Goal: Transaction & Acquisition: Book appointment/travel/reservation

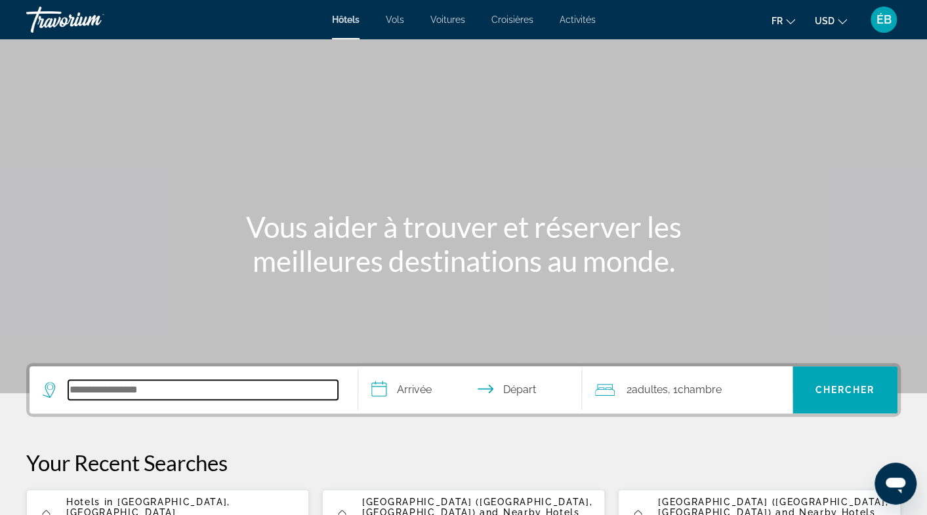
click at [207, 389] on input "Search hotel destination" at bounding box center [203, 390] width 270 height 20
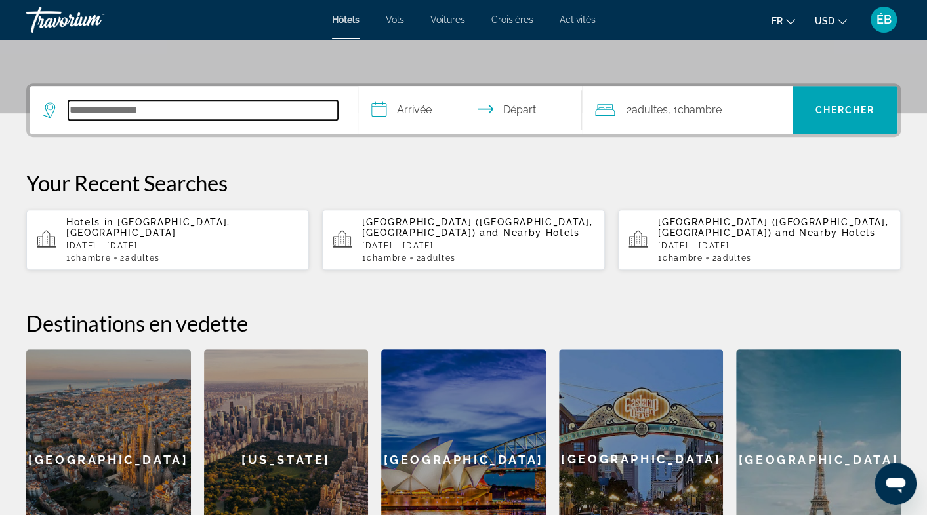
scroll to position [320, 0]
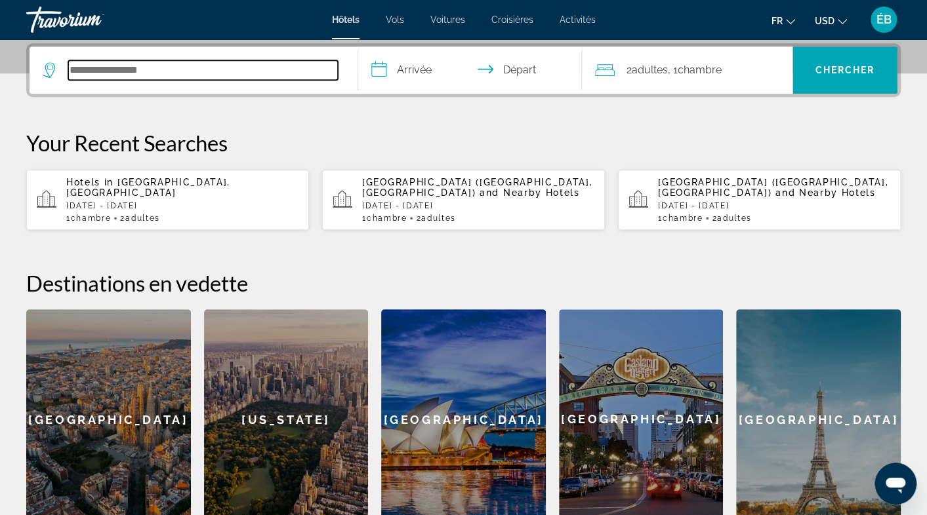
click at [100, 73] on input "Search hotel destination" at bounding box center [203, 70] width 270 height 20
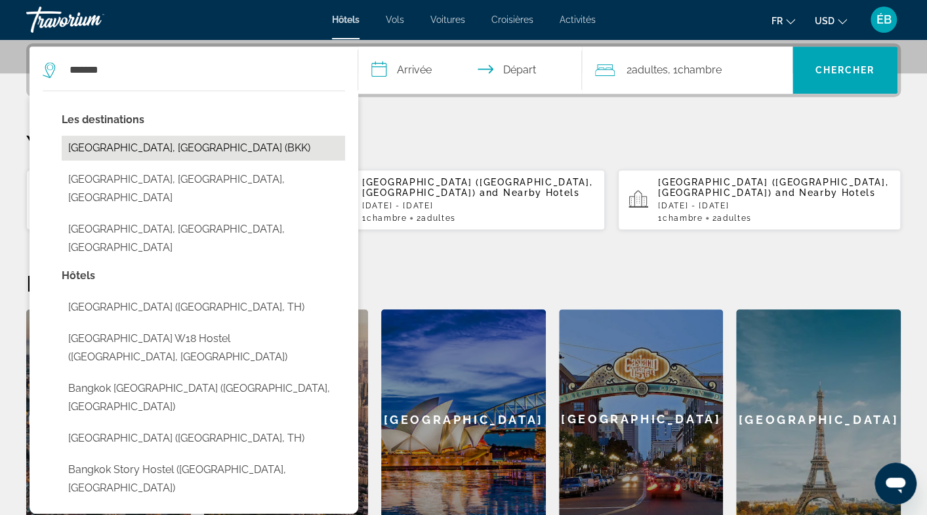
click at [88, 142] on button "Bangkok, Thailand (BKK)" at bounding box center [203, 148] width 283 height 25
type input "**********"
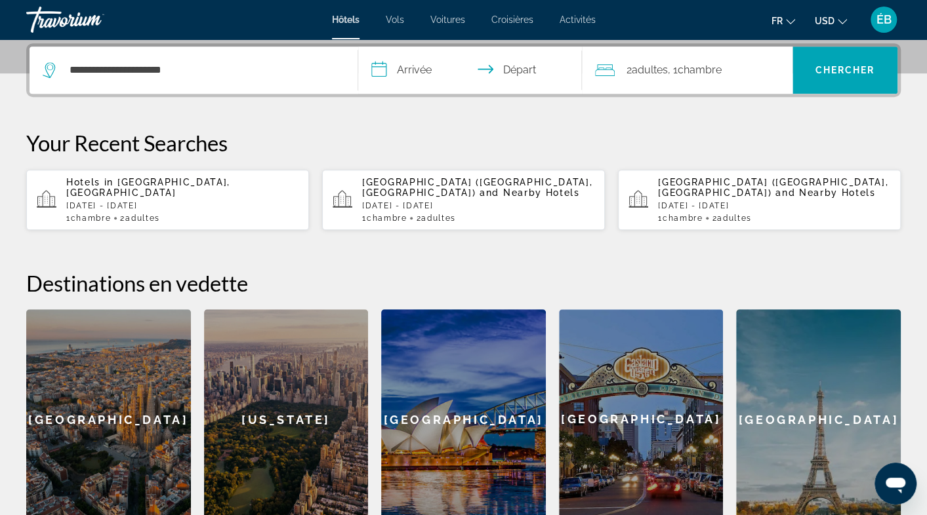
click at [412, 67] on input "**********" at bounding box center [472, 72] width 229 height 51
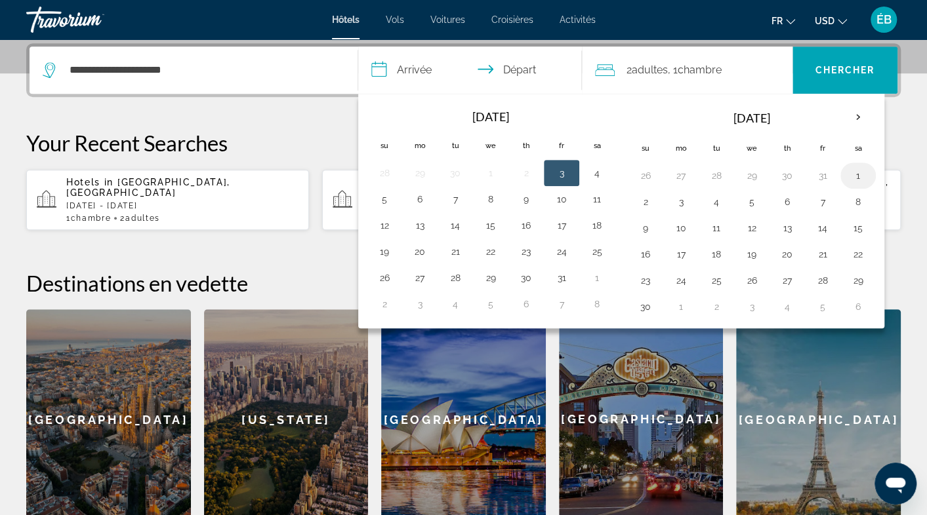
click at [852, 167] on button "1" at bounding box center [857, 176] width 21 height 18
click at [679, 199] on button "3" at bounding box center [680, 202] width 21 height 18
type input "**********"
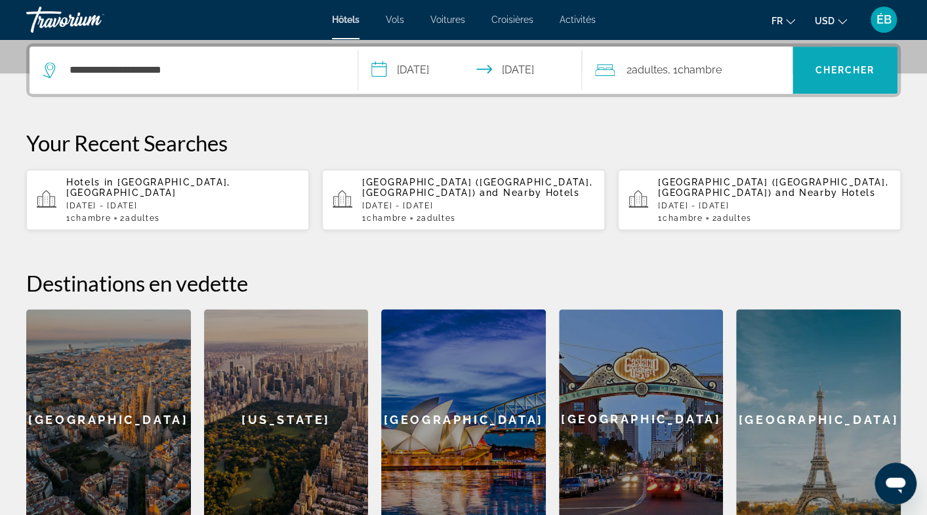
click at [838, 80] on span "Search" at bounding box center [844, 69] width 105 height 31
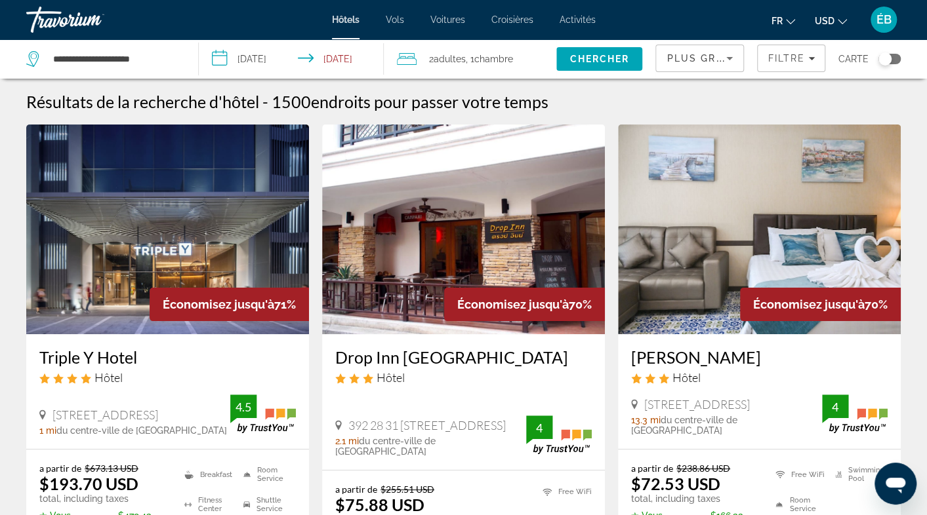
click at [832, 19] on span "USD" at bounding box center [825, 21] width 20 height 10
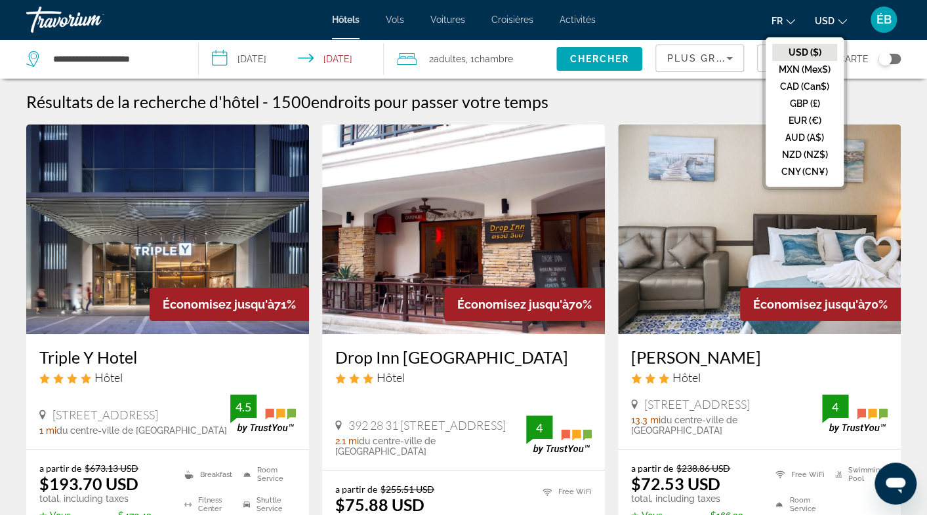
click at [801, 117] on button "EUR (€)" at bounding box center [804, 120] width 65 height 17
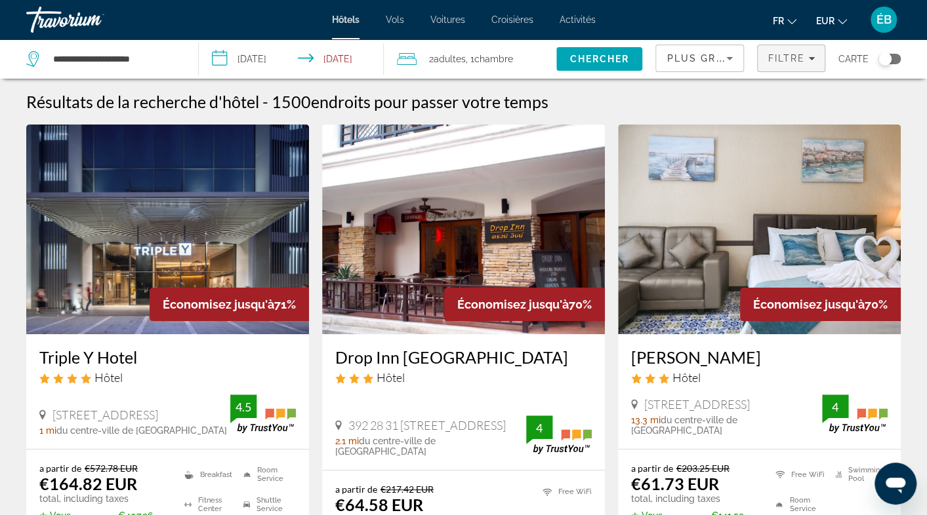
click at [803, 56] on span "Filtre" at bounding box center [785, 58] width 37 height 10
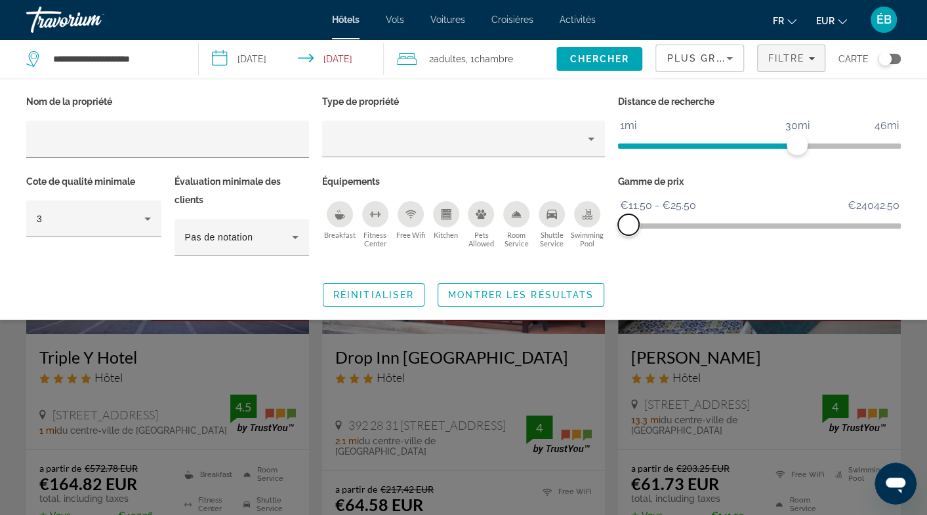
drag, startPoint x: 889, startPoint y: 221, endPoint x: 628, endPoint y: 218, distance: 260.4
click at [628, 218] on span "ngx-slider-max" at bounding box center [628, 224] width 21 height 21
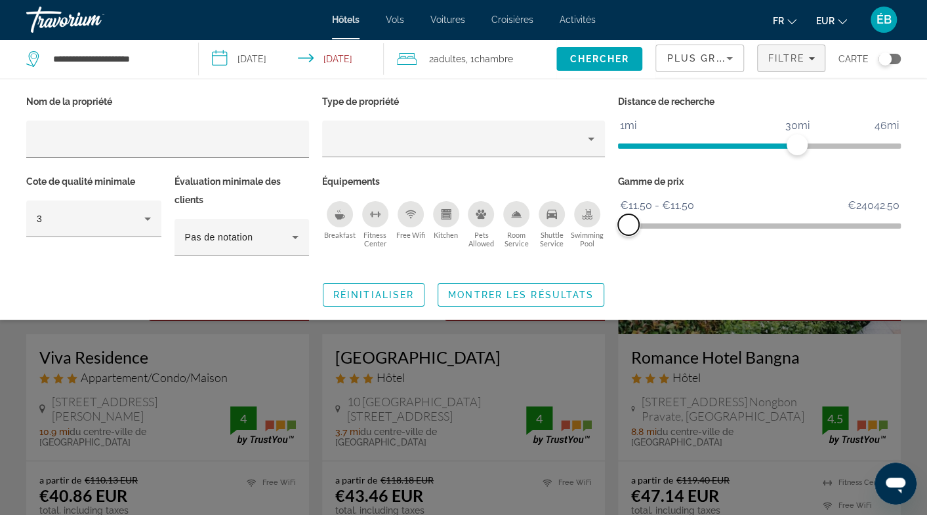
drag, startPoint x: 632, startPoint y: 220, endPoint x: 615, endPoint y: 220, distance: 16.4
click at [615, 220] on div "Gamme de prix €11.50 €24042.50 €11.50 €11.50 €11.50 - €11.50" at bounding box center [759, 221] width 296 height 98
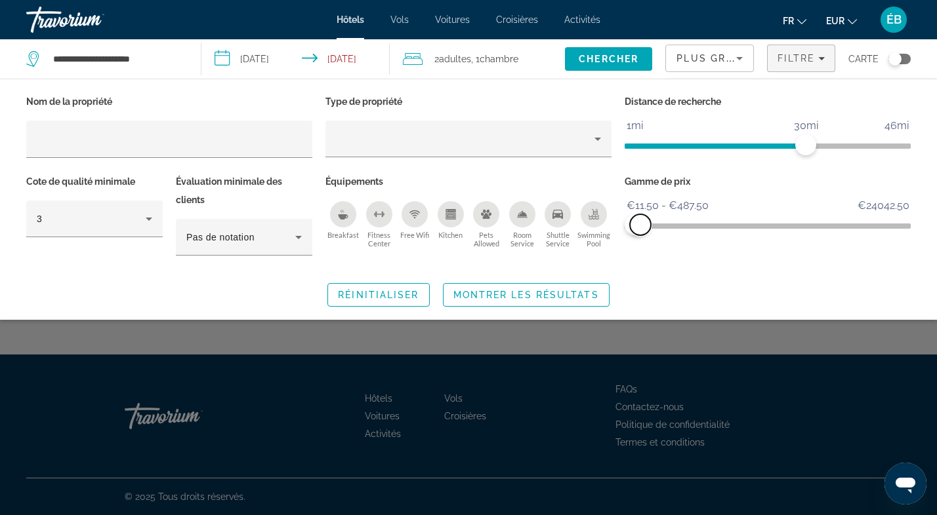
drag, startPoint x: 626, startPoint y: 224, endPoint x: 640, endPoint y: 228, distance: 15.0
click at [640, 228] on span "ngx-slider-max" at bounding box center [640, 224] width 21 height 21
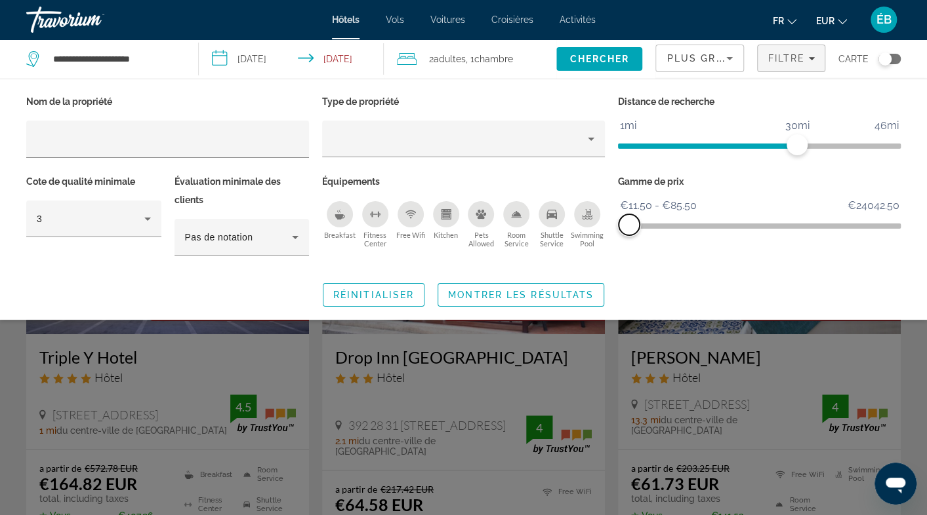
drag, startPoint x: 636, startPoint y: 228, endPoint x: 629, endPoint y: 226, distance: 7.5
click at [629, 226] on span "ngx-slider-max" at bounding box center [628, 224] width 21 height 21
click at [334, 220] on div "Breakfast" at bounding box center [340, 214] width 26 height 26
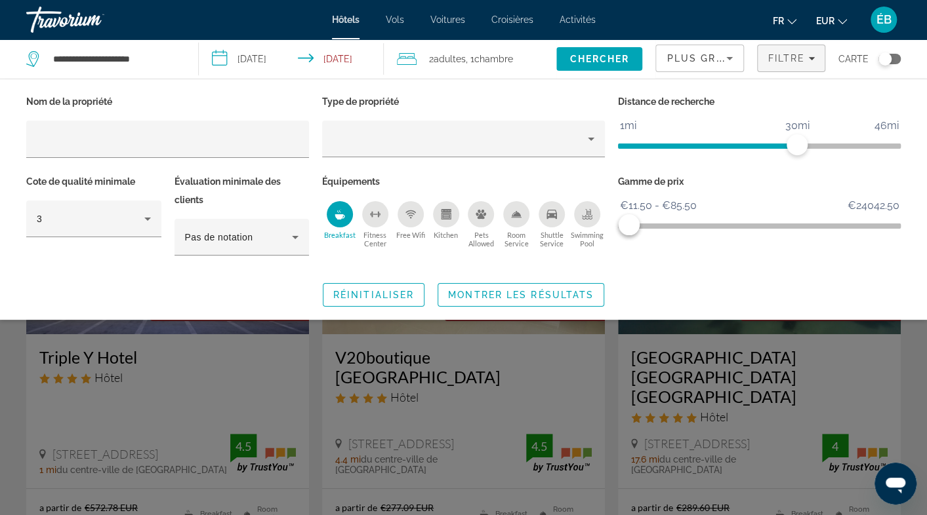
click at [477, 293] on span "Montrer les résultats" at bounding box center [521, 295] width 146 height 10
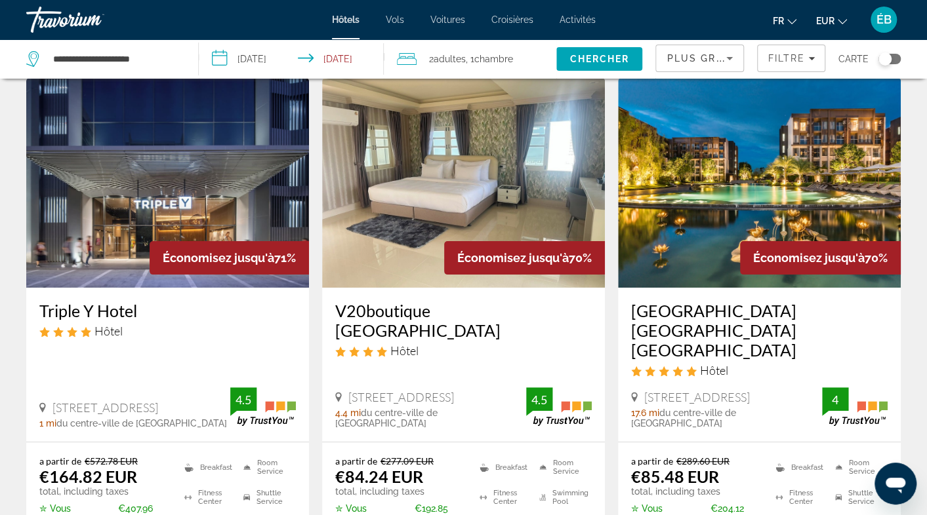
scroll to position [66, 0]
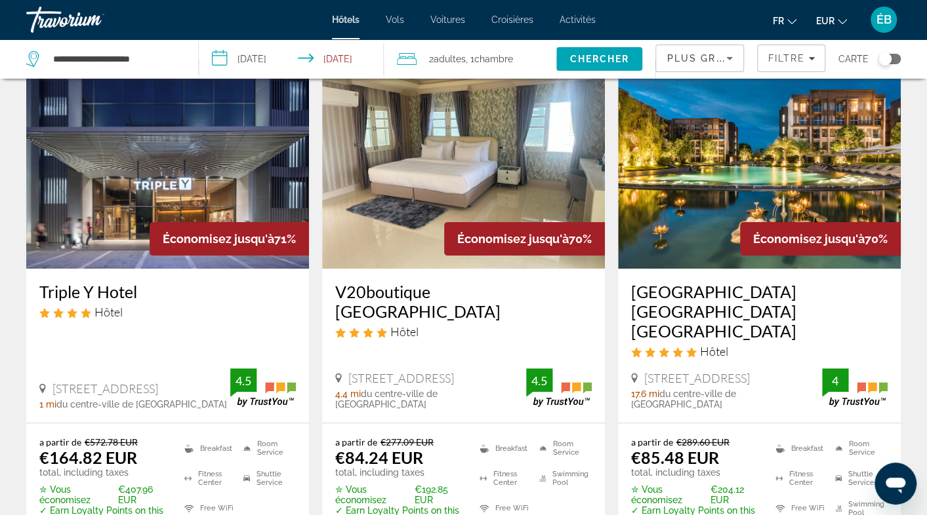
click at [453, 229] on div "Économisez jusqu'à 70%" at bounding box center [524, 238] width 161 height 33
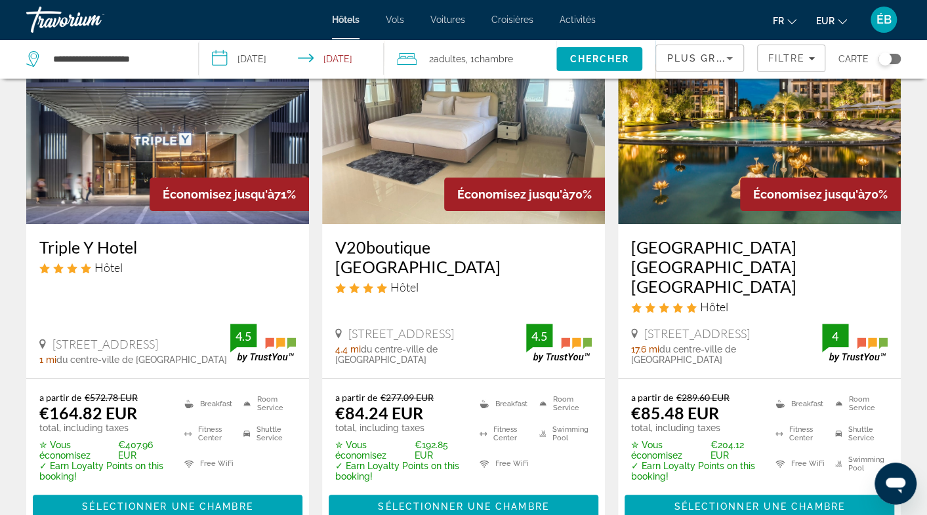
scroll to position [197, 0]
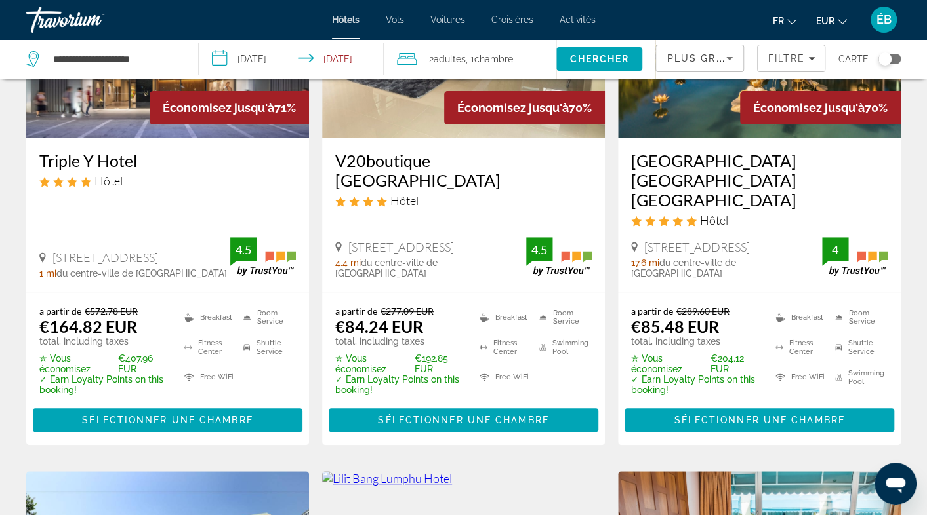
click at [443, 188] on div "V20boutique Jacuzzi Hotel Hôtel" at bounding box center [463, 184] width 256 height 67
click at [488, 112] on span "Économisez jusqu'à" at bounding box center [512, 108] width 111 height 14
click at [395, 157] on h3 "V20boutique [GEOGRAPHIC_DATA]" at bounding box center [463, 170] width 256 height 39
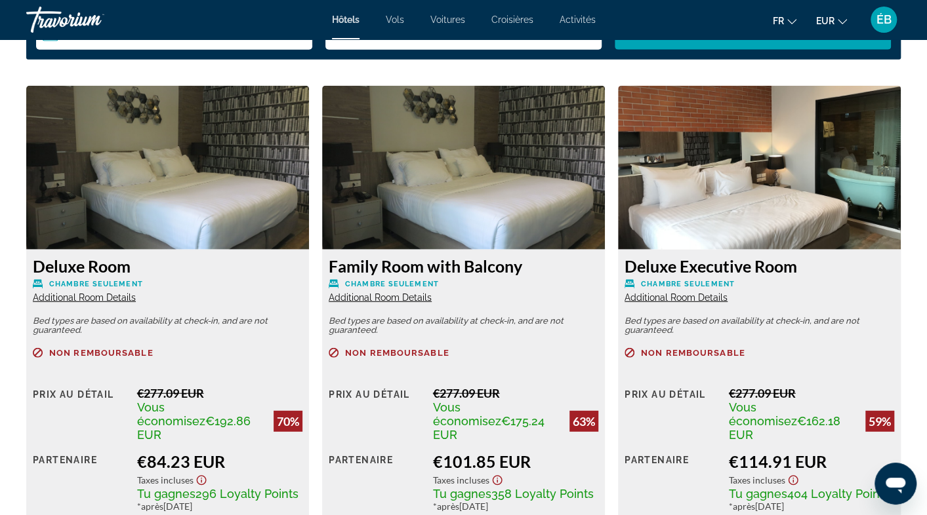
scroll to position [1836, 0]
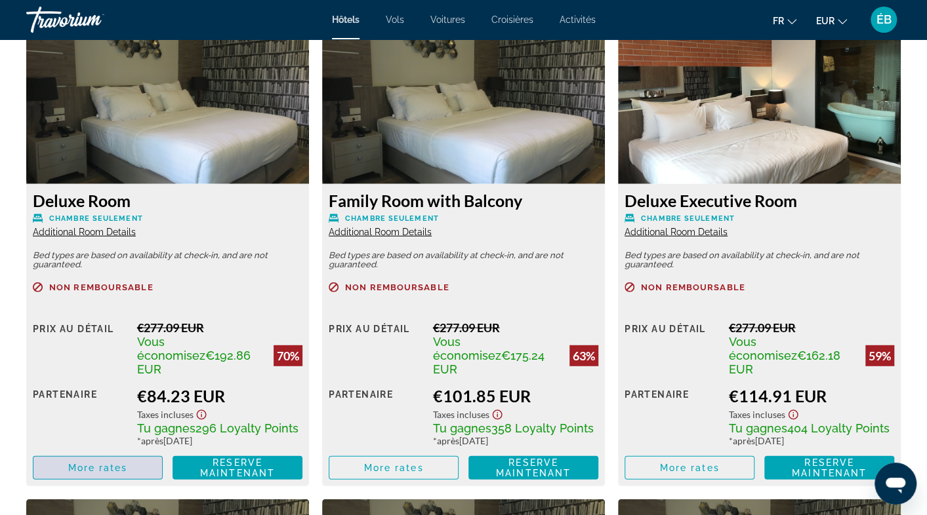
click at [148, 453] on span "Main content" at bounding box center [97, 468] width 129 height 31
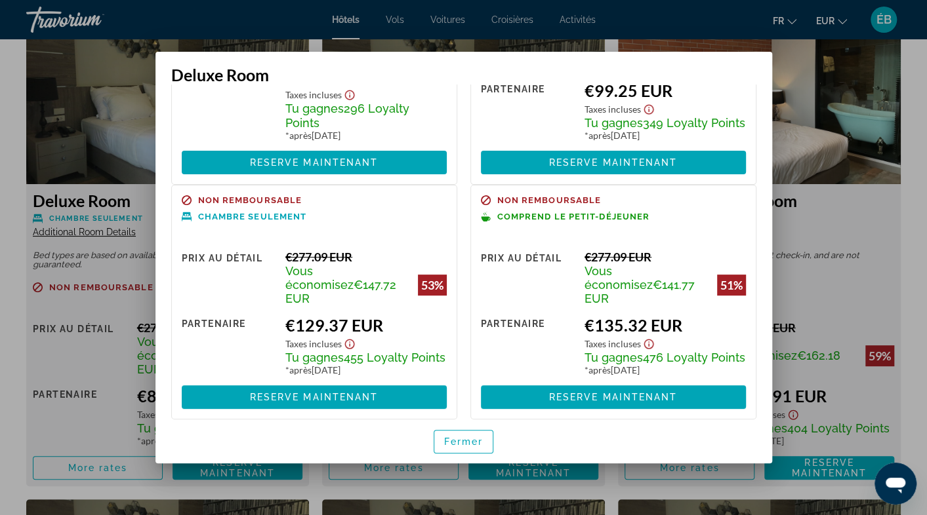
scroll to position [0, 0]
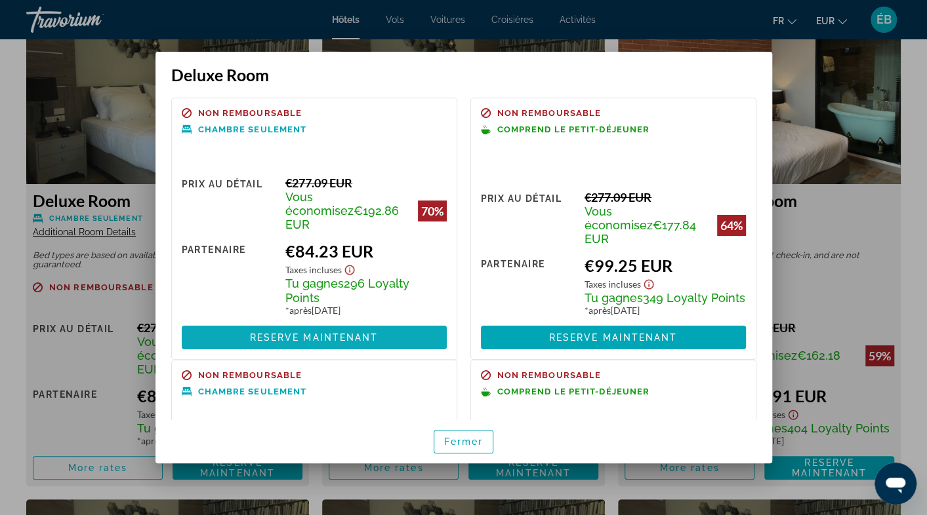
click at [383, 325] on span at bounding box center [314, 337] width 265 height 31
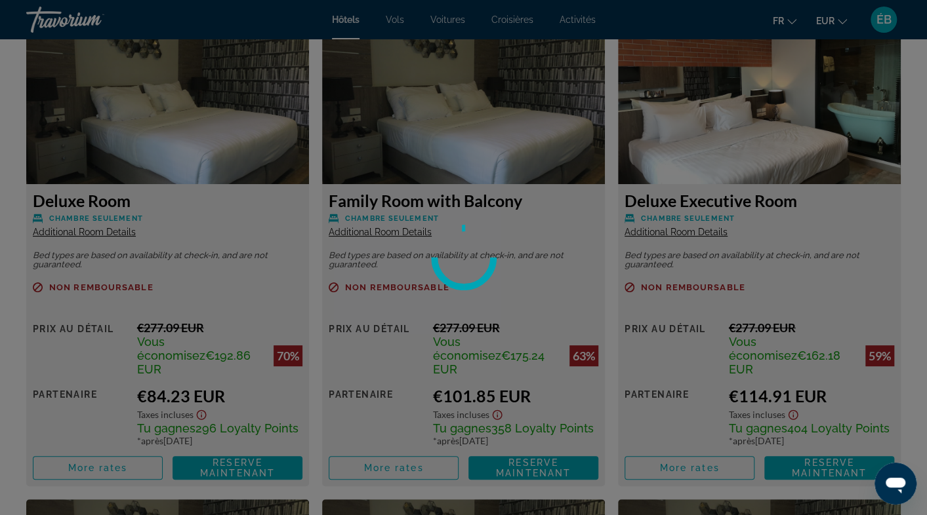
scroll to position [1836, 0]
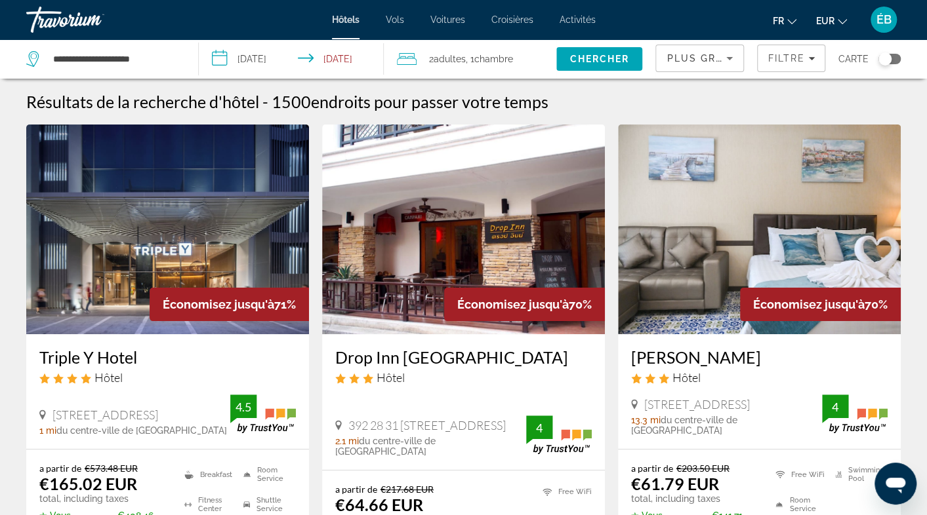
click at [887, 62] on div "Toggle map" at bounding box center [884, 58] width 13 height 13
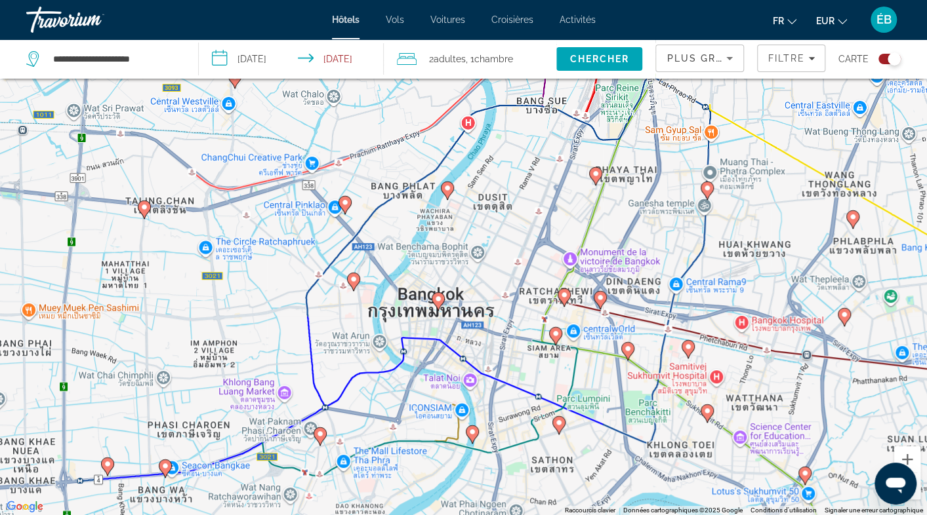
drag, startPoint x: 673, startPoint y: 258, endPoint x: 401, endPoint y: 289, distance: 273.3
click at [401, 289] on div "Pour activer le glissement avec le clavier, appuyez sur Alt+Entrée. Une fois ce…" at bounding box center [463, 257] width 927 height 515
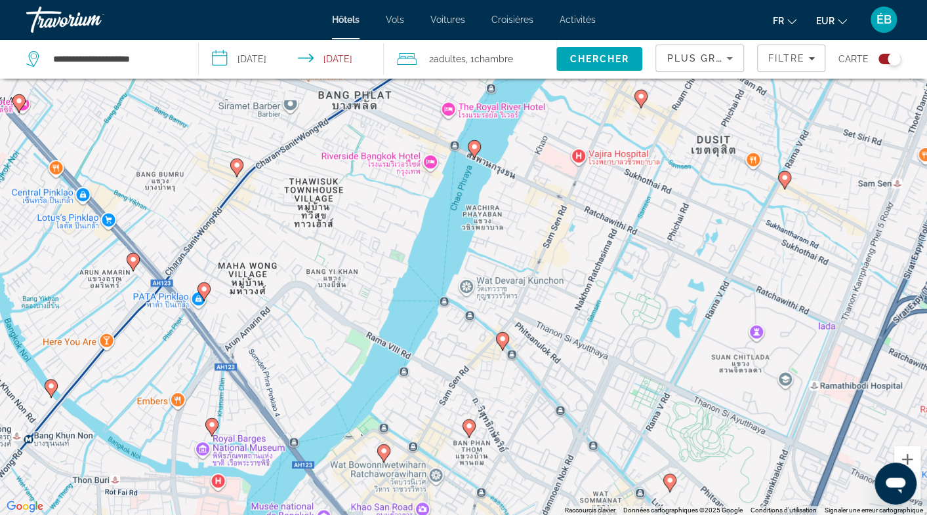
drag, startPoint x: 462, startPoint y: 220, endPoint x: 478, endPoint y: 401, distance: 181.1
click at [478, 401] on div "Pour activer le glissement avec le clavier, appuyez sur Alt+Entrée. Une fois ce…" at bounding box center [463, 257] width 927 height 515
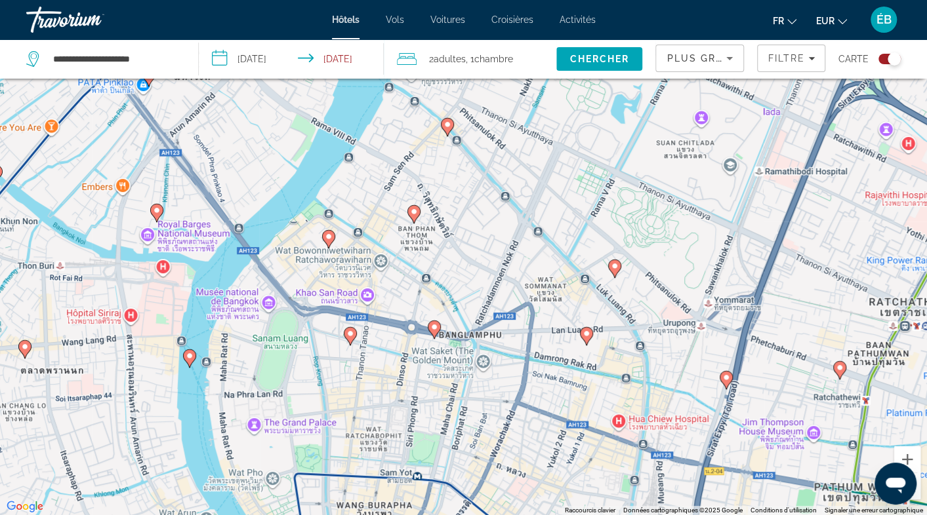
drag, startPoint x: 321, startPoint y: 386, endPoint x: 263, endPoint y: 169, distance: 225.4
click at [263, 169] on div "Pour activer le glissement avec le clavier, appuyez sur Alt+Entrée. Une fois ce…" at bounding box center [463, 257] width 927 height 515
click at [413, 211] on image "Main content" at bounding box center [414, 212] width 8 height 8
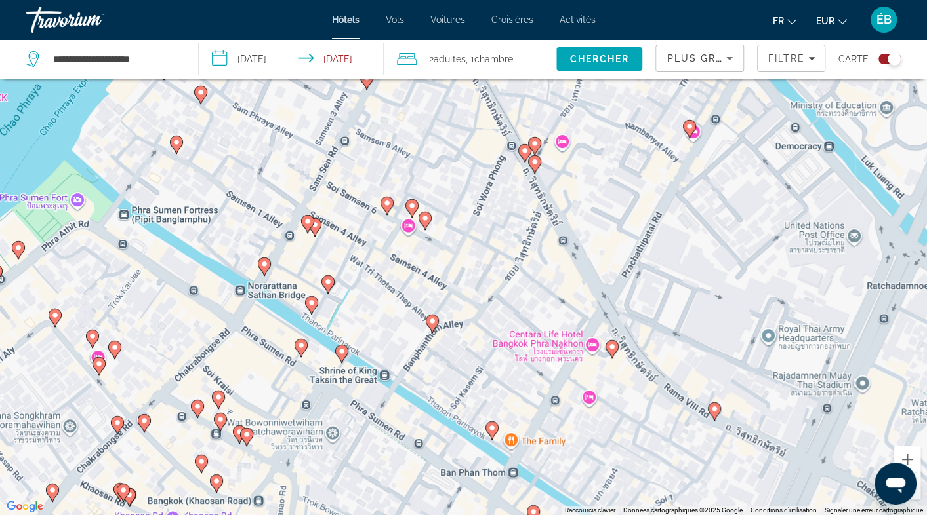
click at [426, 218] on image "Main content" at bounding box center [425, 218] width 8 height 8
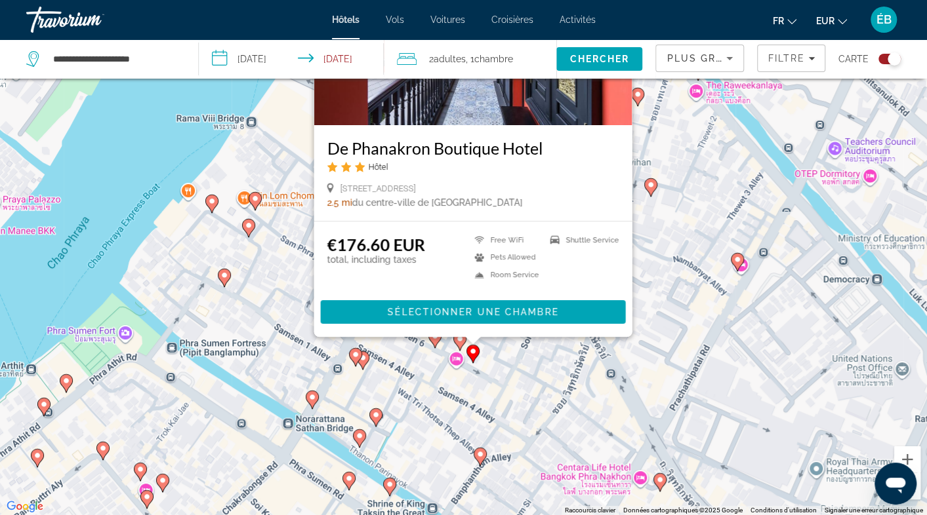
drag, startPoint x: 467, startPoint y: 472, endPoint x: 517, endPoint y: 342, distance: 139.3
click at [517, 342] on div "Pour naviguer, appuyez sur les touches fléchées. Pour activer le glissement ave…" at bounding box center [463, 257] width 927 height 515
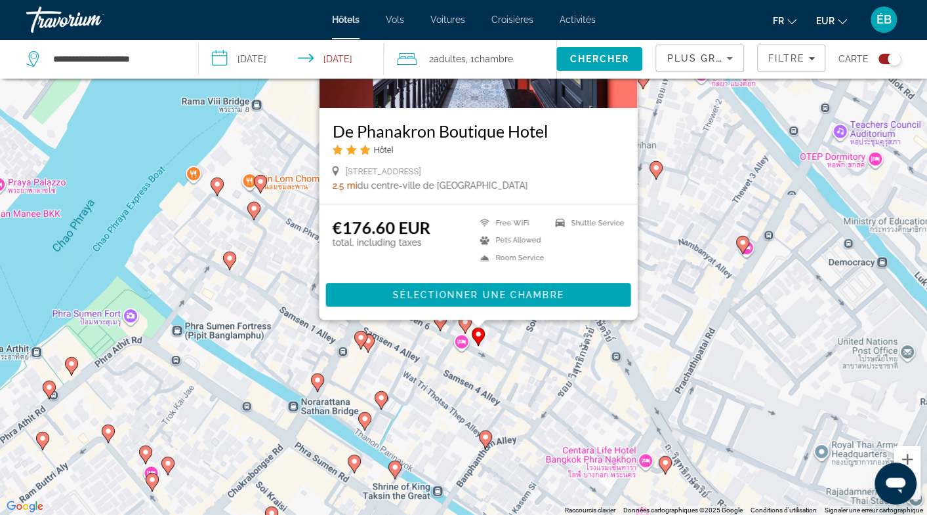
click at [370, 342] on image "Main content" at bounding box center [368, 341] width 8 height 8
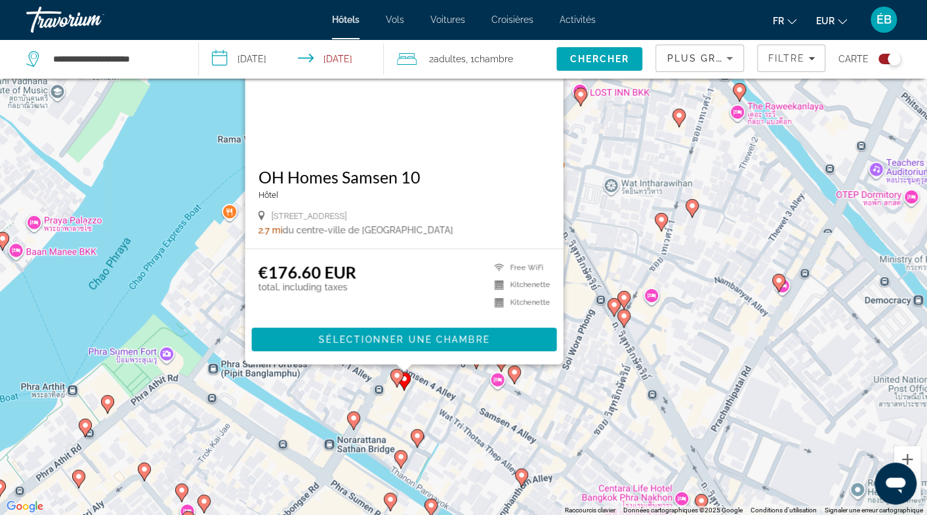
drag, startPoint x: 544, startPoint y: 379, endPoint x: 580, endPoint y: 287, distance: 99.3
click at [580, 287] on div "Pour activer le glissement avec le clavier, appuyez sur Alt+Entrée. Une fois ce…" at bounding box center [463, 257] width 927 height 515
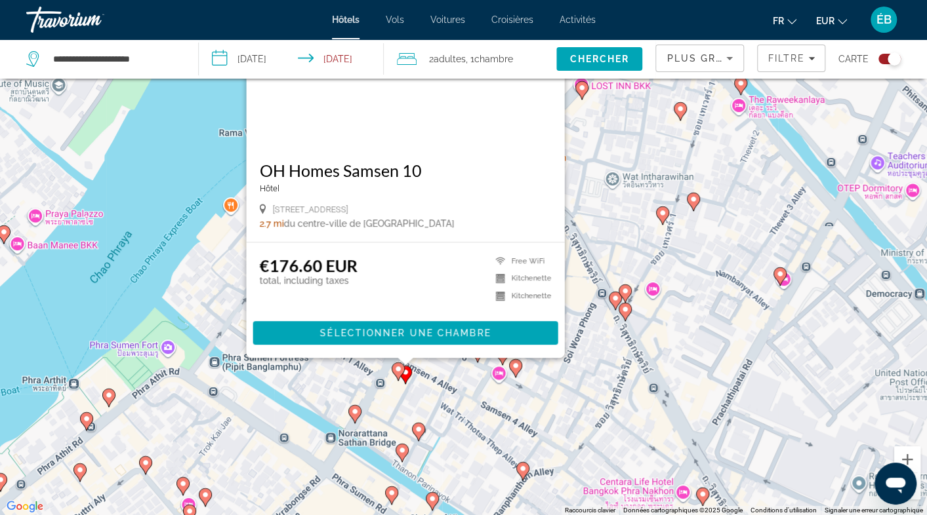
click at [398, 372] on image "Main content" at bounding box center [398, 369] width 8 height 8
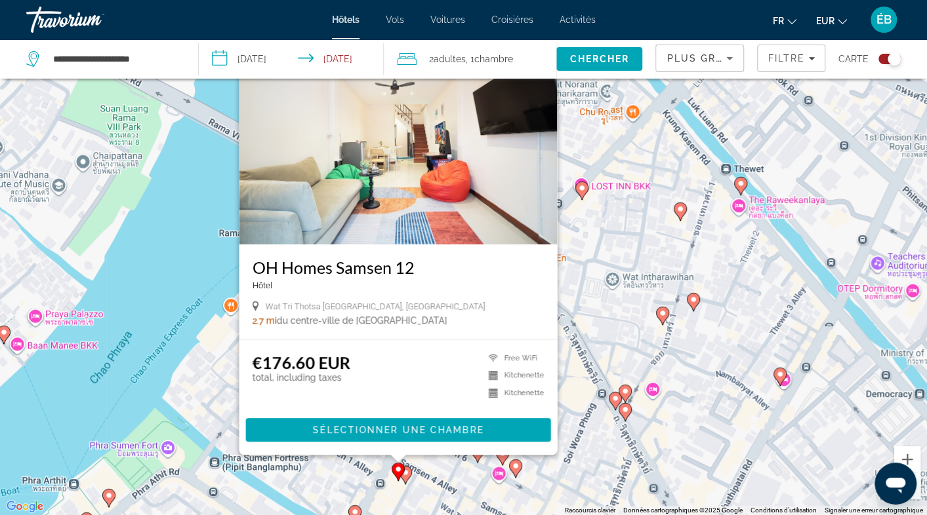
click at [354, 512] on image "Main content" at bounding box center [355, 512] width 8 height 8
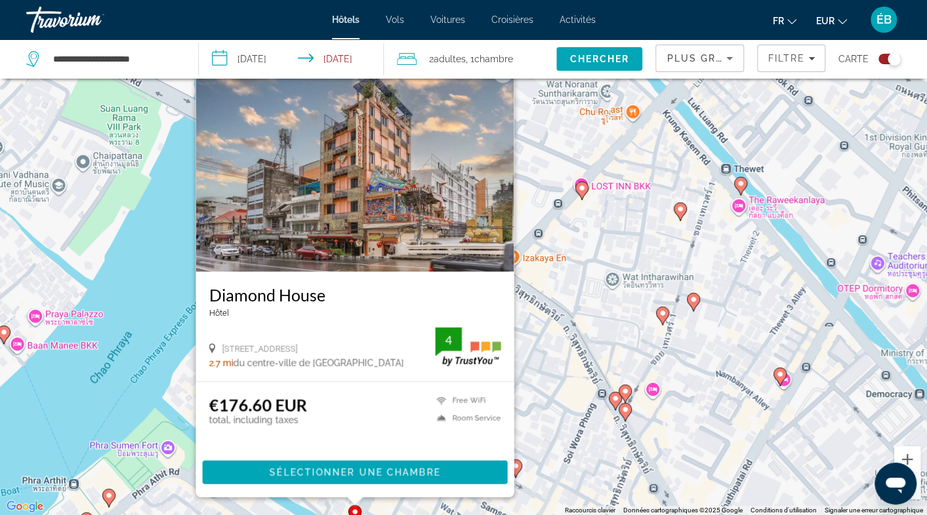
scroll to position [0, 0]
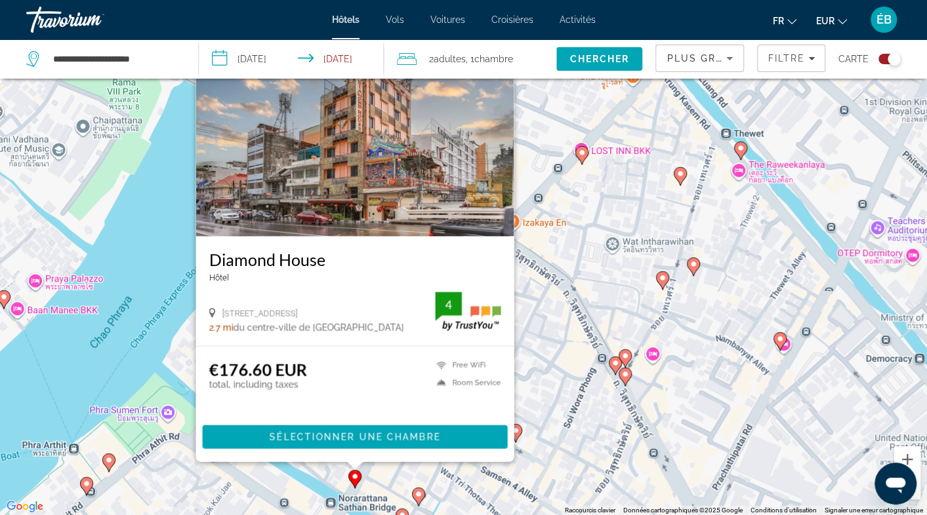
click at [538, 287] on div "Pour activer le glissement avec le clavier, appuyez sur Alt+Entrée. Une fois ce…" at bounding box center [463, 257] width 927 height 515
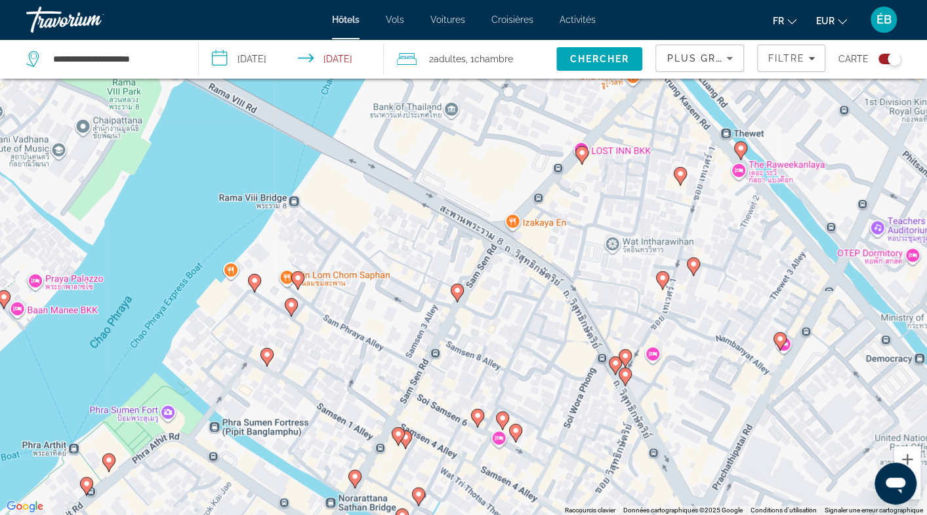
click at [459, 291] on image "Main content" at bounding box center [457, 291] width 8 height 8
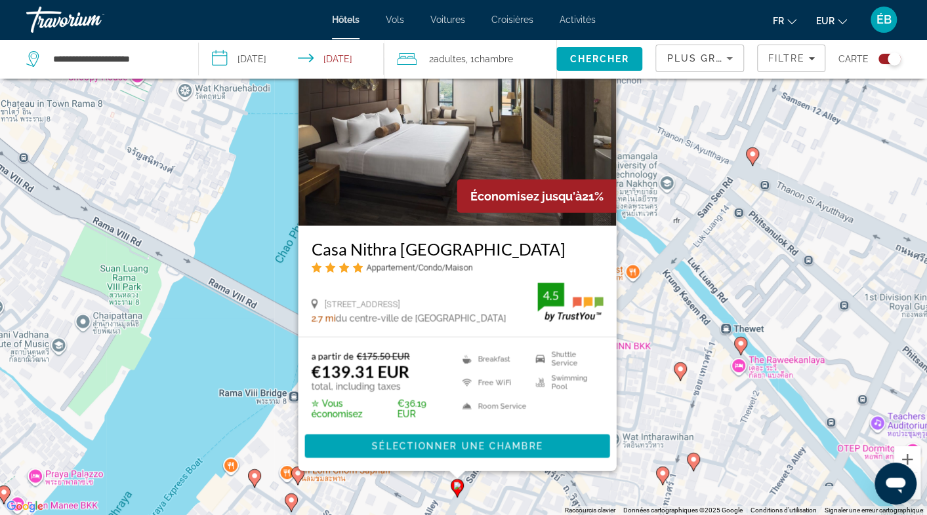
click at [295, 474] on image "Main content" at bounding box center [298, 474] width 8 height 8
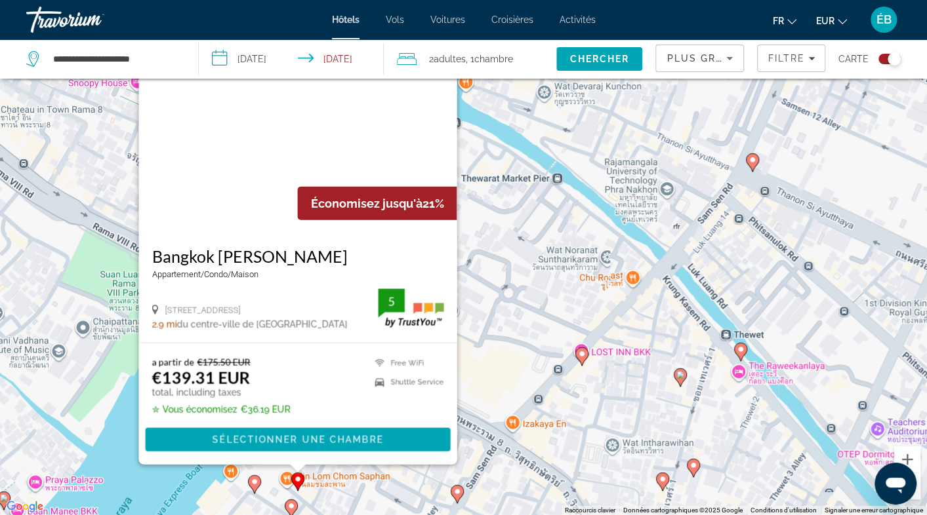
click at [294, 508] on image "Main content" at bounding box center [291, 506] width 8 height 8
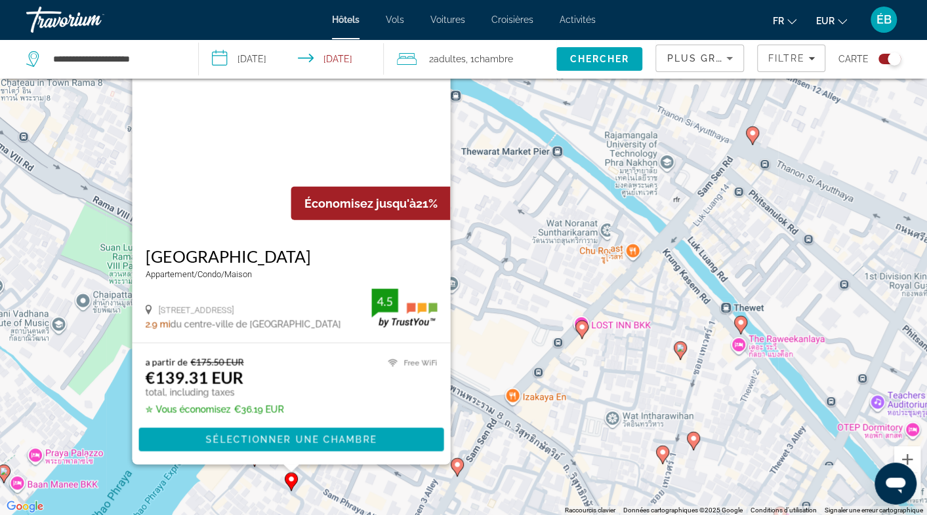
click at [580, 329] on image "Main content" at bounding box center [582, 327] width 8 height 8
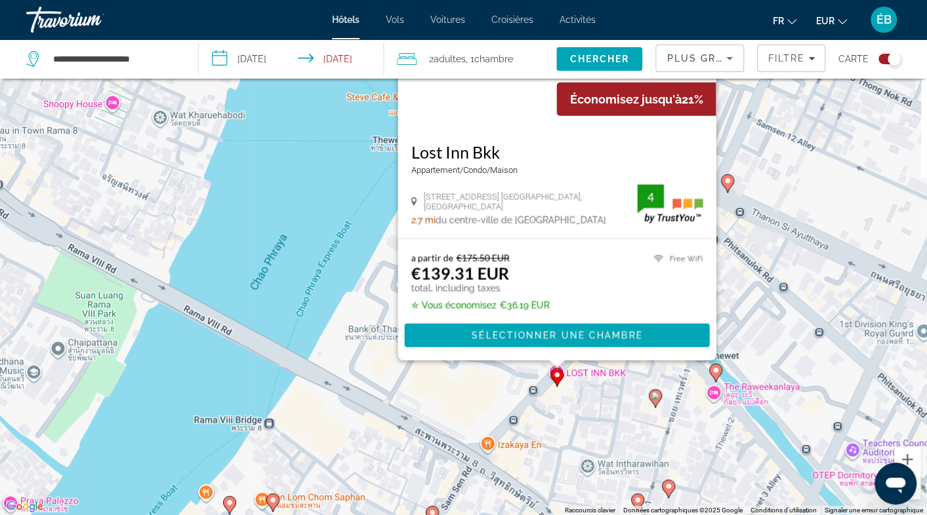
drag, startPoint x: 455, startPoint y: 466, endPoint x: 418, endPoint y: 346, distance: 125.5
click at [420, 348] on div "Pour activer le glissement avec le clavier, appuyez sur Alt+Entrée. Une fois ce…" at bounding box center [463, 257] width 927 height 515
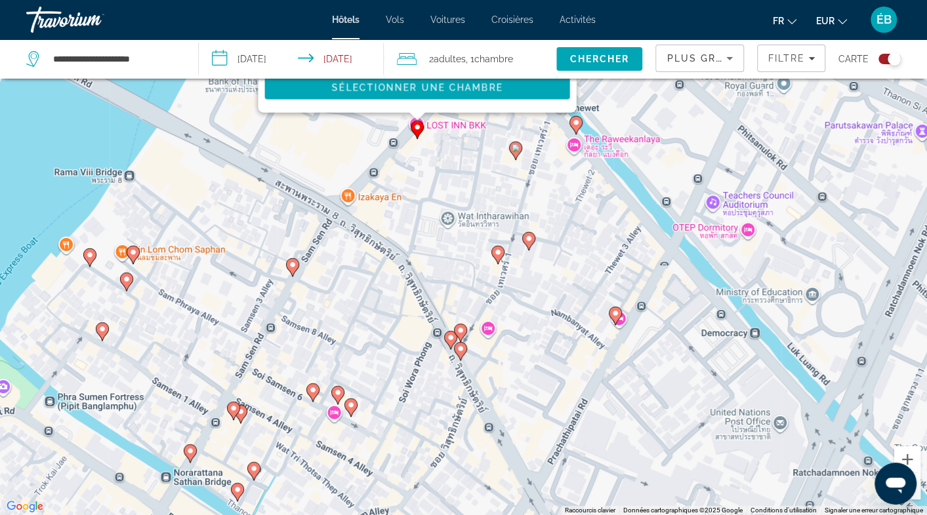
drag, startPoint x: 445, startPoint y: 335, endPoint x: 344, endPoint y: 187, distance: 179.4
click at [344, 187] on div "Pour activer le glissement avec le clavier, appuyez sur Alt+Entrée. Une fois ce…" at bounding box center [463, 257] width 927 height 515
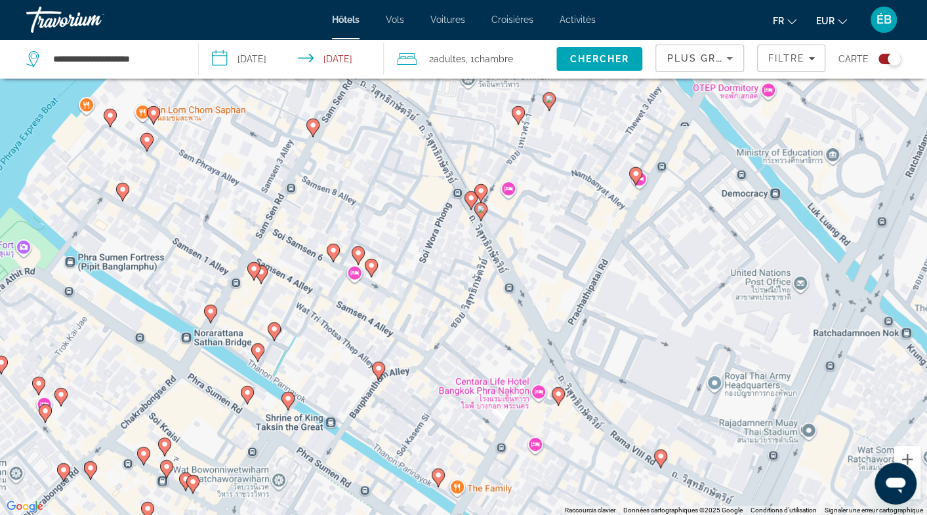
drag, startPoint x: 417, startPoint y: 302, endPoint x: 437, endPoint y: 162, distance: 141.2
click at [437, 162] on div "Pour activer le glissement avec le clavier, appuyez sur Alt+Entrée. Une fois ce…" at bounding box center [463, 257] width 927 height 515
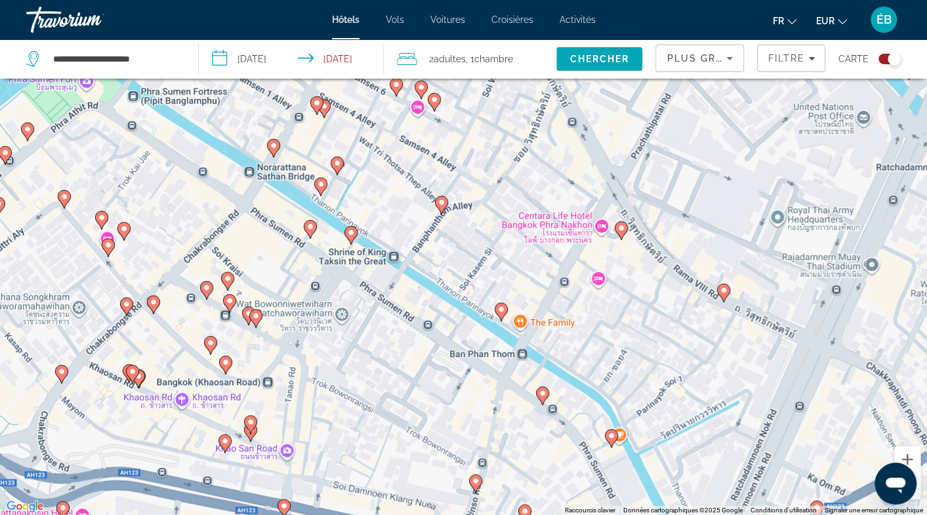
drag, startPoint x: 453, startPoint y: 285, endPoint x: 500, endPoint y: 172, distance: 121.4
click at [500, 172] on div "Pour activer le glissement avec le clavier, appuyez sur Alt+Entrée. Une fois ce…" at bounding box center [463, 257] width 927 height 515
click at [257, 317] on image "Main content" at bounding box center [256, 316] width 8 height 8
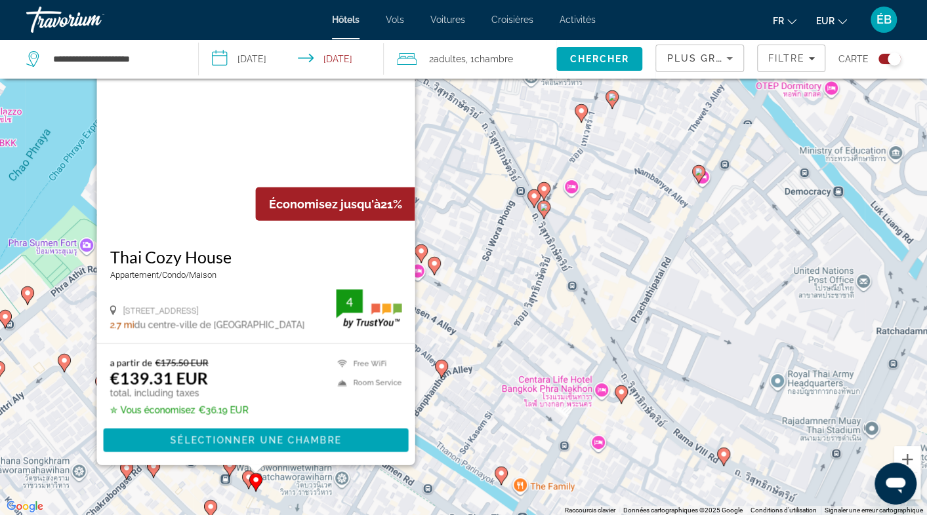
click at [62, 365] on icon "Main content" at bounding box center [64, 363] width 12 height 17
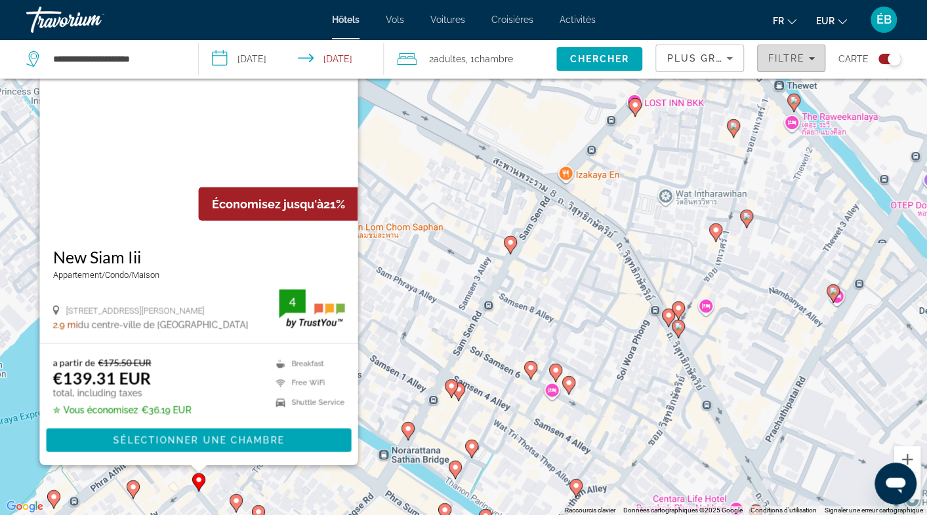
click at [799, 64] on span "Filters" at bounding box center [791, 58] width 67 height 31
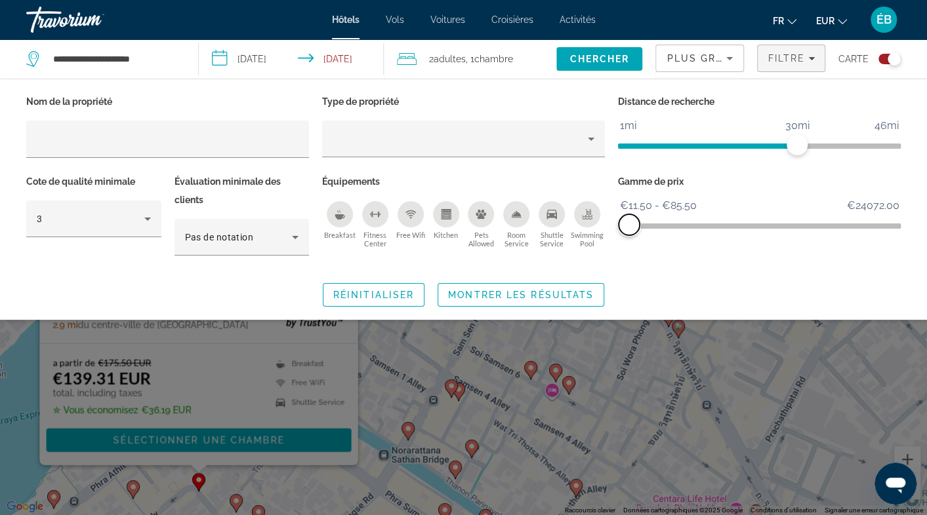
drag, startPoint x: 887, startPoint y: 227, endPoint x: 629, endPoint y: 226, distance: 258.4
click at [629, 226] on span "ngx-slider-max" at bounding box center [628, 224] width 21 height 21
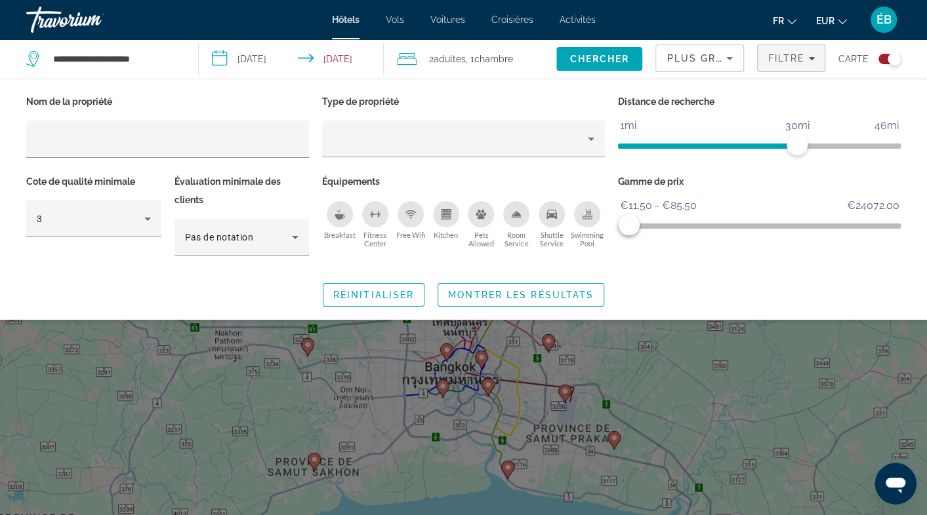
click at [586, 344] on div "Search widget" at bounding box center [463, 356] width 927 height 319
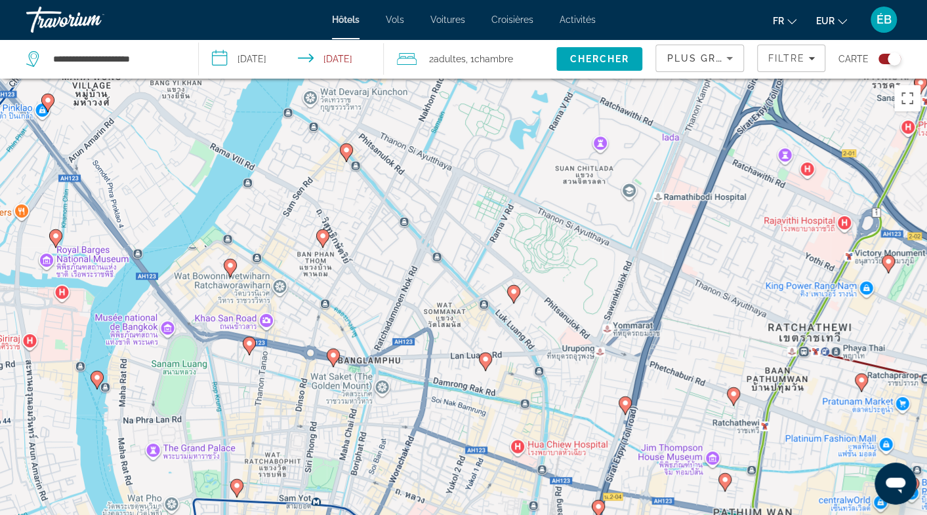
click at [325, 240] on icon "Main content" at bounding box center [322, 238] width 12 height 17
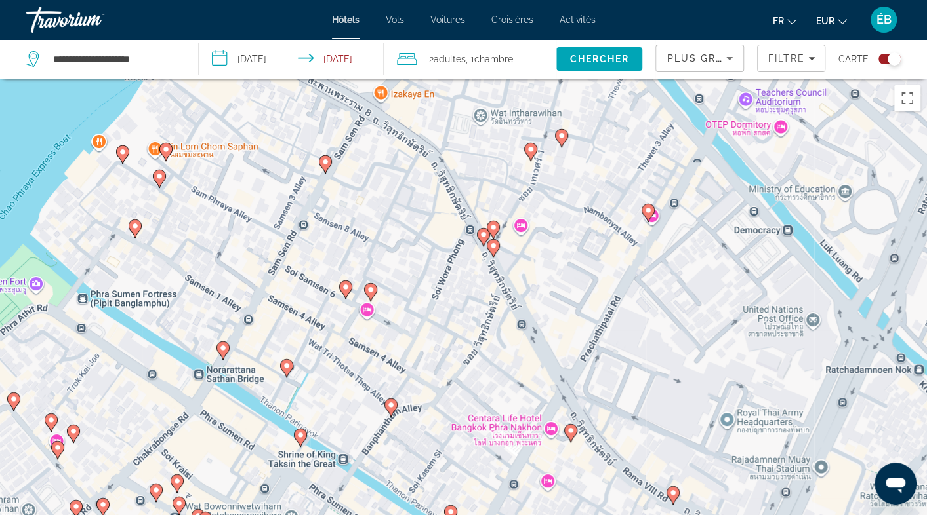
click at [371, 287] on image "Main content" at bounding box center [371, 290] width 8 height 8
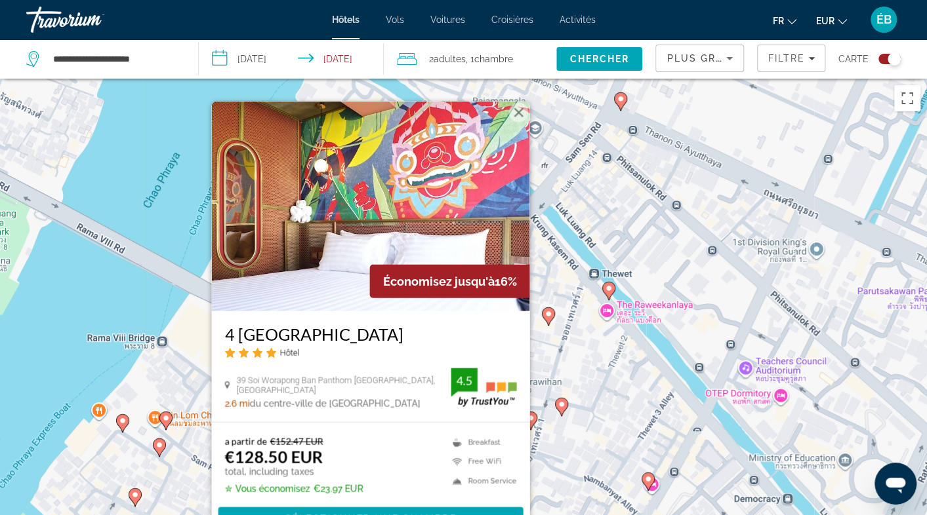
click at [518, 113] on button "Fermer" at bounding box center [518, 113] width 20 height 20
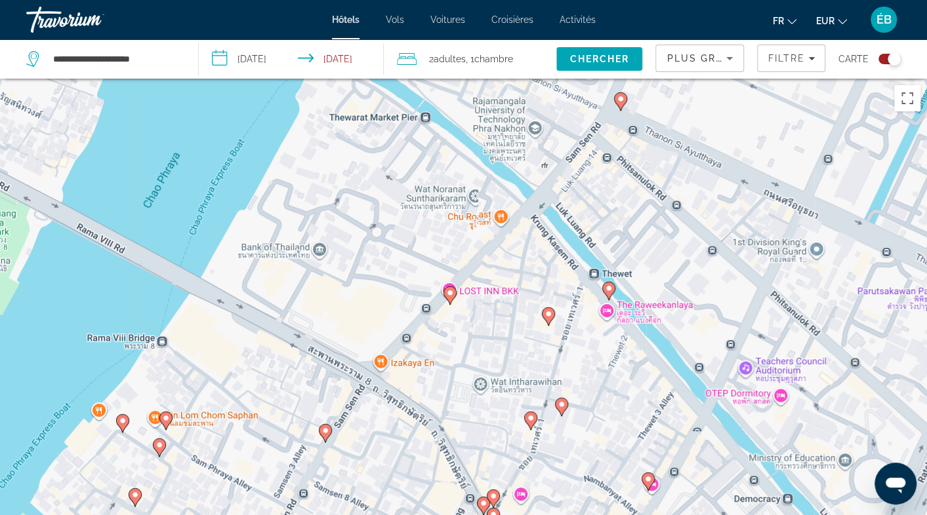
click at [451, 291] on image "Main content" at bounding box center [450, 293] width 8 height 8
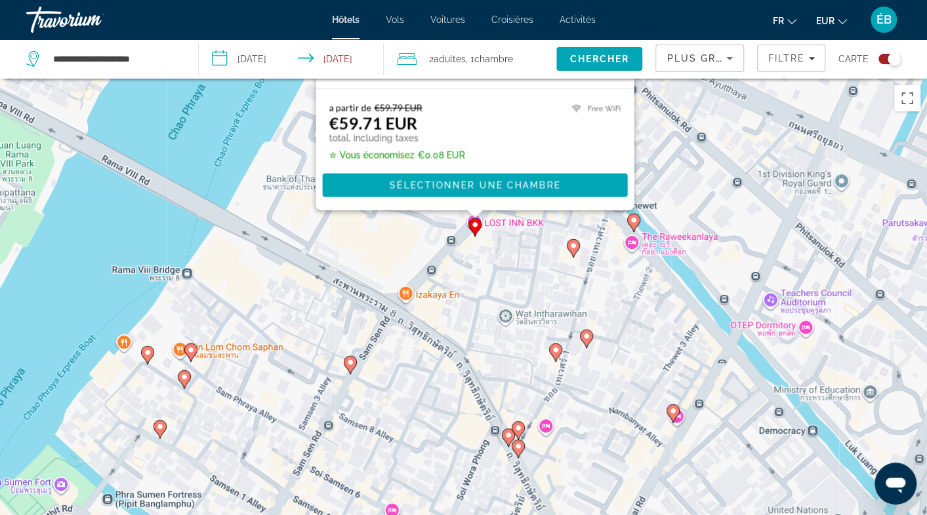
drag, startPoint x: 639, startPoint y: 477, endPoint x: 552, endPoint y: 233, distance: 258.9
click at [662, 142] on div "Pour activer le glissement avec le clavier, appuyez sur Alt+Entrée. Une fois ce…" at bounding box center [463, 336] width 927 height 515
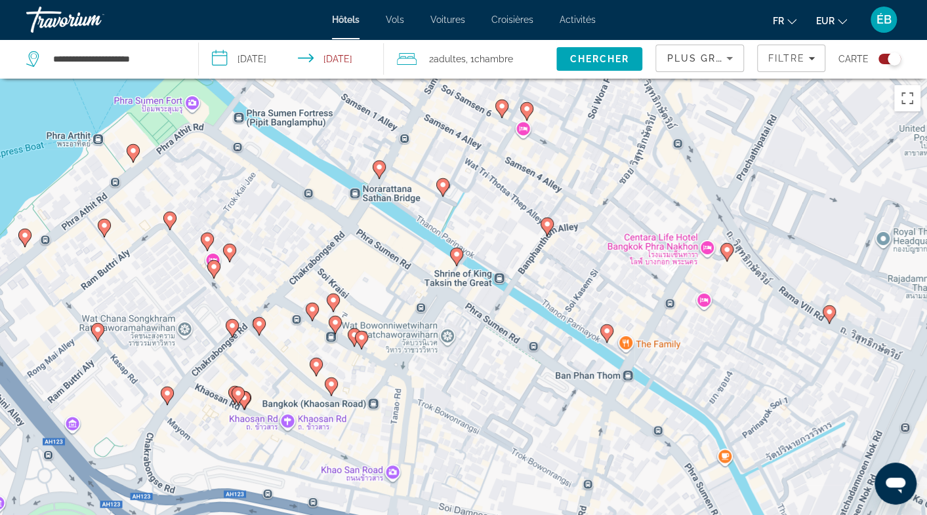
drag, startPoint x: 456, startPoint y: 369, endPoint x: 589, endPoint y: -20, distance: 411.7
click at [589, 0] on html "**********" at bounding box center [463, 257] width 927 height 515
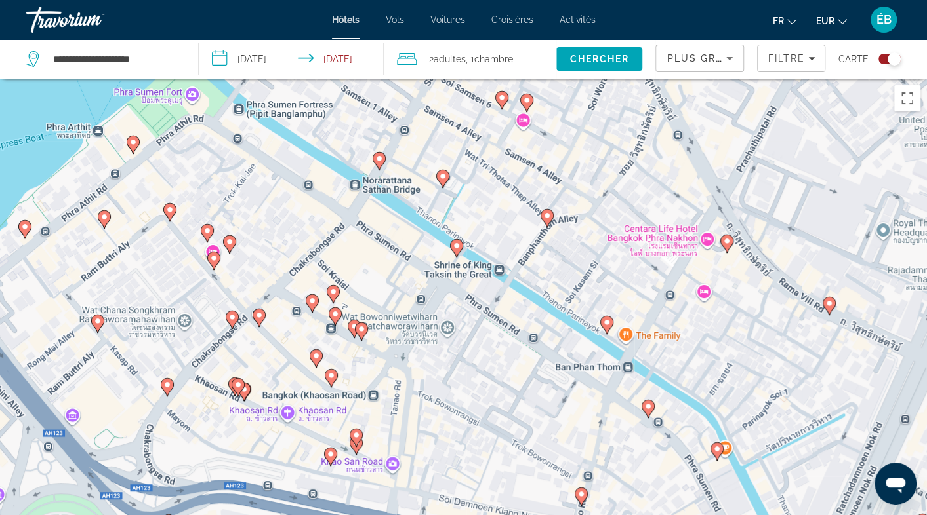
click at [374, 160] on icon "Main content" at bounding box center [379, 161] width 12 height 17
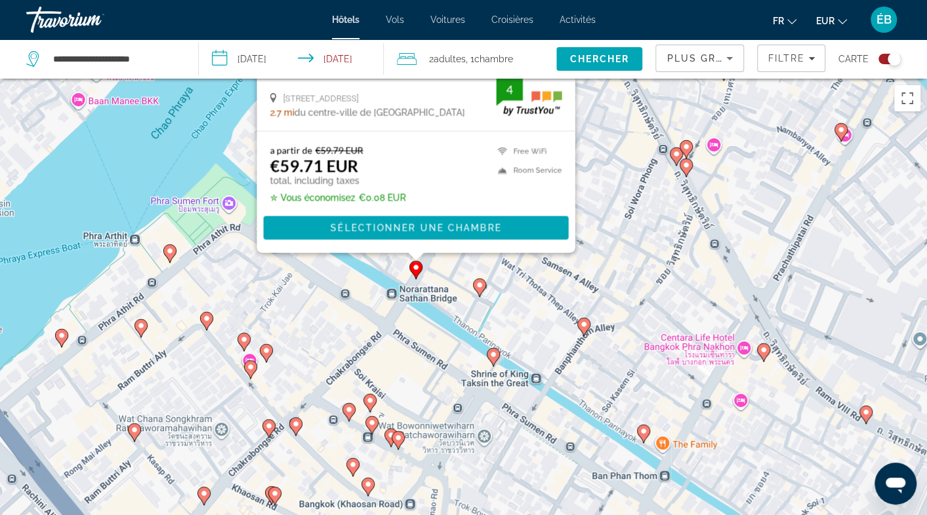
drag, startPoint x: 588, startPoint y: 443, endPoint x: 626, endPoint y: 128, distance: 317.7
click at [626, 128] on div "Pour activer le glissement avec le clavier, appuyez sur Alt+Entrée. Une fois ce…" at bounding box center [463, 336] width 927 height 515
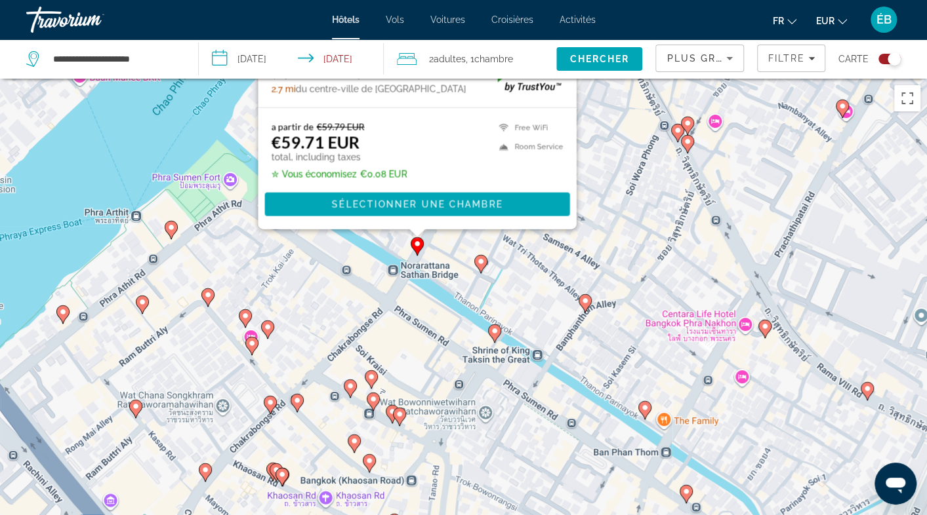
click at [483, 268] on icon "Main content" at bounding box center [480, 264] width 12 height 17
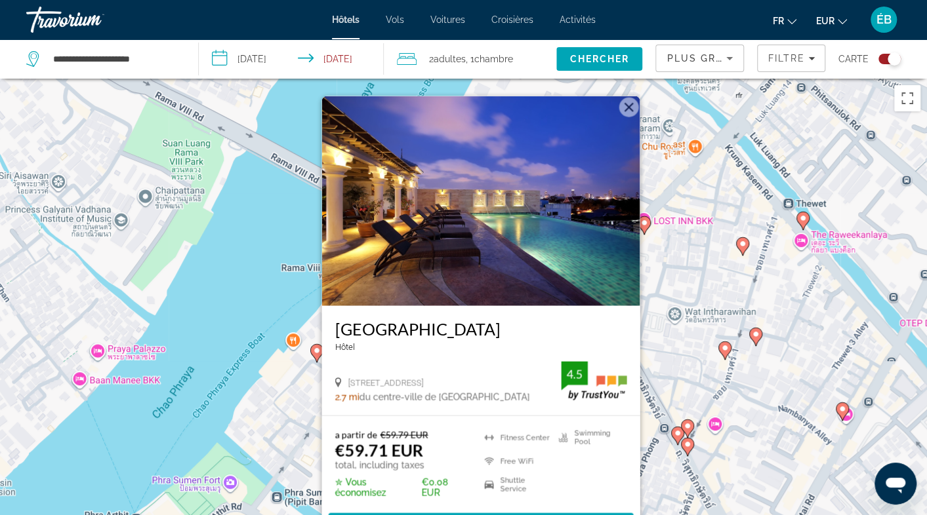
click at [455, 289] on img "Main content" at bounding box center [480, 201] width 318 height 210
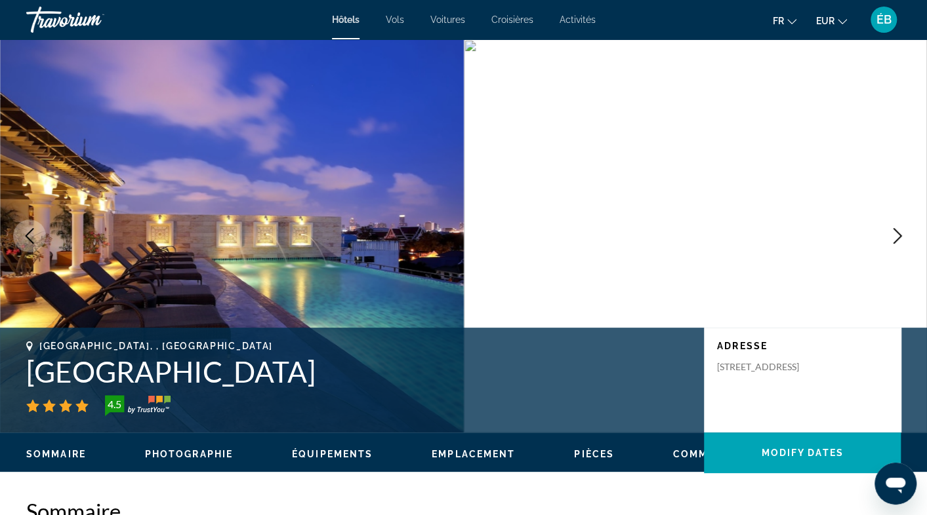
click at [885, 230] on button "Next image" at bounding box center [897, 236] width 33 height 33
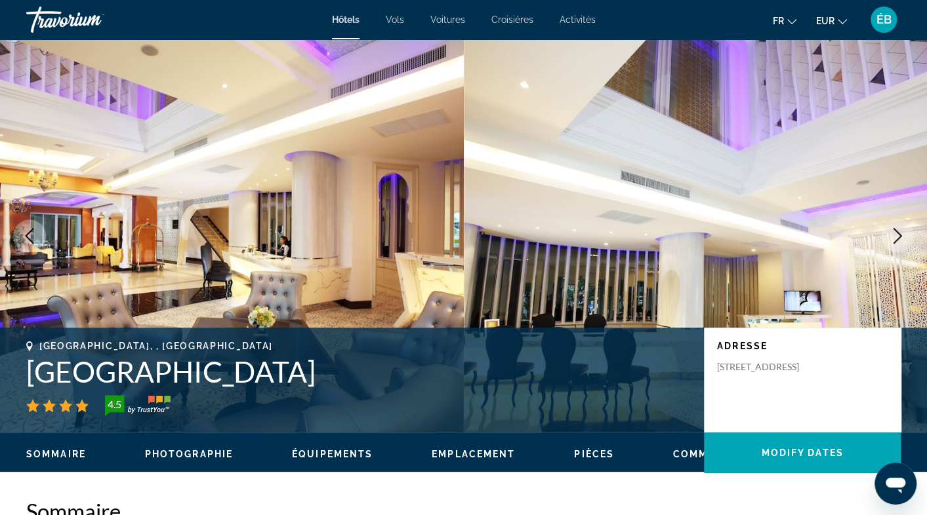
click at [885, 230] on button "Next image" at bounding box center [897, 236] width 33 height 33
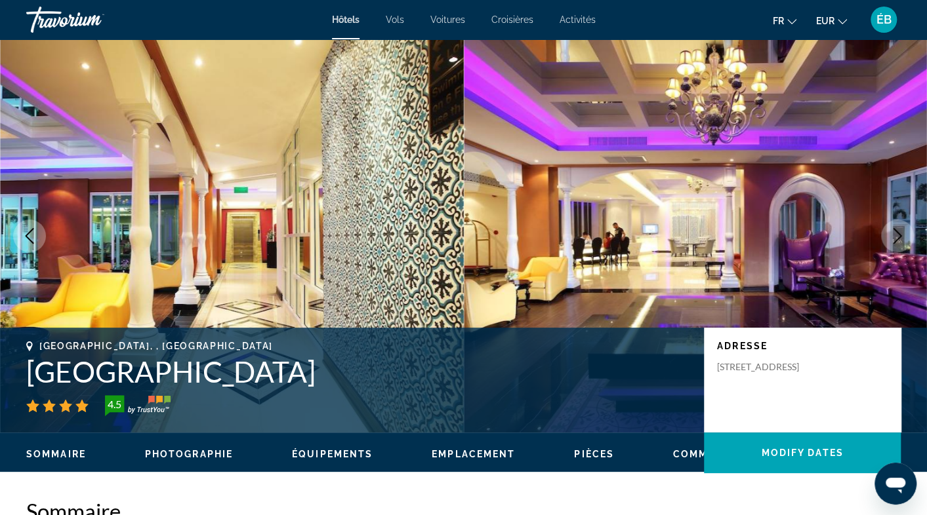
click at [885, 230] on button "Next image" at bounding box center [897, 236] width 33 height 33
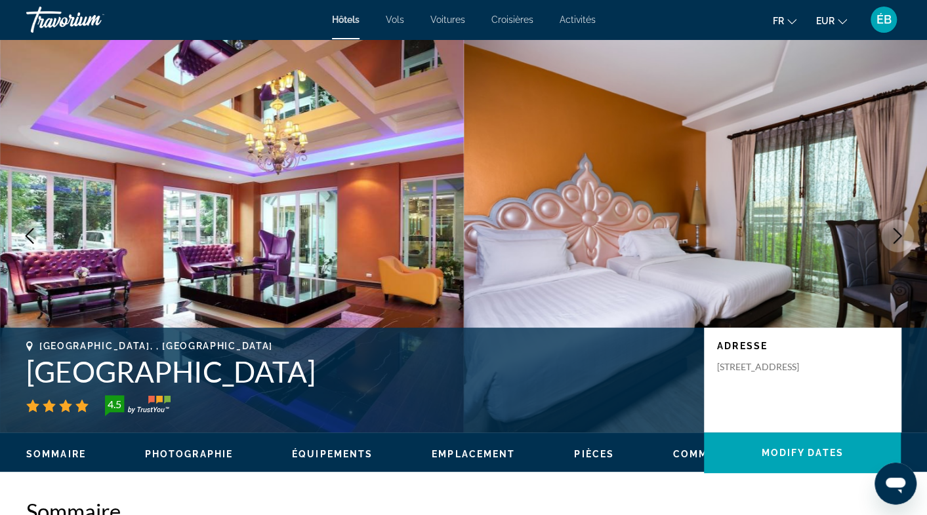
click at [885, 230] on button "Next image" at bounding box center [897, 236] width 33 height 33
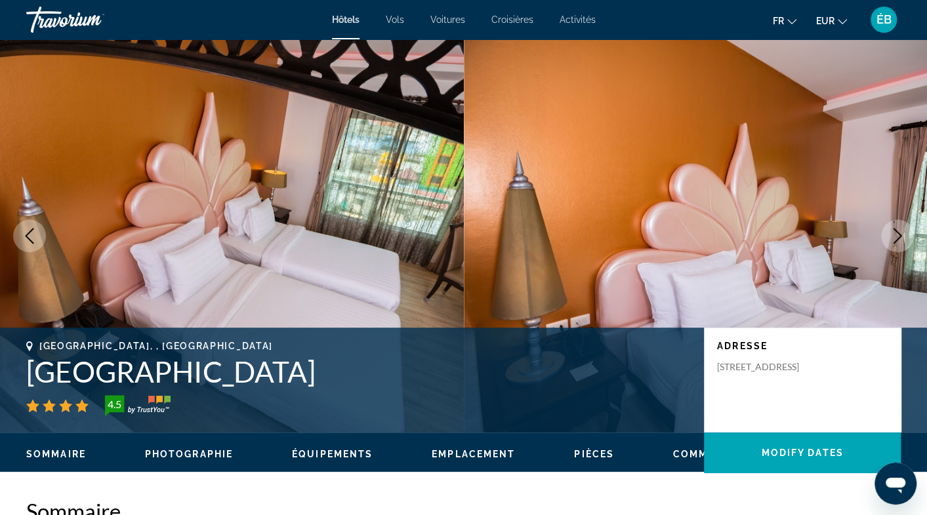
click at [885, 230] on button "Next image" at bounding box center [897, 236] width 33 height 33
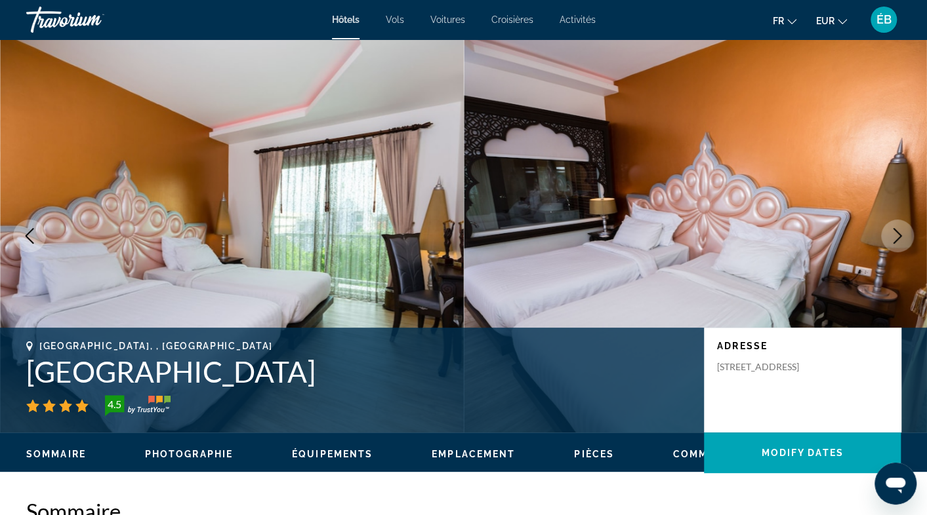
click at [885, 230] on button "Next image" at bounding box center [897, 236] width 33 height 33
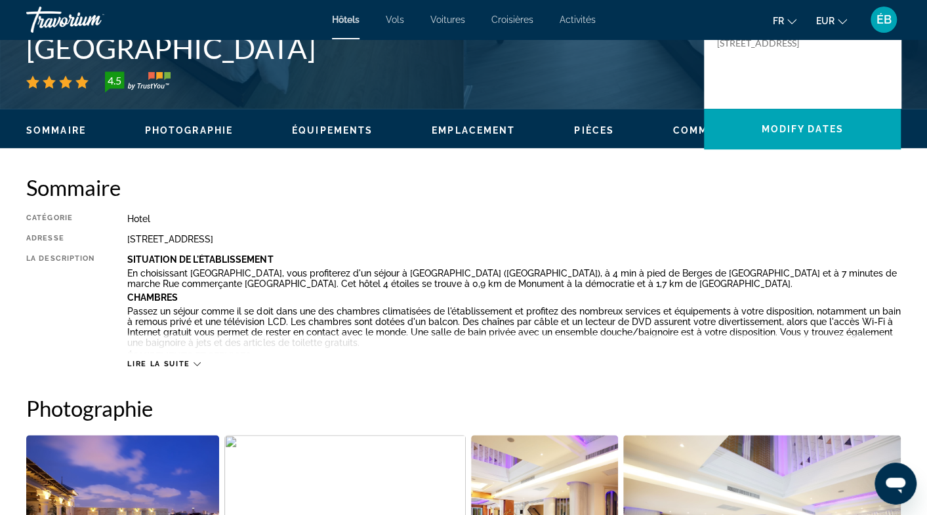
scroll to position [328, 0]
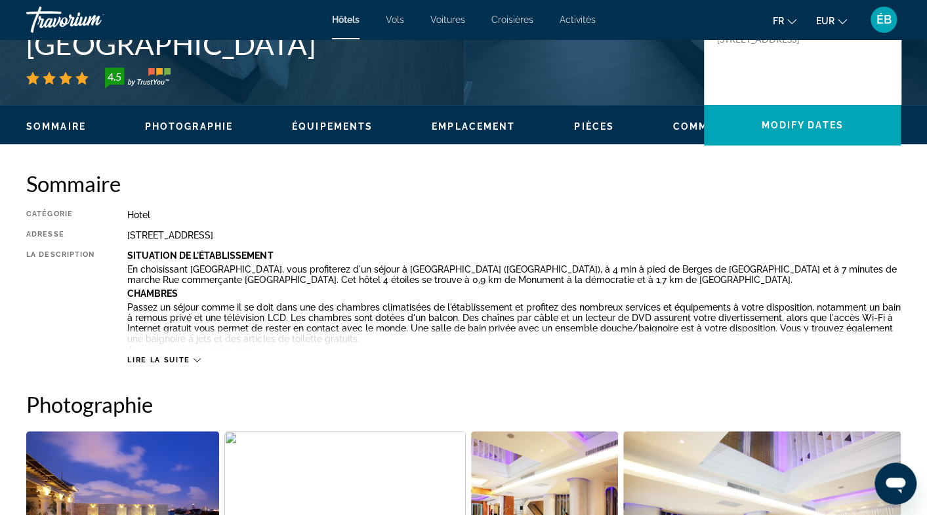
click at [165, 357] on span "Lire la suite" at bounding box center [158, 360] width 62 height 9
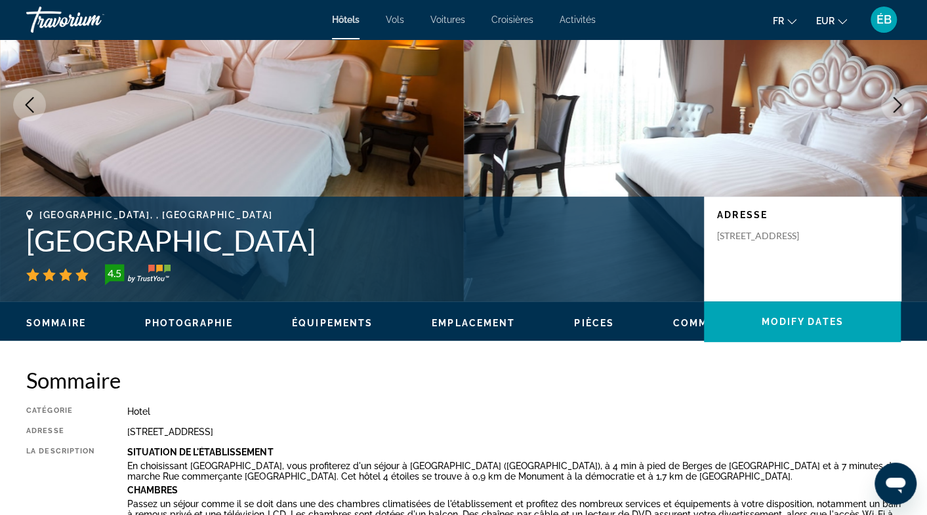
scroll to position [0, 0]
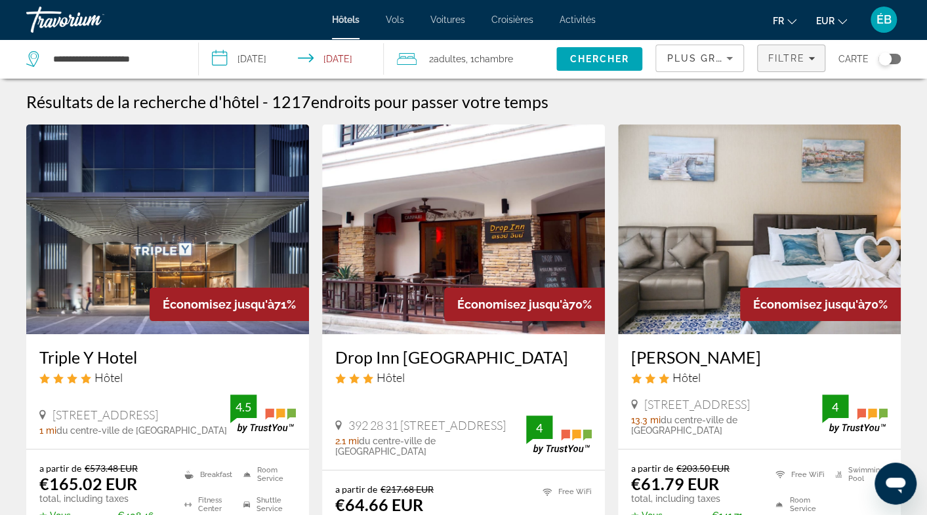
click at [774, 56] on span "Filtre" at bounding box center [785, 58] width 37 height 10
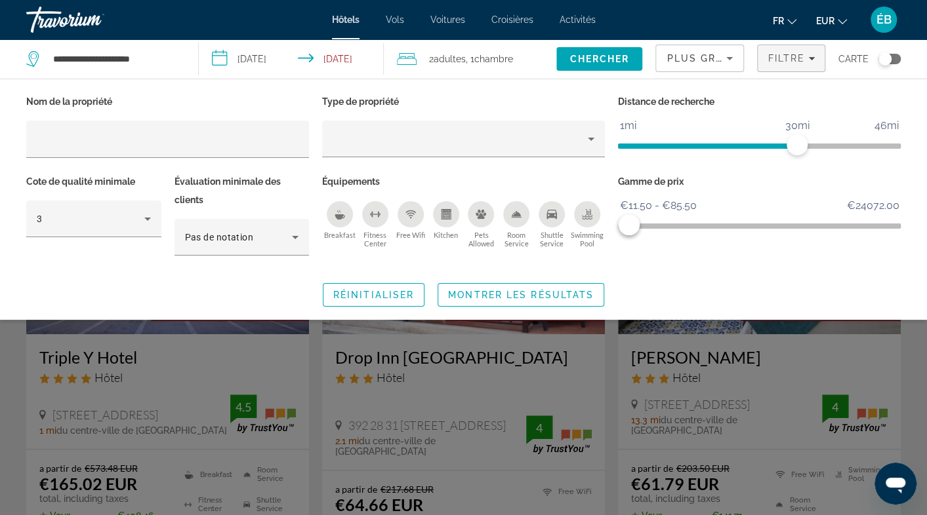
click at [336, 214] on icon "Breakfast" at bounding box center [339, 216] width 10 height 5
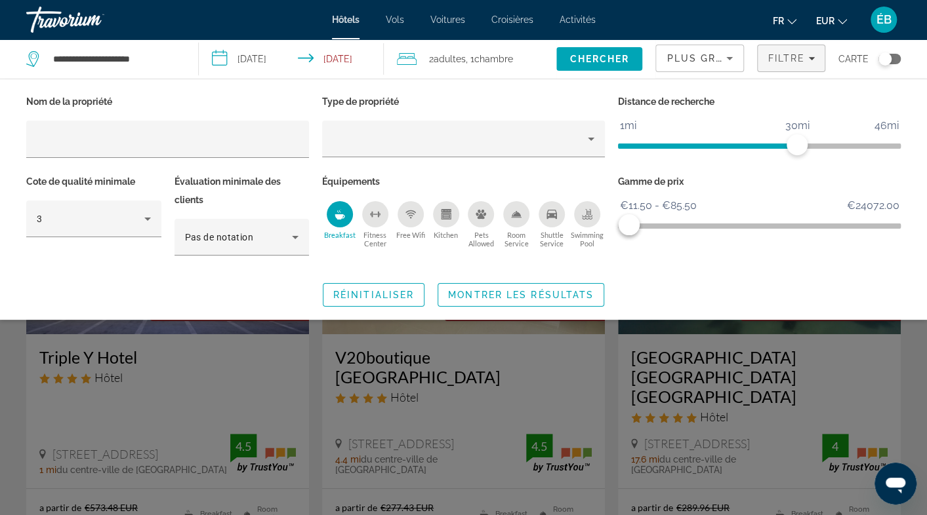
click at [891, 60] on div "Toggle map" at bounding box center [889, 59] width 22 height 10
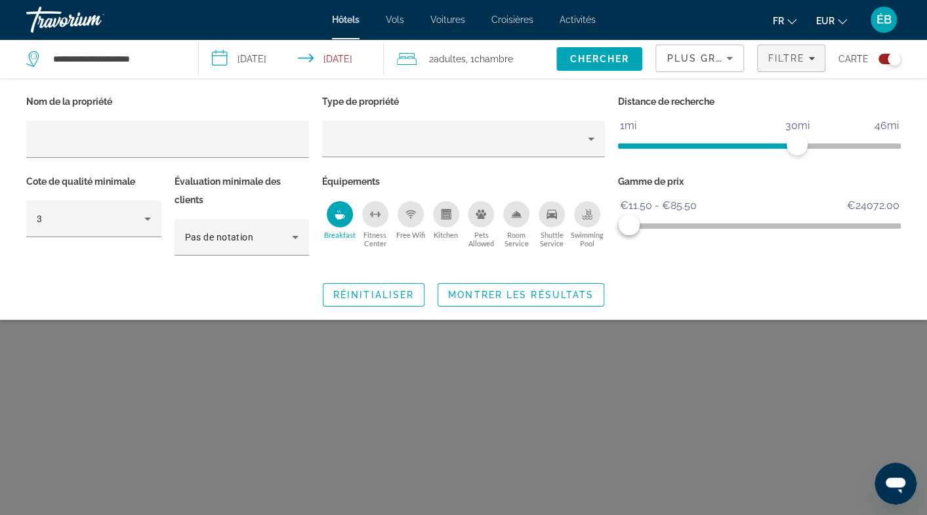
scroll to position [79, 0]
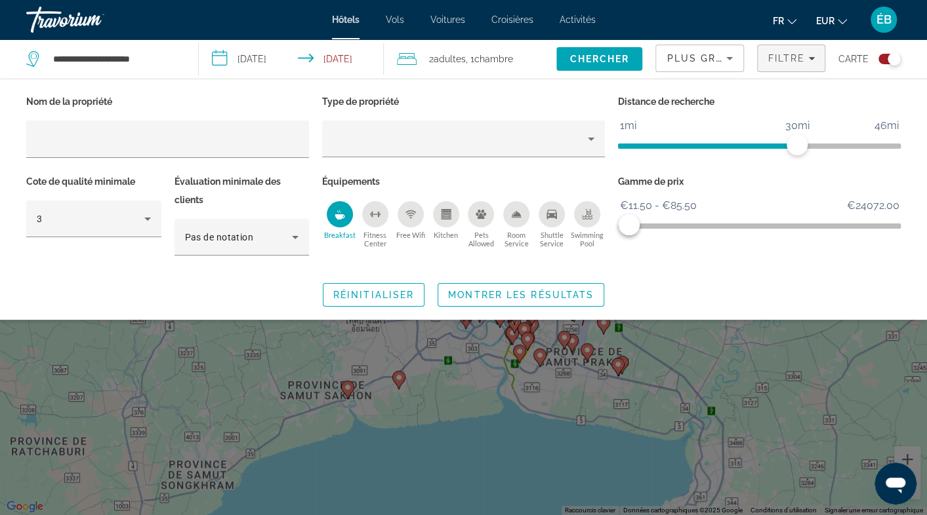
click at [495, 371] on div "Search widget" at bounding box center [463, 356] width 927 height 319
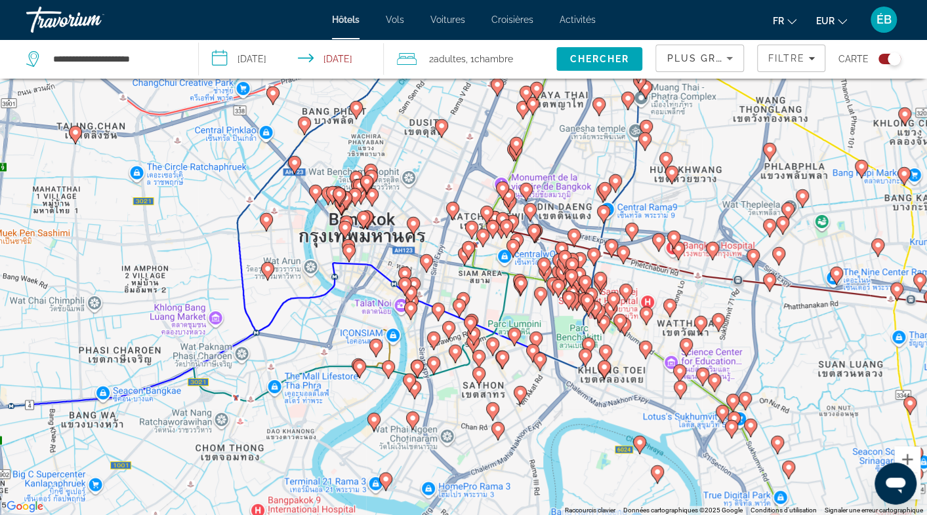
drag, startPoint x: 380, startPoint y: 180, endPoint x: 378, endPoint y: 410, distance: 230.2
click at [378, 410] on div "Pour activer le glissement avec le clavier, appuyez sur Alt+Entrée. Une fois ce…" at bounding box center [463, 257] width 927 height 515
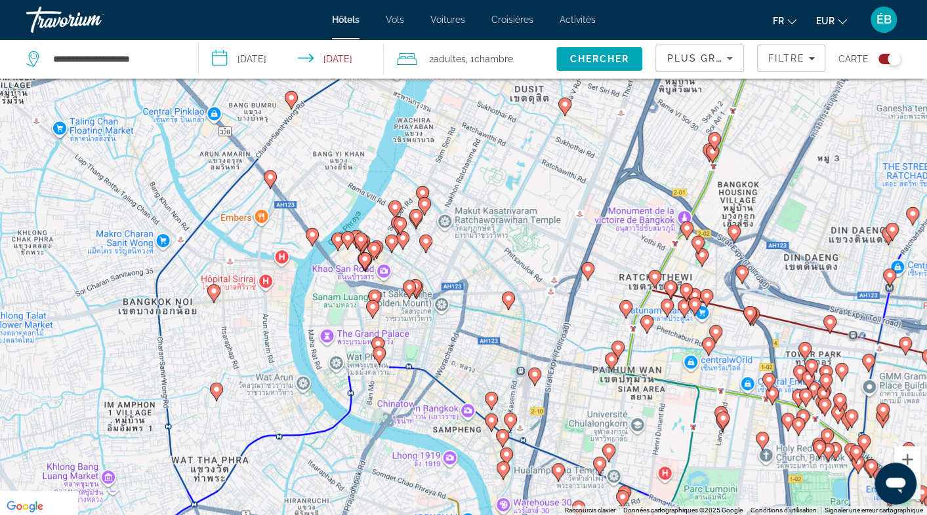
drag, startPoint x: 330, startPoint y: 237, endPoint x: 435, endPoint y: 361, distance: 162.4
click at [435, 361] on div "Pour activer le glissement avec le clavier, appuyez sur Alt+Entrée. Une fois ce…" at bounding box center [463, 257] width 927 height 515
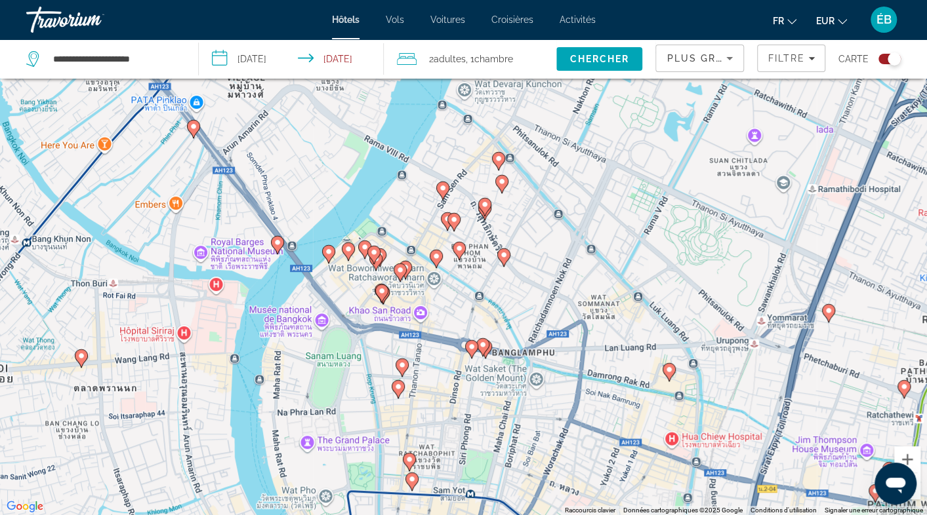
drag, startPoint x: 422, startPoint y: 322, endPoint x: 432, endPoint y: 397, distance: 76.0
click at [432, 397] on div "Pour activer le glissement avec le clavier, appuyez sur Alt+Entrée. Une fois ce…" at bounding box center [463, 257] width 927 height 515
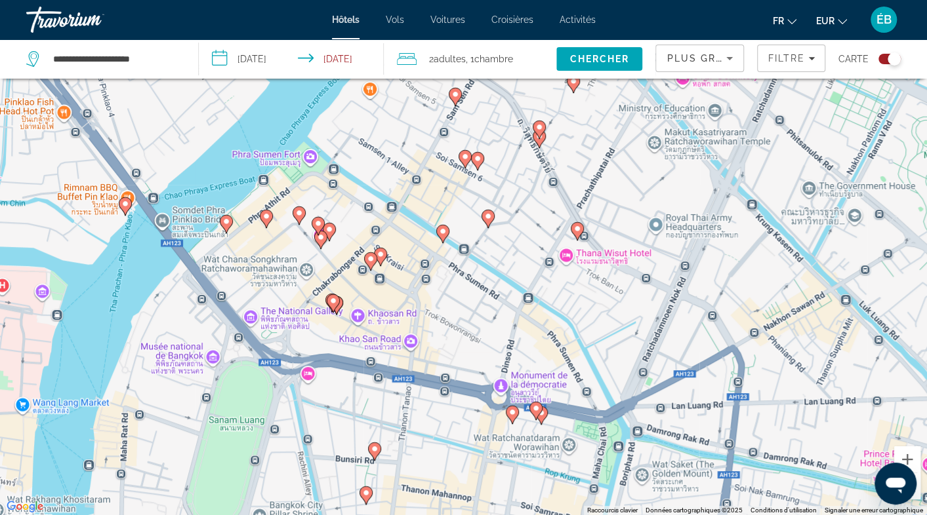
click at [443, 234] on image "Main content" at bounding box center [443, 232] width 8 height 8
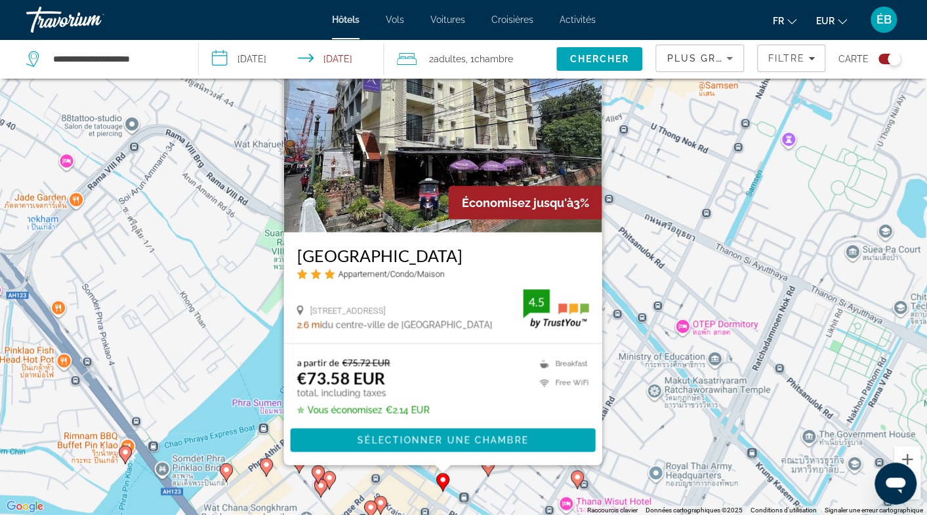
click at [486, 474] on gmp-advanced-marker "Main content" at bounding box center [487, 468] width 13 height 20
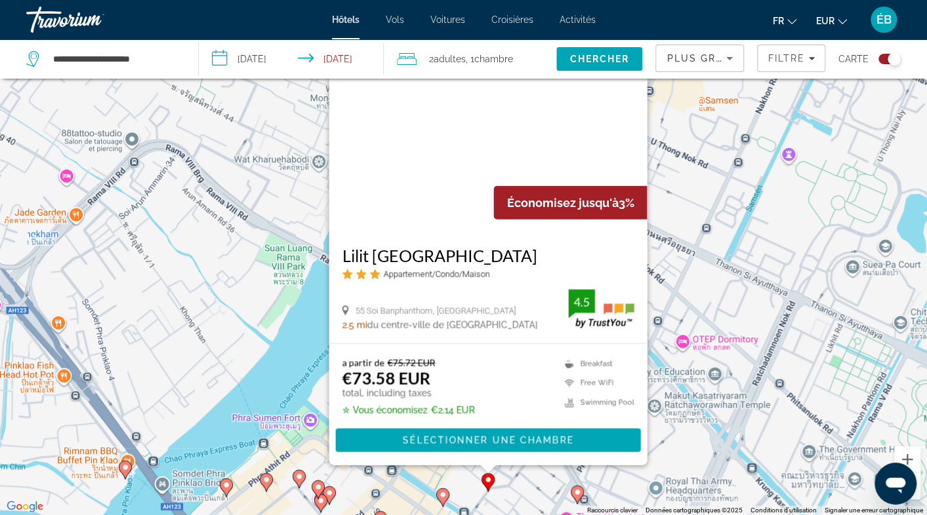
click at [471, 136] on img "Main content" at bounding box center [488, 128] width 318 height 210
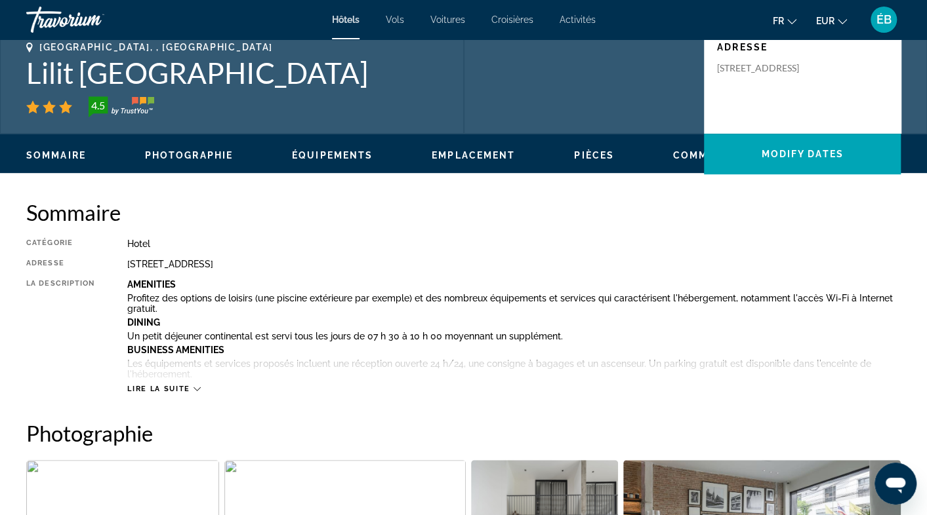
scroll to position [328, 0]
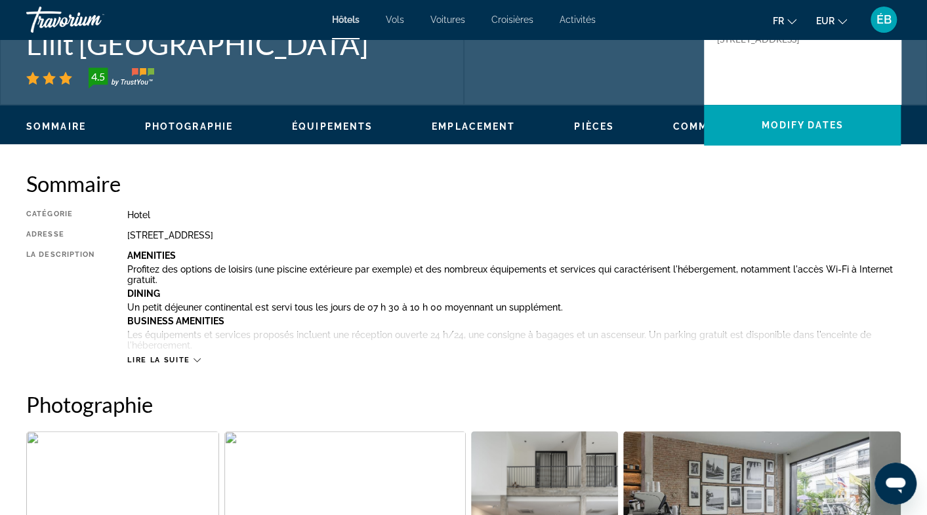
click at [196, 357] on icon "Main content" at bounding box center [196, 360] width 7 height 7
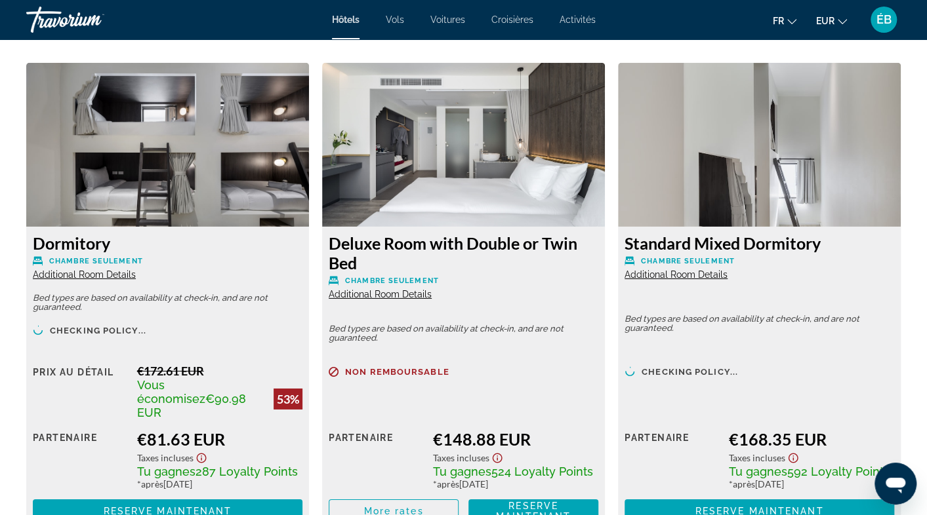
scroll to position [2230, 0]
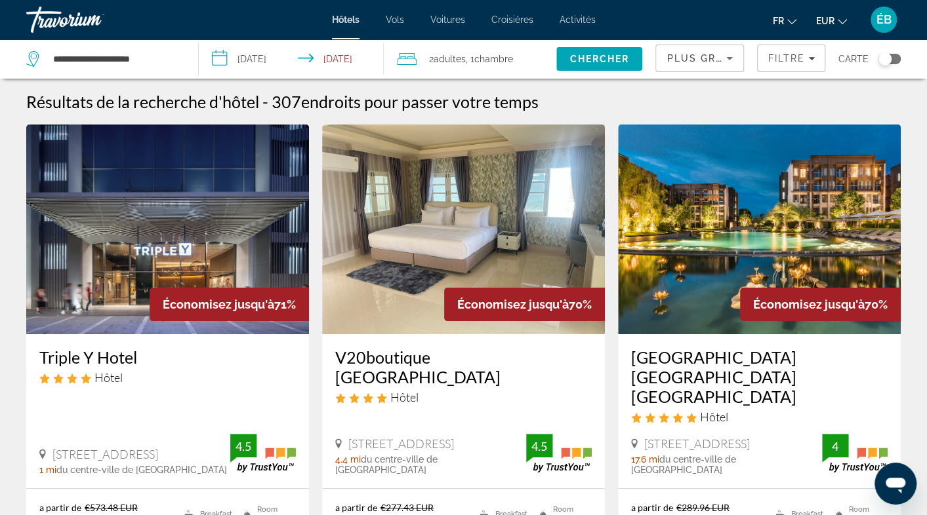
click at [880, 61] on div "Toggle map" at bounding box center [884, 58] width 13 height 13
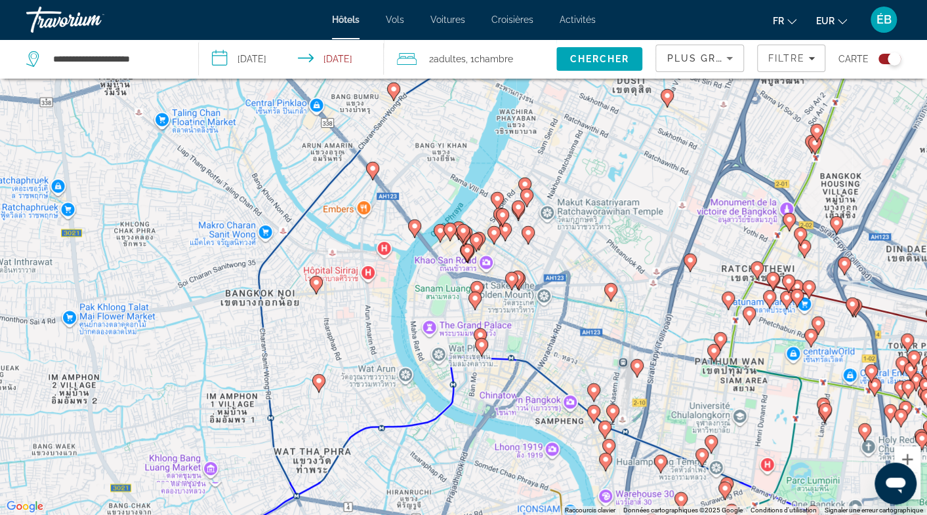
drag, startPoint x: 466, startPoint y: 302, endPoint x: 430, endPoint y: 317, distance: 38.2
click at [430, 317] on div "Pour activer le glissement avec le clavier, appuyez sur Alt+Entrée. Une fois ce…" at bounding box center [463, 257] width 927 height 515
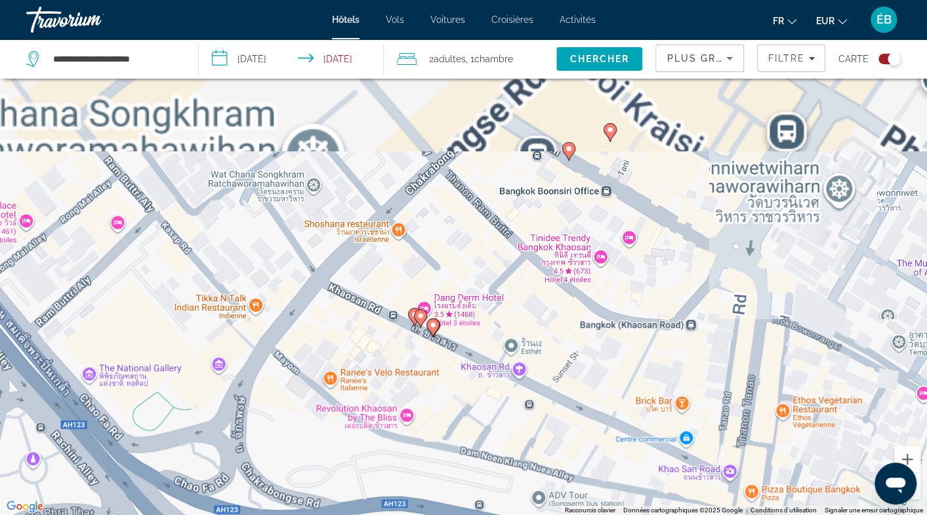
drag, startPoint x: 451, startPoint y: 201, endPoint x: 425, endPoint y: 550, distance: 349.2
click at [425, 437] on html "**********" at bounding box center [463, 178] width 927 height 515
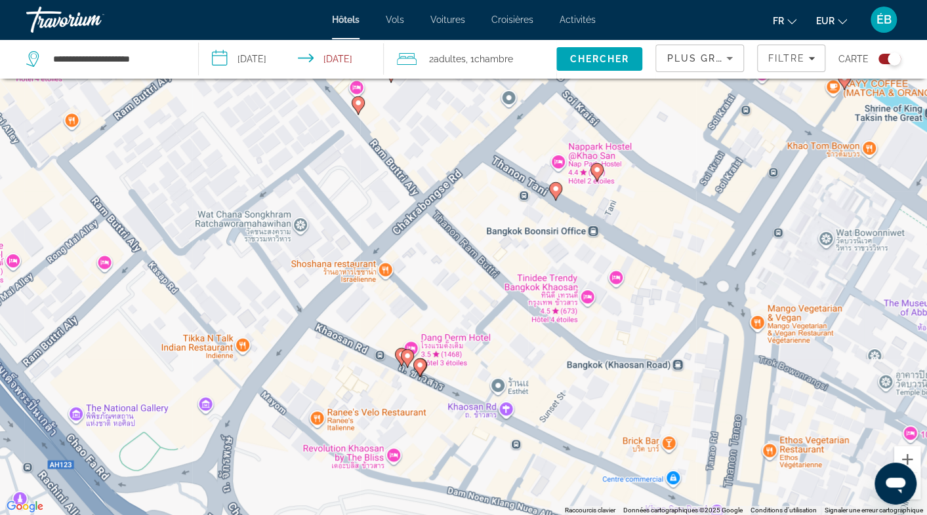
click at [409, 361] on icon "Main content" at bounding box center [407, 358] width 12 height 17
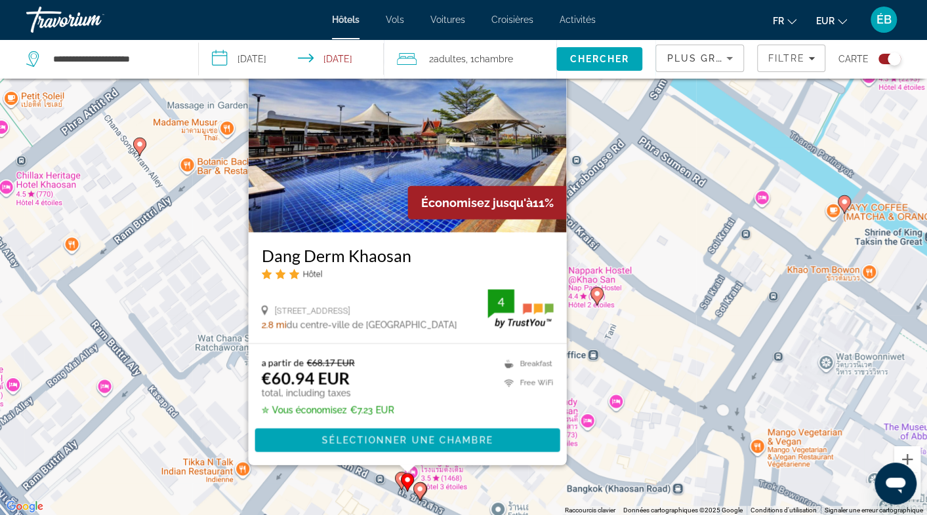
click at [417, 483] on icon "Main content" at bounding box center [419, 491] width 12 height 17
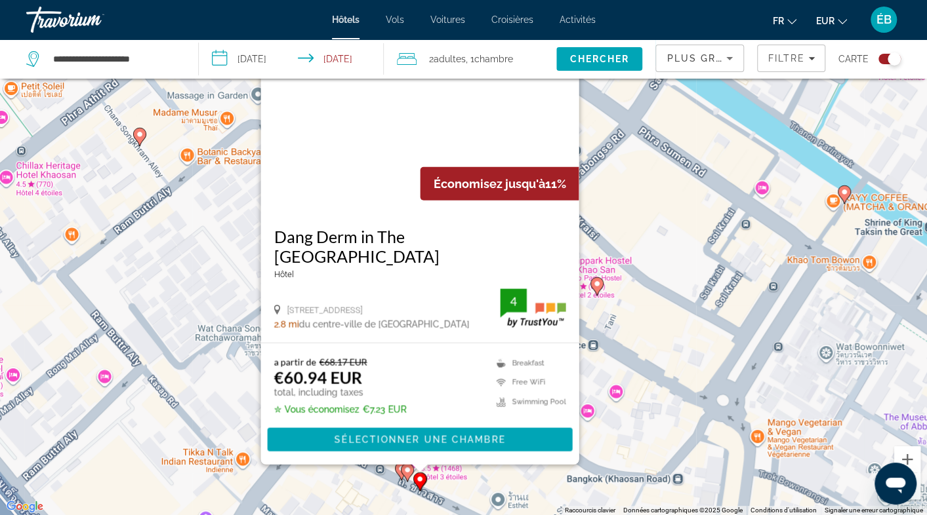
click at [395, 472] on gmp-advanced-marker "Main content" at bounding box center [401, 472] width 13 height 20
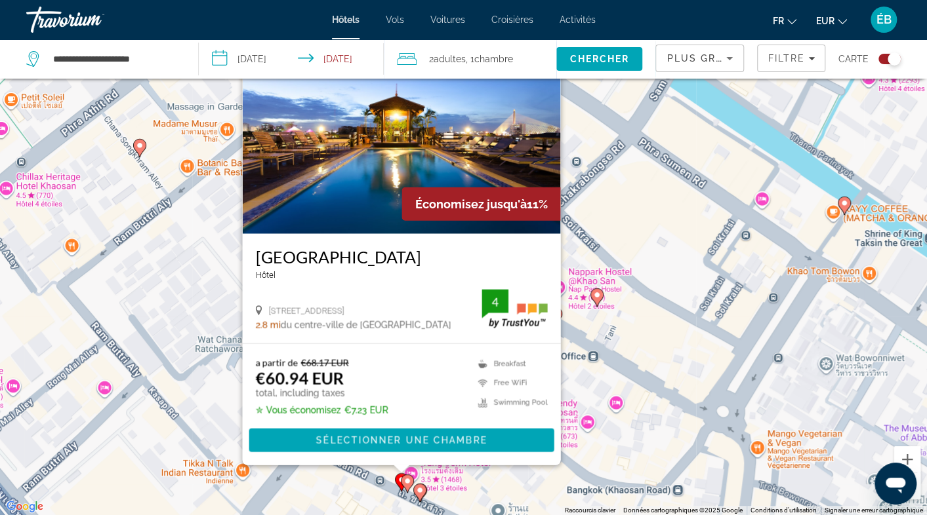
click at [578, 374] on div "Pour activer le glissement avec le clavier, appuyez sur Alt+Entrée. Une fois ce…" at bounding box center [463, 257] width 927 height 515
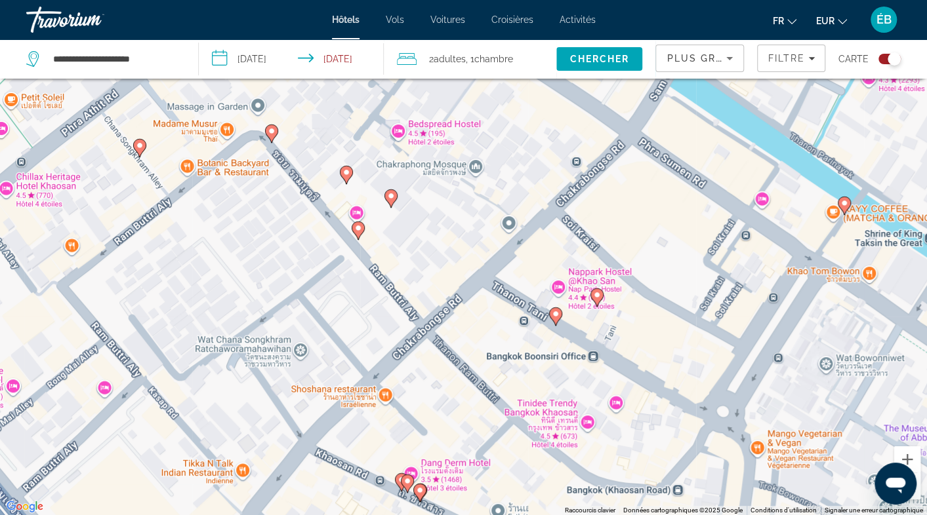
click at [555, 308] on gmp-advanced-marker "Main content" at bounding box center [555, 317] width 13 height 20
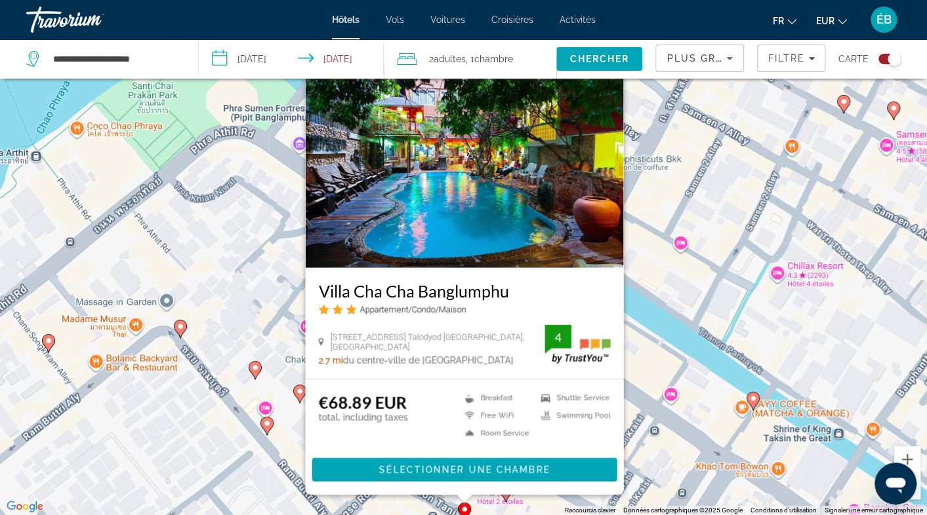
drag, startPoint x: 748, startPoint y: 287, endPoint x: 657, endPoint y: 321, distance: 97.3
click at [657, 321] on div "Pour activer le glissement avec le clavier, appuyez sur Alt+Entrée. Une fois ce…" at bounding box center [463, 257] width 927 height 515
click at [475, 233] on img "Main content" at bounding box center [464, 163] width 318 height 210
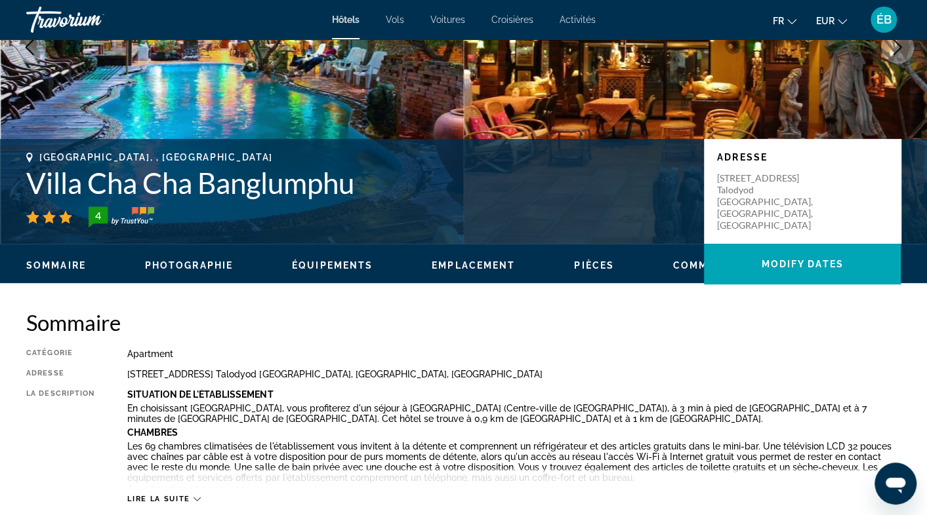
scroll to position [131, 0]
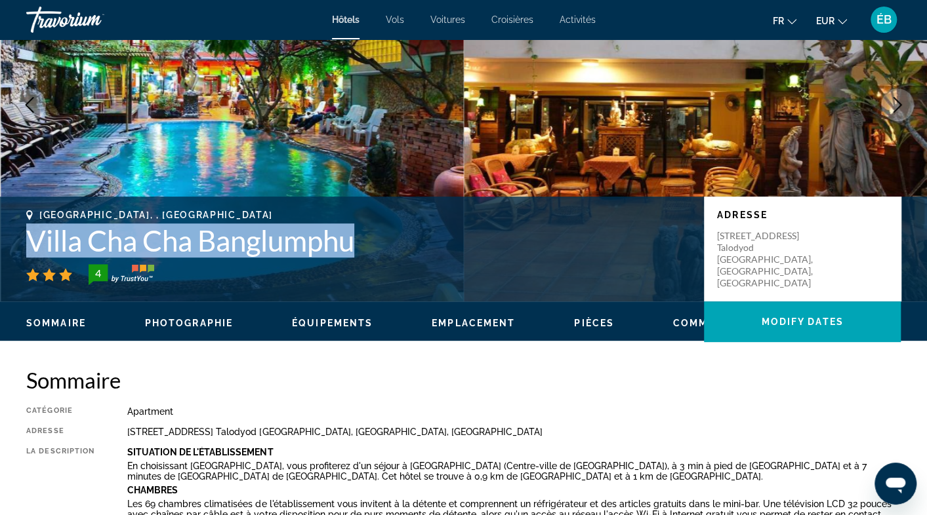
drag, startPoint x: 361, startPoint y: 246, endPoint x: 22, endPoint y: 247, distance: 338.4
click at [22, 247] on div "Bangkok, , Thailand Villa Cha Cha Banglumphu 4 Adresse 36 Tani Rd. Talodyod Pra…" at bounding box center [463, 249] width 927 height 79
copy h1 "Villa Cha Cha Banglumphu"
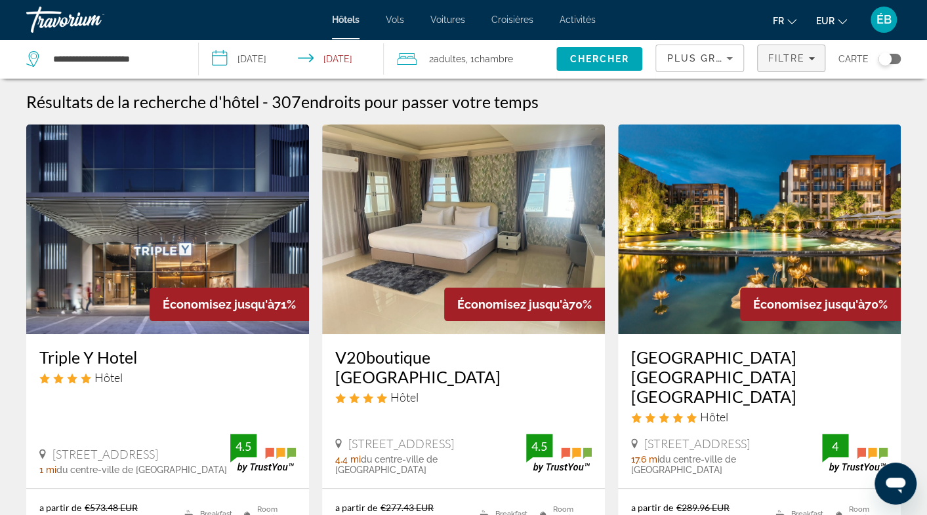
click at [794, 65] on span "Filters" at bounding box center [791, 58] width 67 height 31
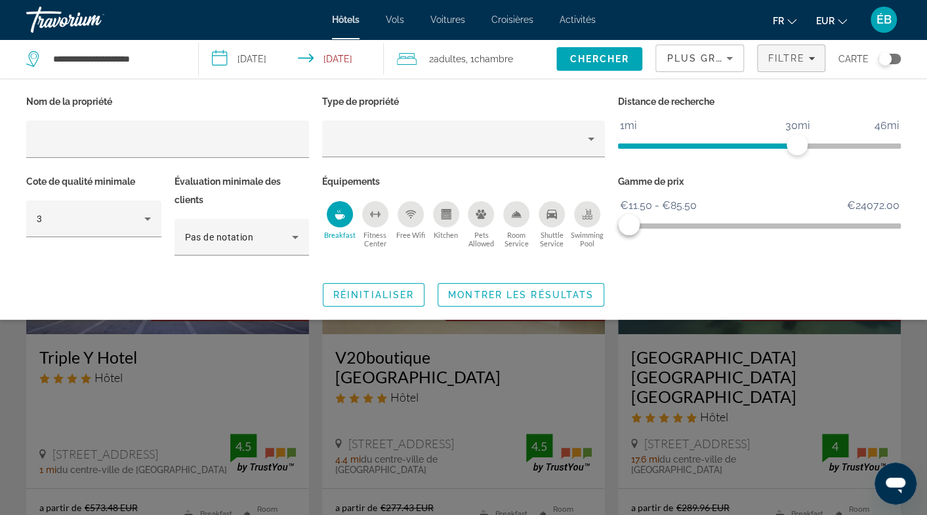
click at [909, 30] on div "Hôtels Vols Voitures Croisières Activités Hôtels Vols Voitures Croisières Activ…" at bounding box center [463, 20] width 927 height 34
click at [733, 61] on icon "Sort by" at bounding box center [729, 59] width 16 height 16
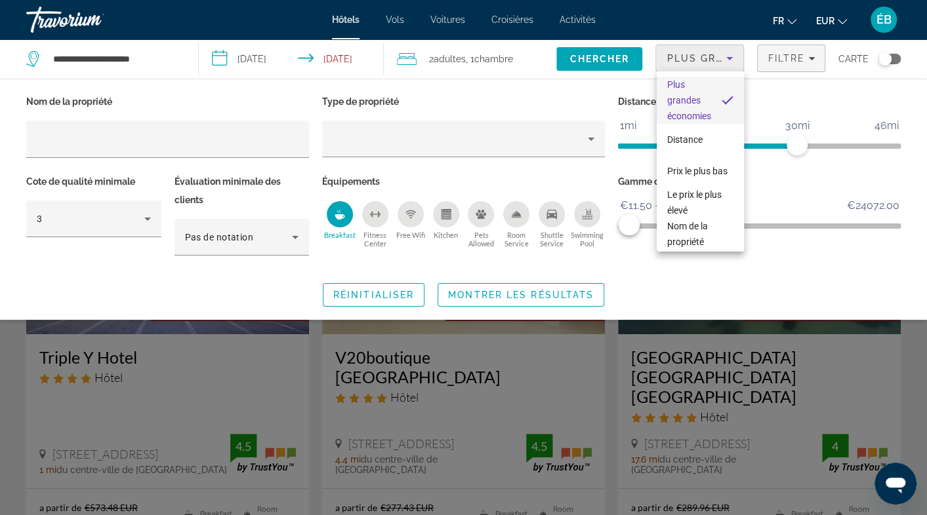
click at [733, 61] on div at bounding box center [463, 257] width 927 height 515
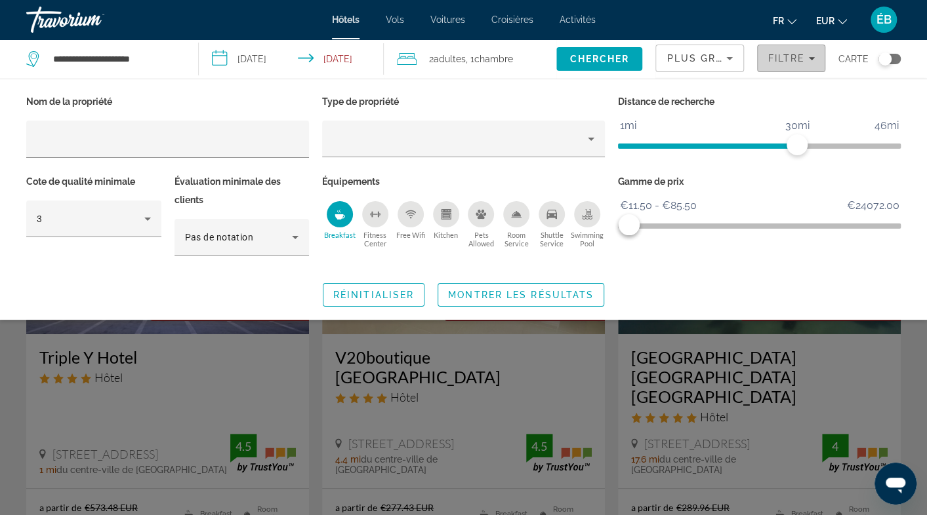
click at [767, 51] on span "Filters" at bounding box center [791, 58] width 67 height 31
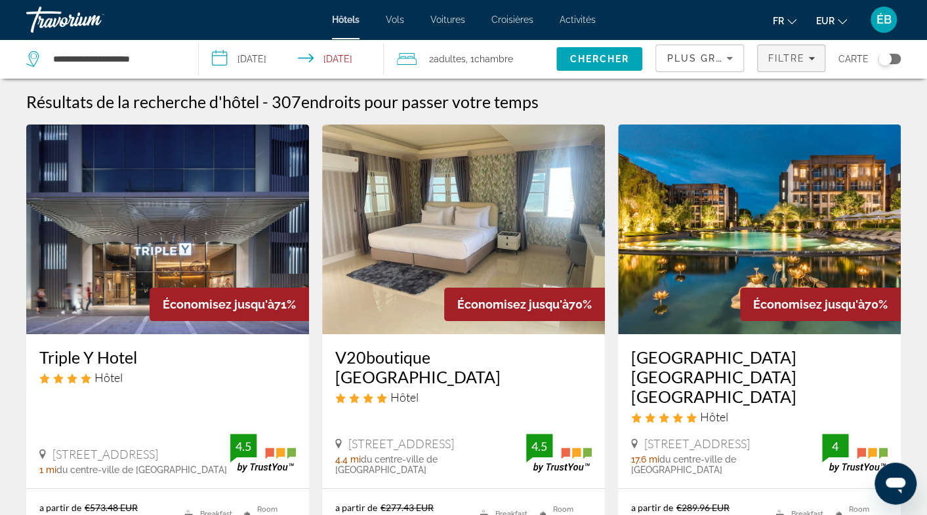
click at [767, 51] on span "Filters" at bounding box center [791, 58] width 67 height 31
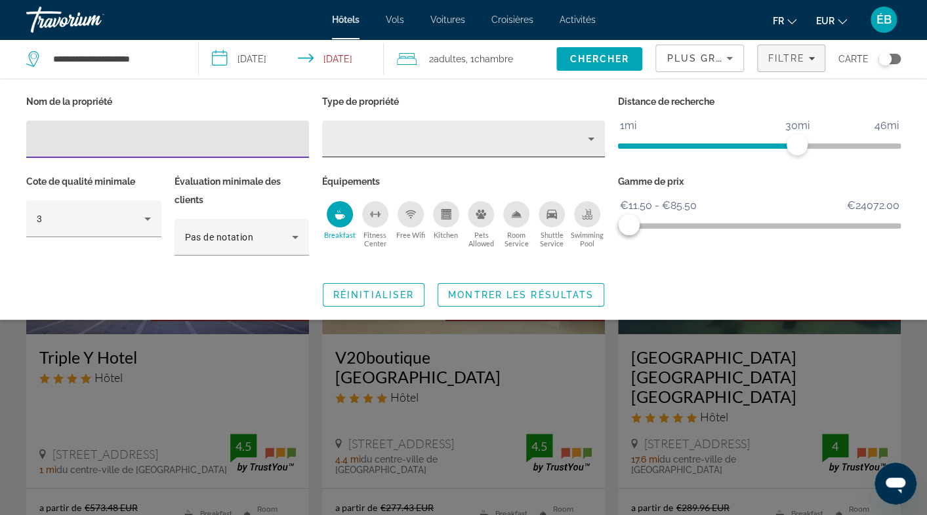
click at [392, 131] on div "Hotel Filters" at bounding box center [464, 139] width 262 height 37
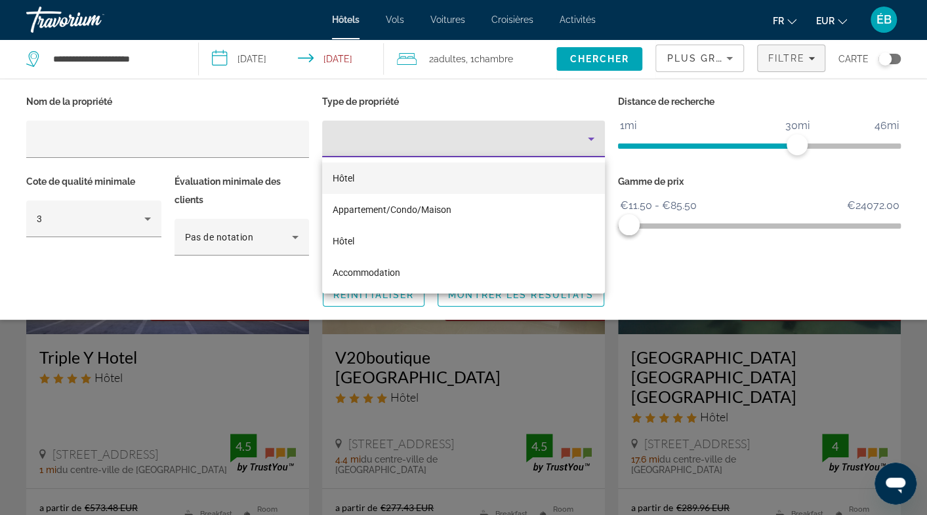
click at [913, 101] on div at bounding box center [463, 257] width 927 height 515
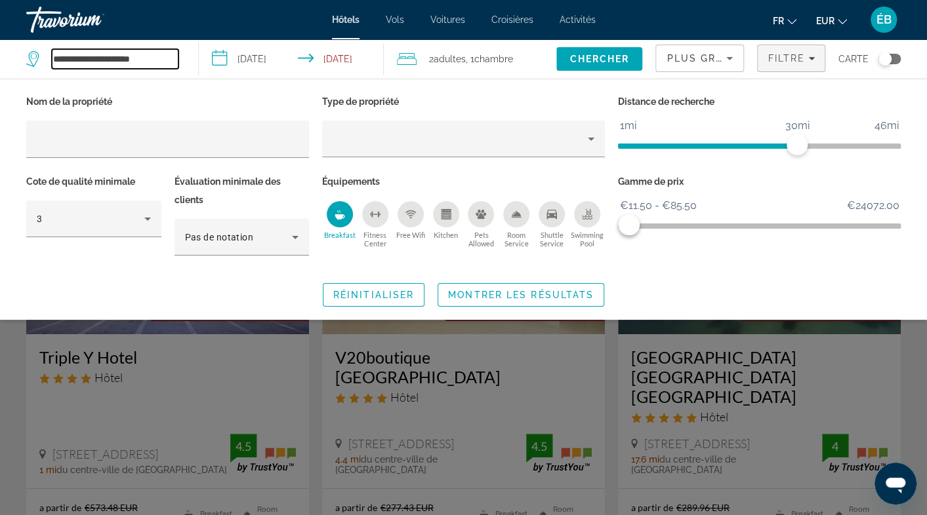
click at [142, 66] on input "**********" at bounding box center [115, 59] width 127 height 20
drag, startPoint x: 159, startPoint y: 58, endPoint x: 98, endPoint y: 60, distance: 60.4
click at [98, 60] on input "**********" at bounding box center [115, 59] width 127 height 20
click at [884, 64] on div "Toggle map" at bounding box center [884, 58] width 13 height 13
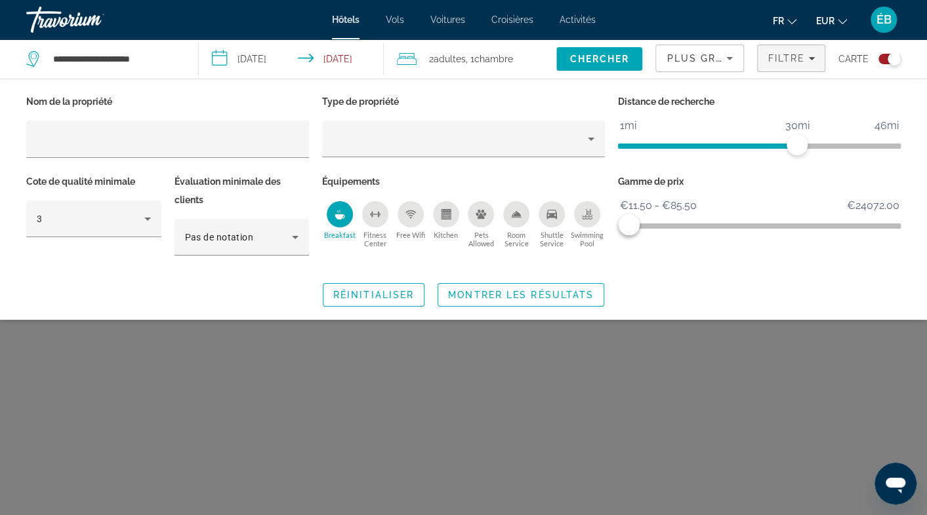
scroll to position [79, 0]
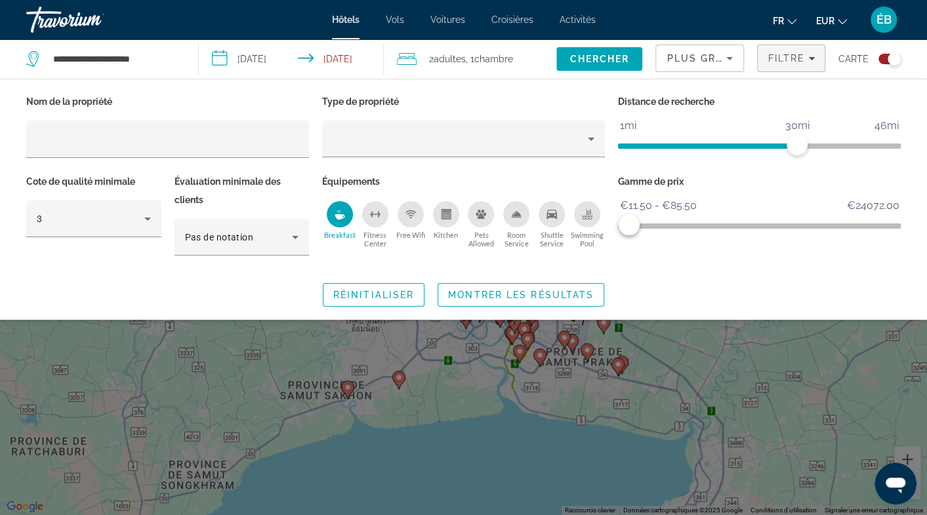
click at [807, 354] on div "Search widget" at bounding box center [463, 356] width 927 height 319
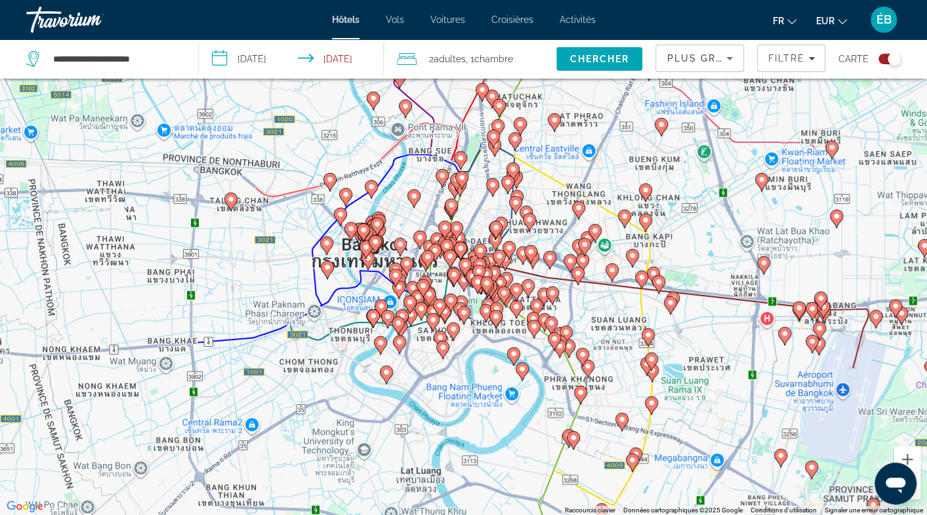
click at [695, 493] on div "Pour activer le glissement avec le clavier, appuyez sur Alt+Entrée. Une fois ce…" at bounding box center [463, 257] width 927 height 515
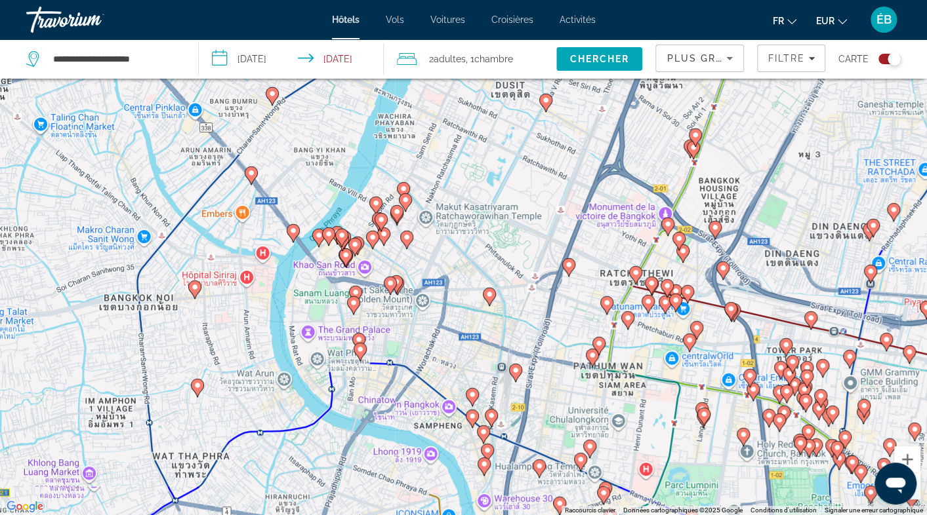
drag, startPoint x: 333, startPoint y: 169, endPoint x: 455, endPoint y: 352, distance: 220.3
click at [455, 352] on div "Pour activer le glissement avec le clavier, appuyez sur Alt+Entrée. Une fois ce…" at bounding box center [463, 257] width 927 height 515
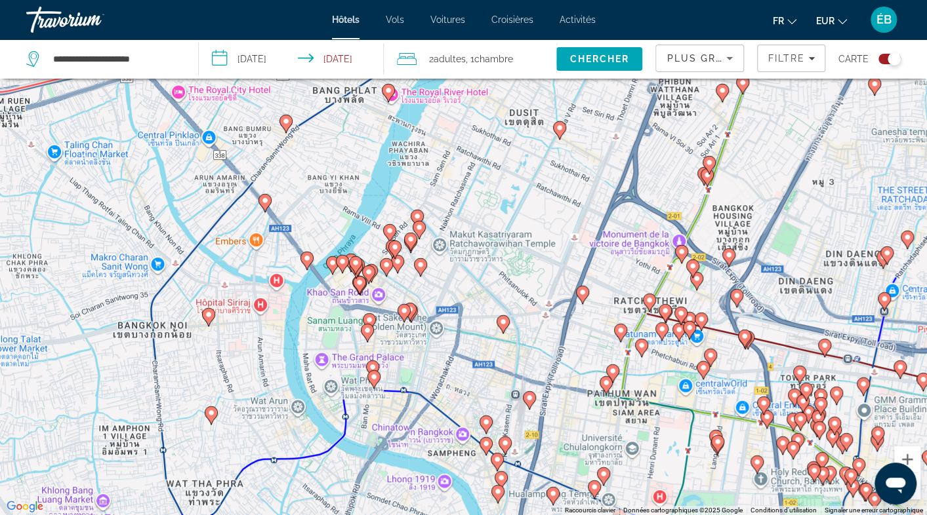
click at [656, 472] on div "Pour activer le glissement avec le clavier, appuyez sur Alt+Entrée. Une fois ce…" at bounding box center [463, 257] width 927 height 515
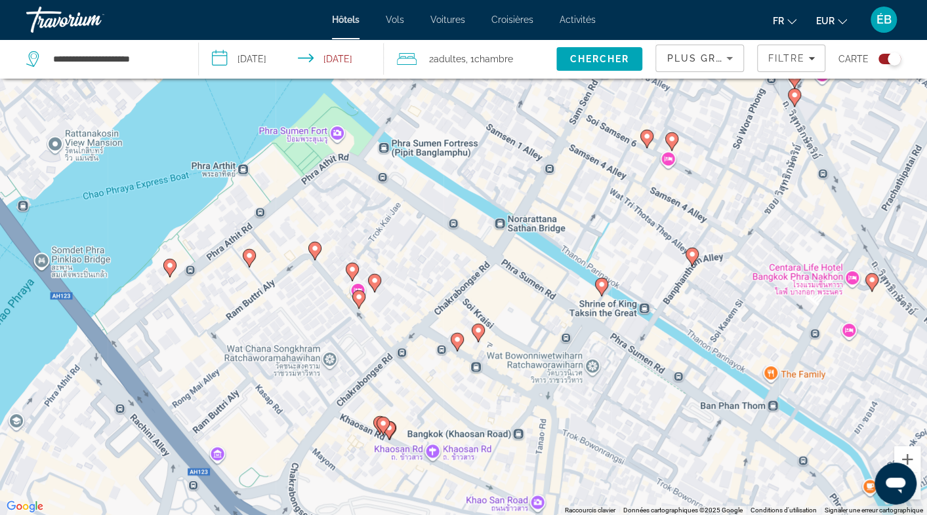
drag, startPoint x: 247, startPoint y: 226, endPoint x: 605, endPoint y: 188, distance: 360.1
click at [605, 188] on div "Pour activer le glissement avec le clavier, appuyez sur Alt+Entrée. Une fois ce…" at bounding box center [463, 257] width 927 height 515
click at [168, 271] on icon "Main content" at bounding box center [169, 268] width 12 height 17
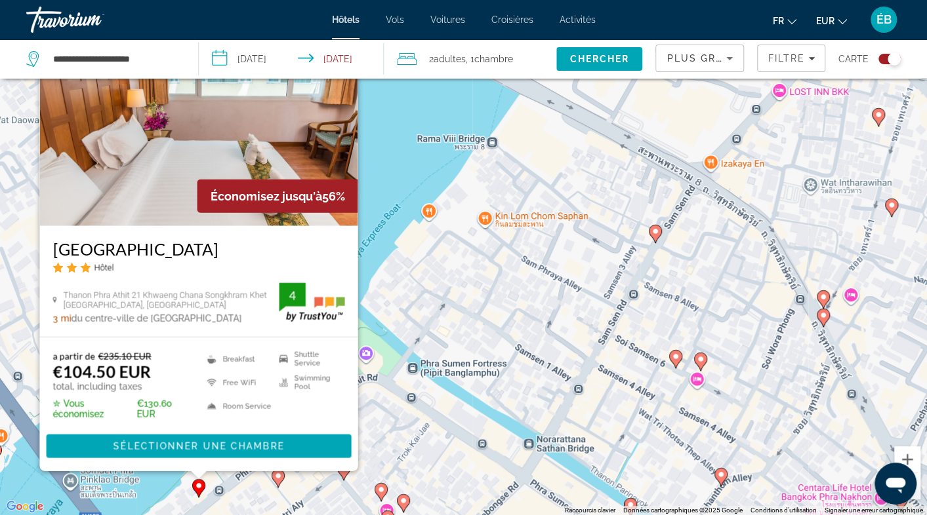
click at [279, 479] on image "Main content" at bounding box center [278, 476] width 8 height 8
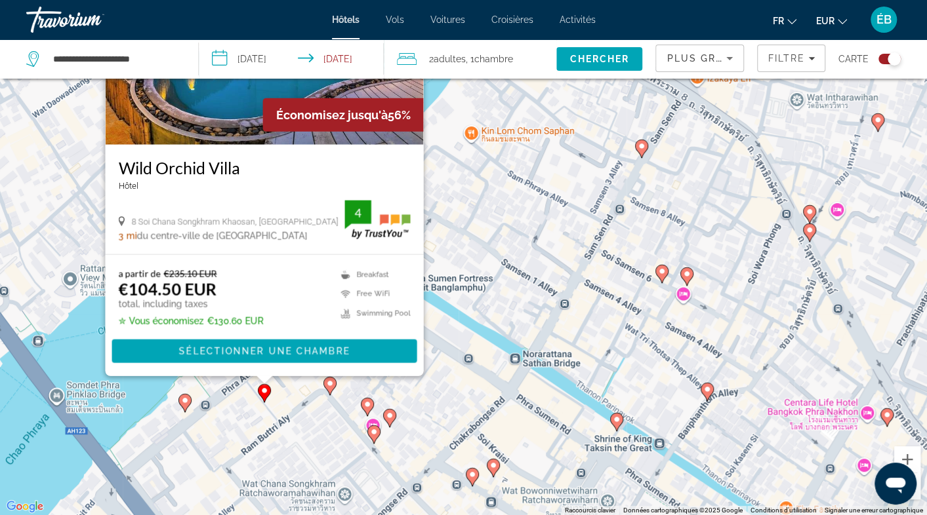
drag, startPoint x: 473, startPoint y: 475, endPoint x: 437, endPoint y: 351, distance: 129.7
click at [454, 356] on div "Pour activer le glissement avec le clavier, appuyez sur Alt+Entrée. Une fois ce…" at bounding box center [463, 257] width 927 height 515
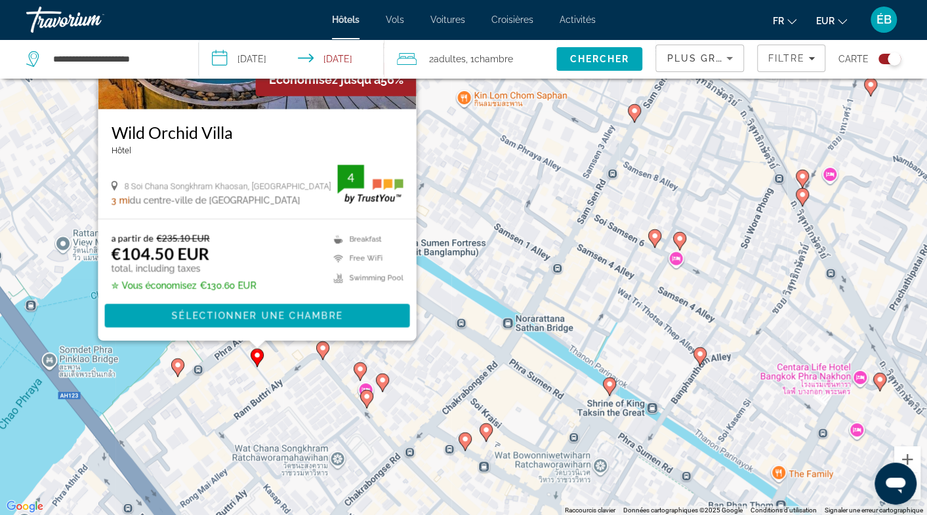
click at [325, 352] on image "Main content" at bounding box center [323, 348] width 8 height 8
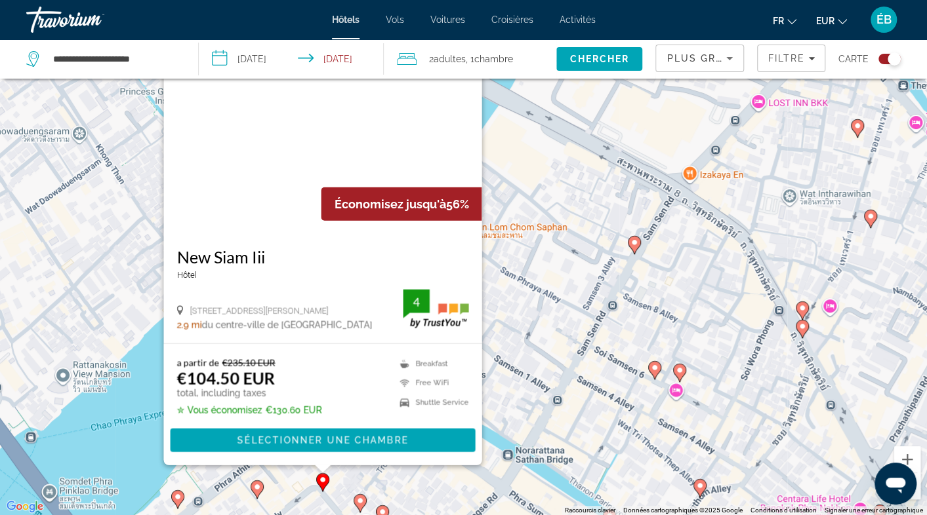
click at [361, 500] on image "Main content" at bounding box center [360, 501] width 8 height 8
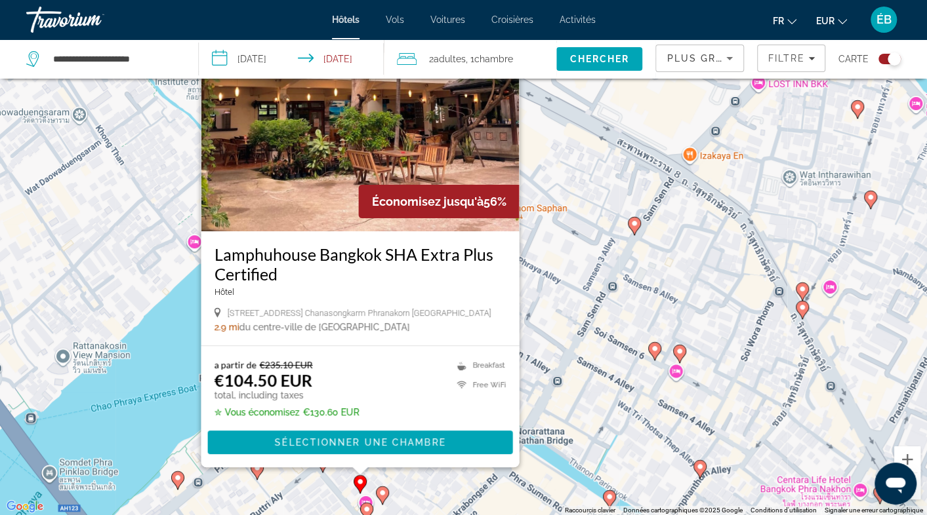
click at [387, 498] on icon "Main content" at bounding box center [382, 496] width 13 height 18
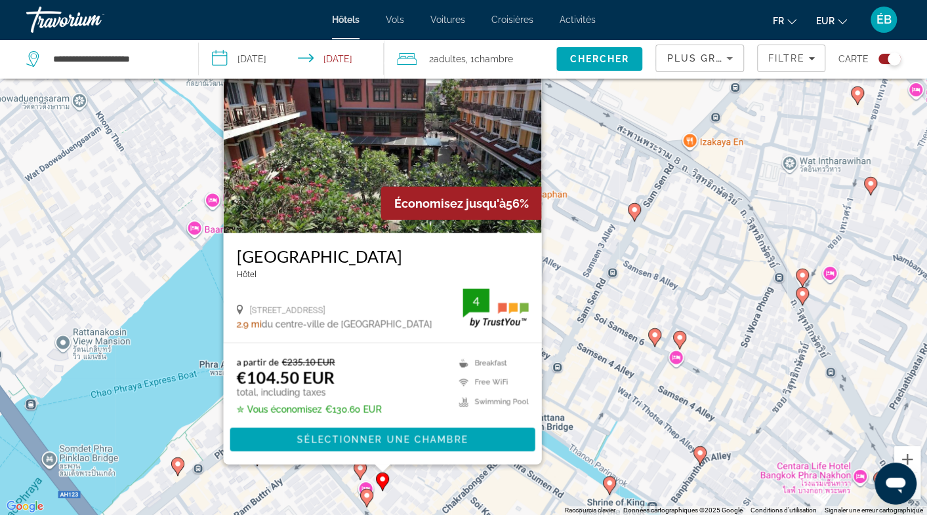
click at [363, 500] on icon "Main content" at bounding box center [366, 498] width 12 height 17
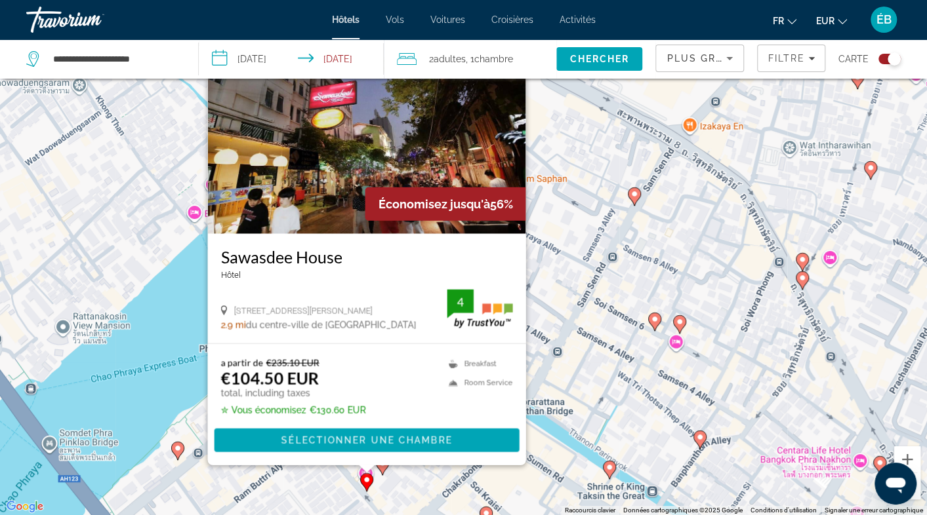
click at [571, 369] on div "Pour activer le glissement avec le clavier, appuyez sur Alt+Entrée. Une fois ce…" at bounding box center [463, 257] width 927 height 515
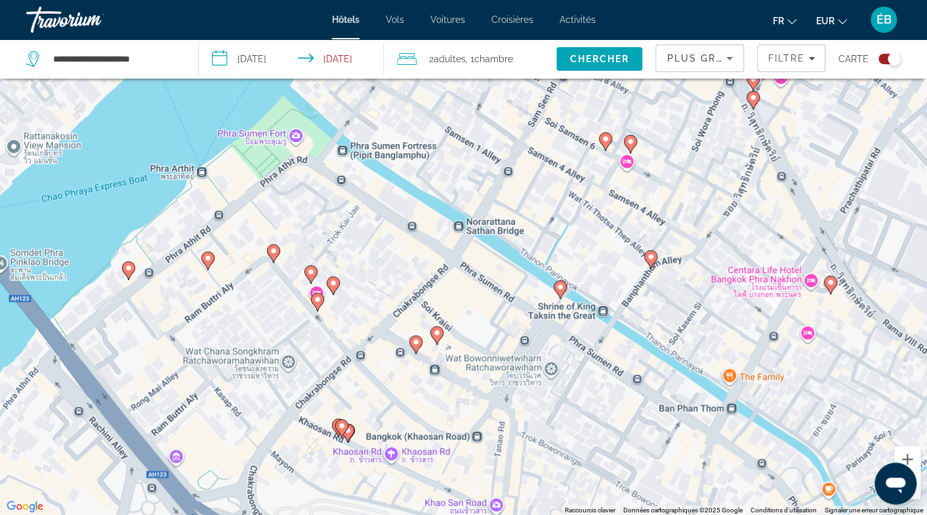
drag, startPoint x: 472, startPoint y: 442, endPoint x: 403, endPoint y: 242, distance: 211.3
click at [403, 242] on div "Pour activer le glissement avec le clavier, appuyez sur Alt+Entrée. Une fois ce…" at bounding box center [463, 257] width 927 height 515
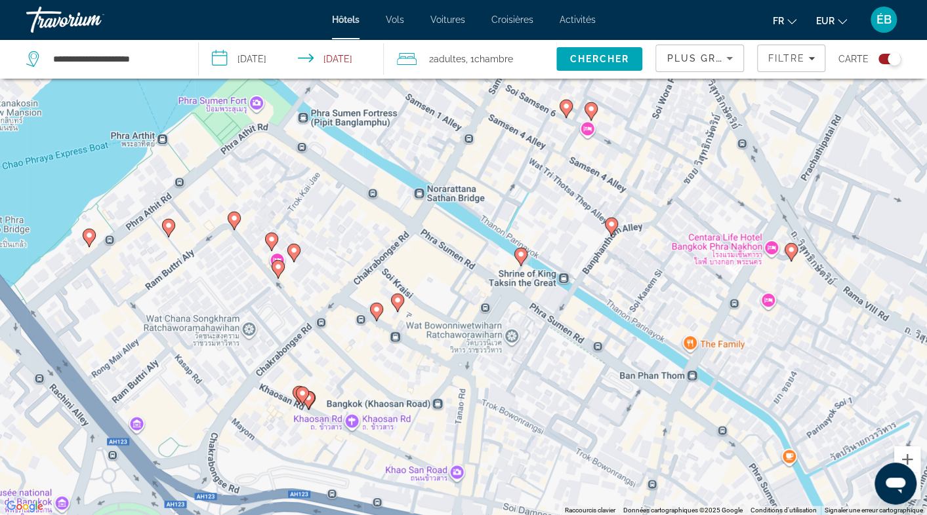
click at [379, 305] on icon "Main content" at bounding box center [376, 312] width 12 height 17
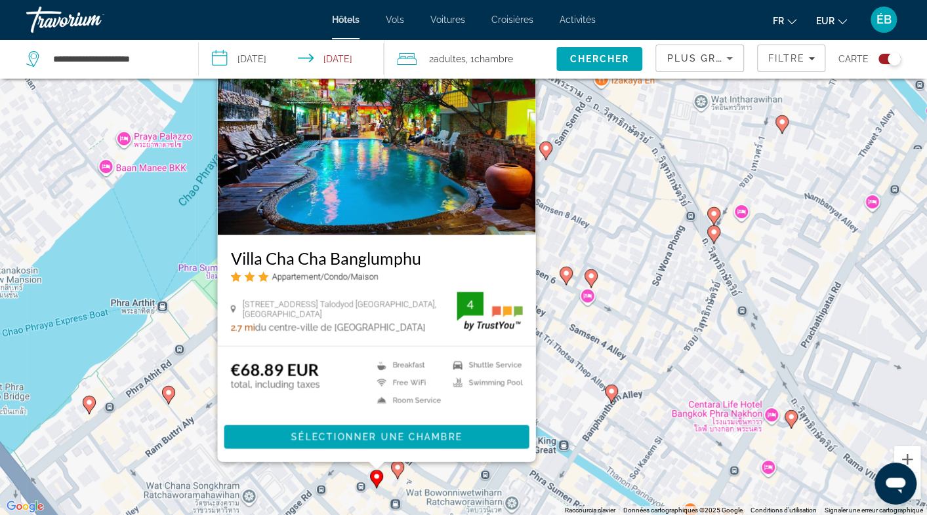
click at [394, 464] on g "Main content" at bounding box center [397, 470] width 13 height 18
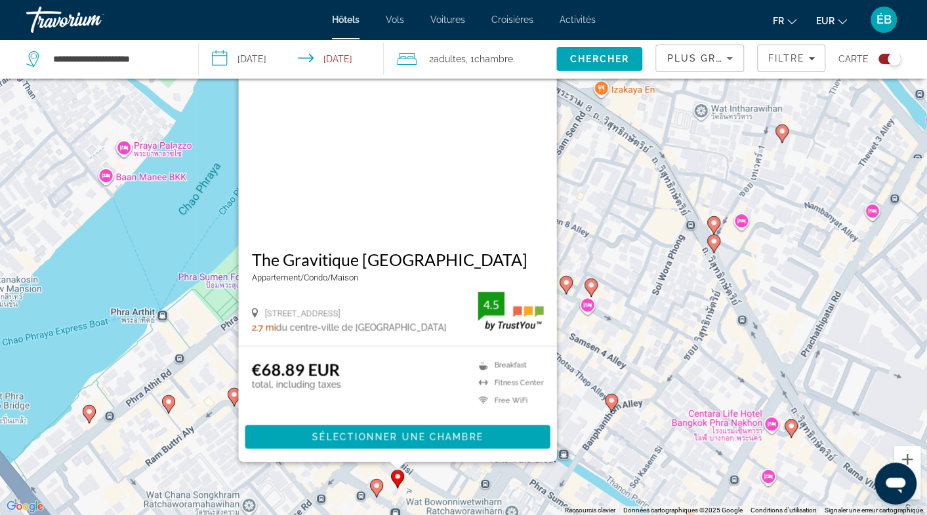
click at [430, 194] on img "Main content" at bounding box center [397, 132] width 318 height 210
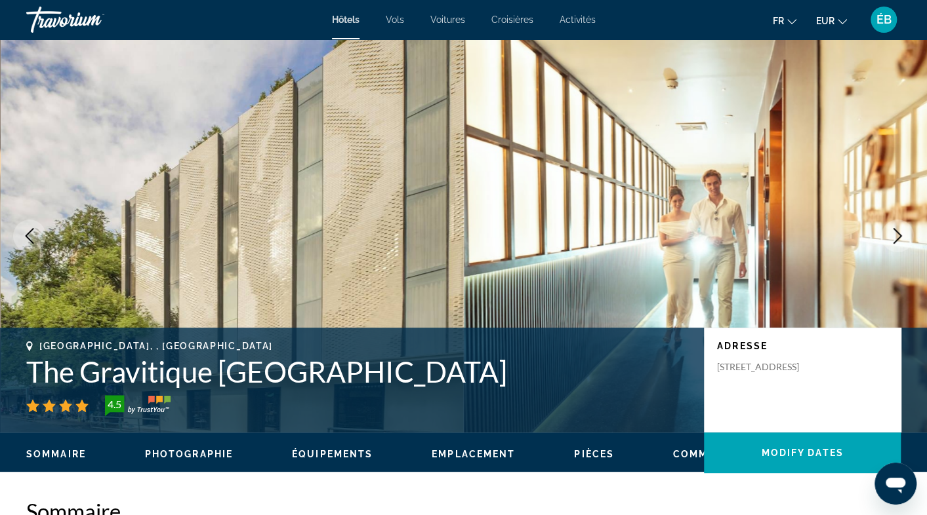
click at [908, 19] on div "Hôtels Vols Voitures Croisières Activités Hôtels Vols Voitures Croisières Activ…" at bounding box center [463, 20] width 927 height 34
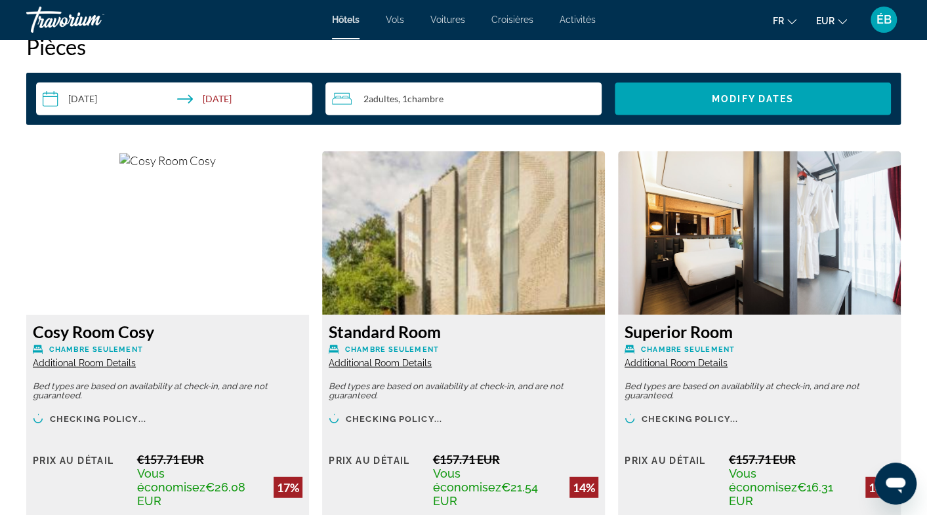
scroll to position [1377, 0]
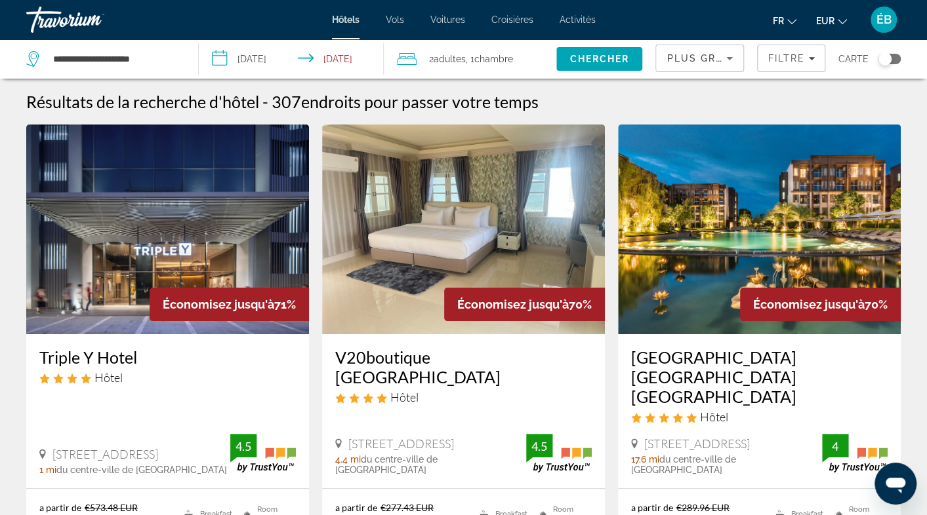
click at [882, 58] on div "Toggle map" at bounding box center [884, 58] width 13 height 13
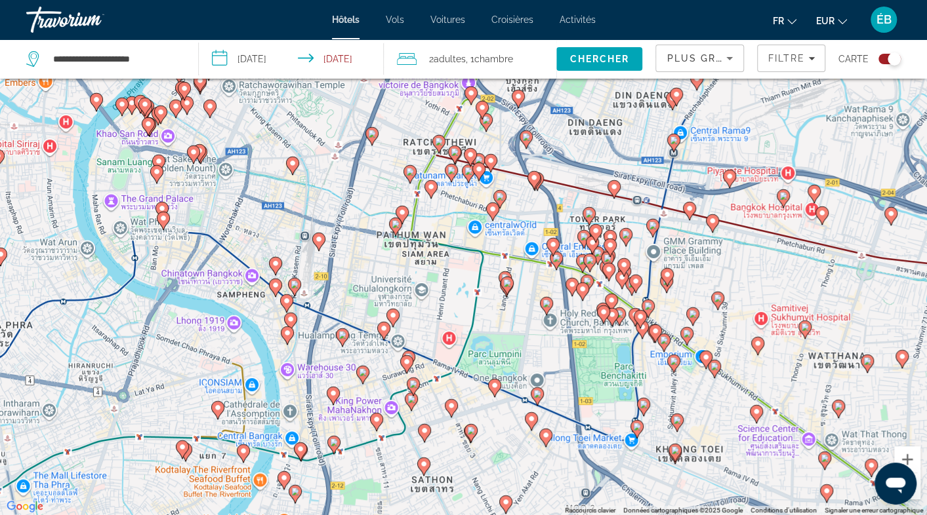
scroll to position [79, 0]
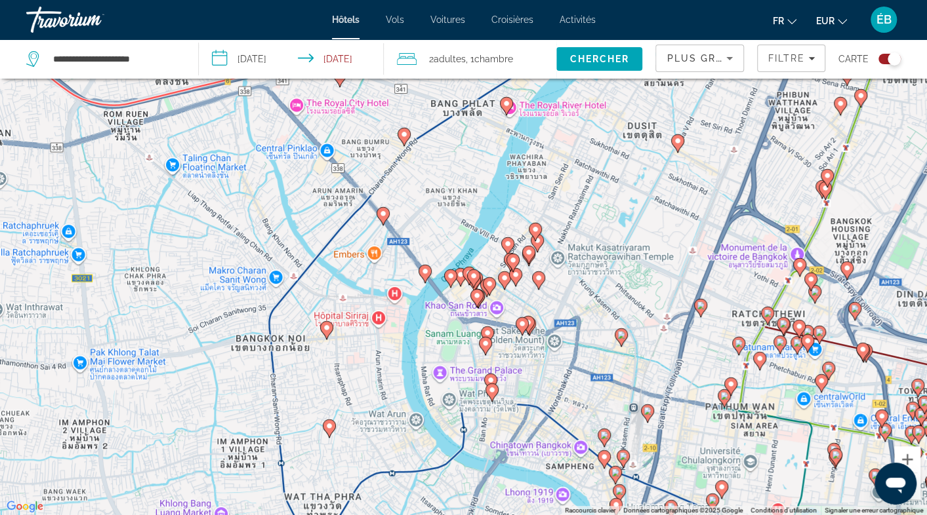
drag, startPoint x: 273, startPoint y: 200, endPoint x: 576, endPoint y: 365, distance: 344.8
click at [588, 368] on div "Pour activer le glissement avec le clavier, appuyez sur Alt+Entrée. Une fois ce…" at bounding box center [463, 257] width 927 height 515
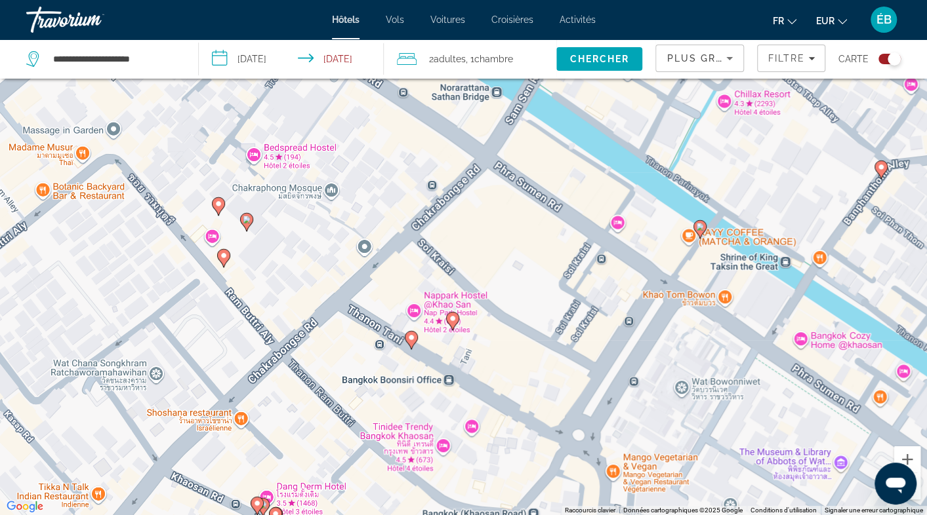
drag, startPoint x: 249, startPoint y: 254, endPoint x: 788, endPoint y: 524, distance: 602.7
click at [788, 437] on html "**********" at bounding box center [463, 178] width 927 height 515
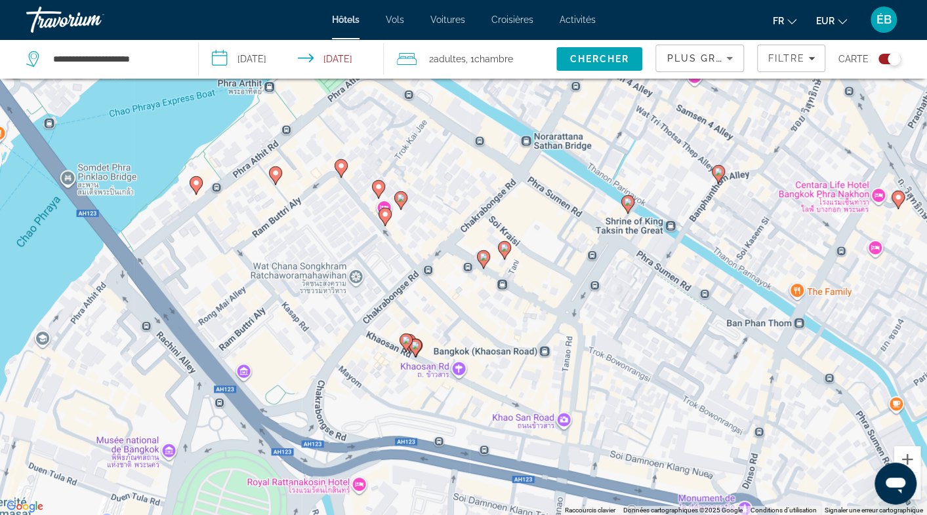
drag, startPoint x: 565, startPoint y: 315, endPoint x: 512, endPoint y: 324, distance: 54.5
click at [512, 324] on div "Pour activer le glissement avec le clavier, appuyez sur Alt+Entrée. Une fois ce…" at bounding box center [463, 257] width 927 height 515
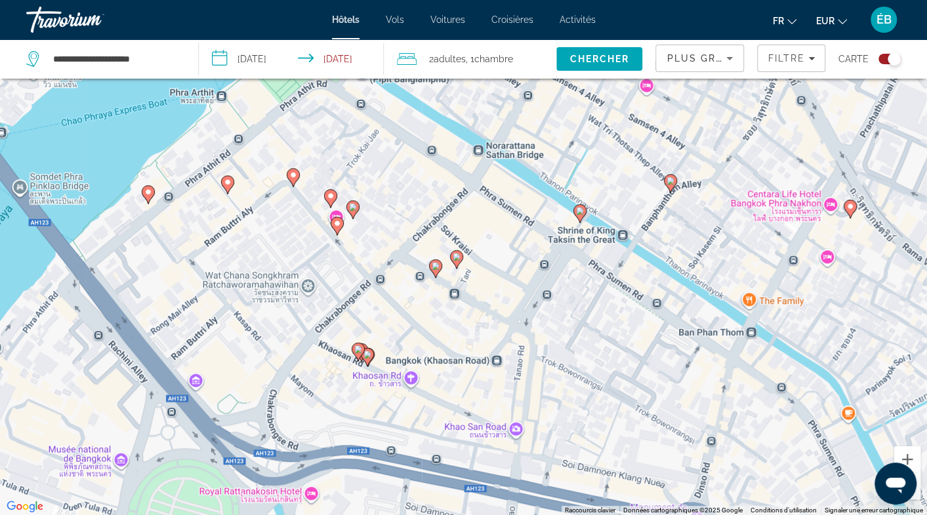
click at [349, 204] on image "Main content" at bounding box center [353, 207] width 8 height 8
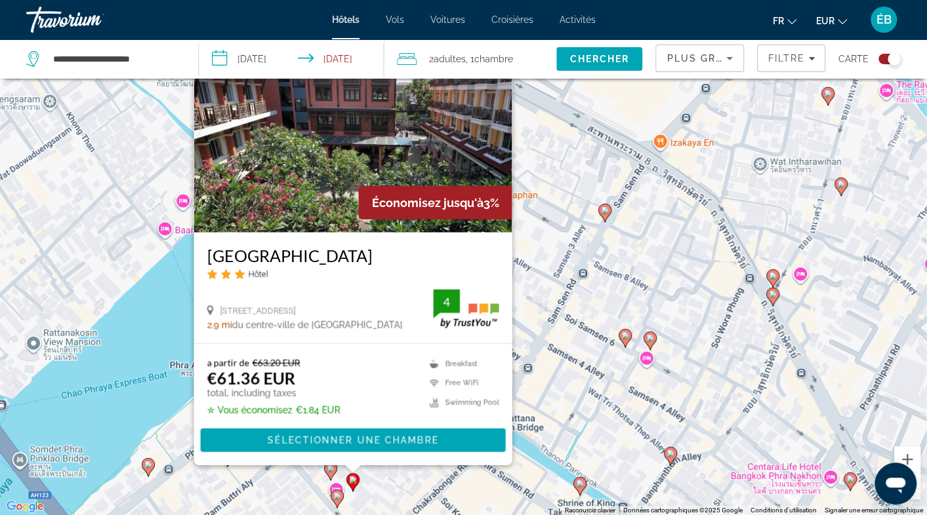
click at [340, 499] on image "Main content" at bounding box center [337, 497] width 8 height 8
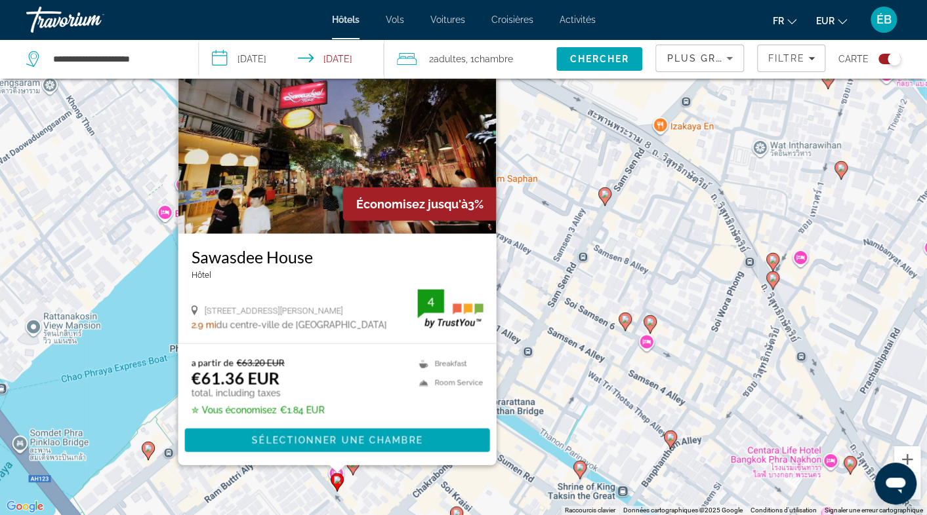
click at [298, 491] on div "Pour activer le glissement avec le clavier, appuyez sur Alt+Entrée. Une fois ce…" at bounding box center [463, 257] width 927 height 515
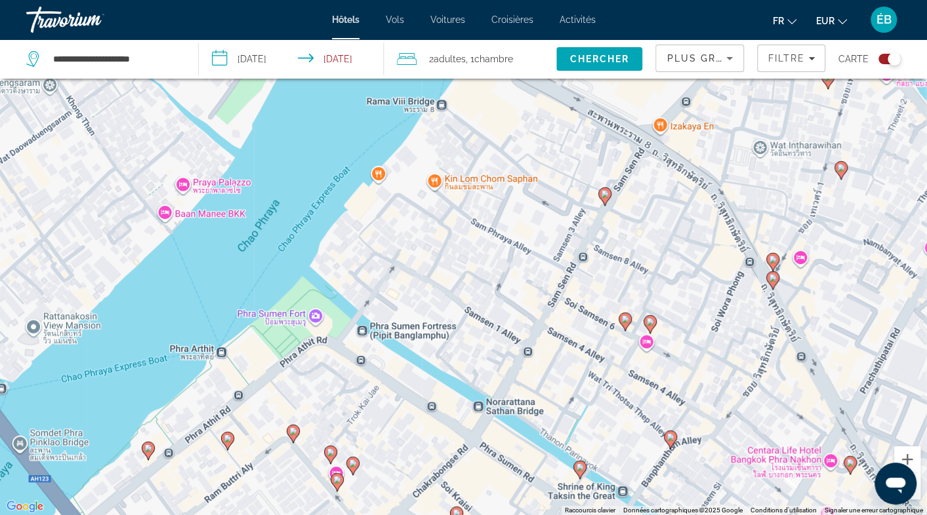
click at [290, 427] on icon "Main content" at bounding box center [293, 434] width 12 height 17
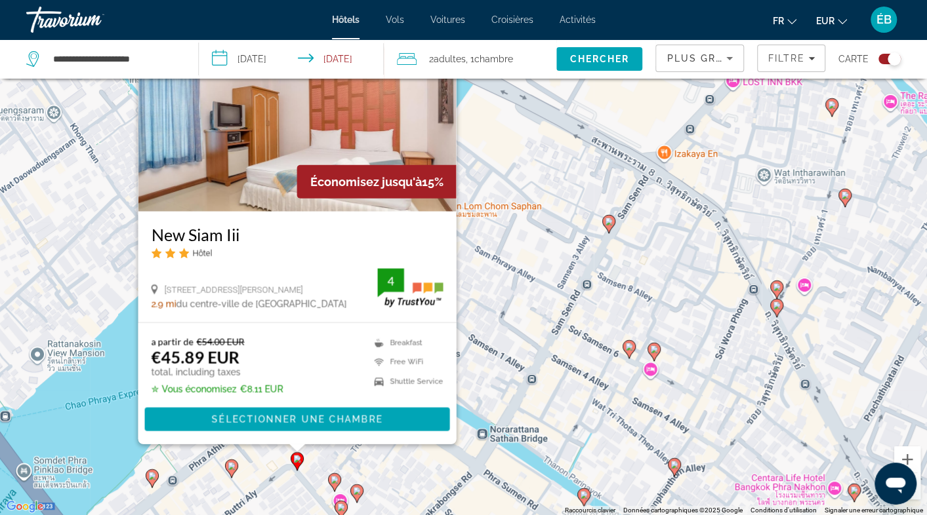
drag, startPoint x: 422, startPoint y: 497, endPoint x: 504, endPoint y: 428, distance: 107.6
click at [504, 428] on div "Pour activer le glissement avec le clavier, appuyez sur Alt+Entrée. Une fois ce…" at bounding box center [463, 257] width 927 height 515
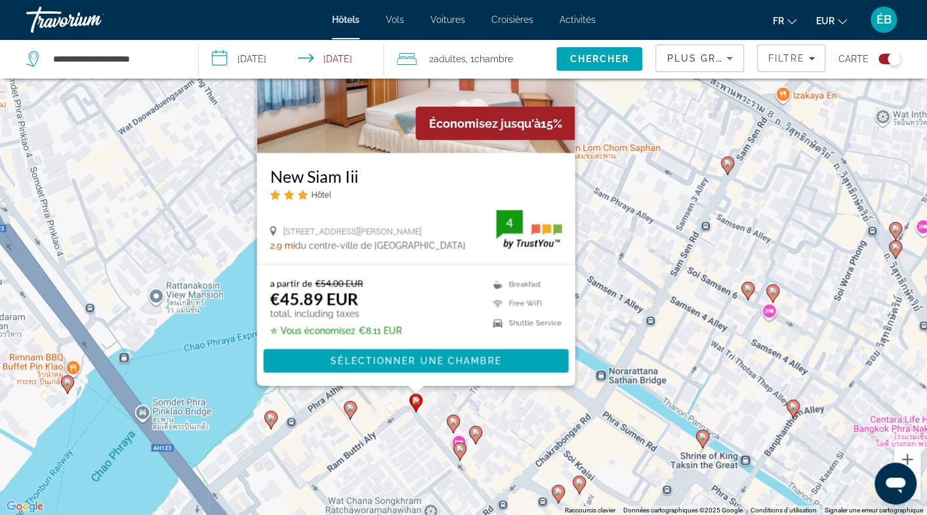
click at [355, 412] on gmp-advanced-marker "Main content" at bounding box center [350, 411] width 13 height 20
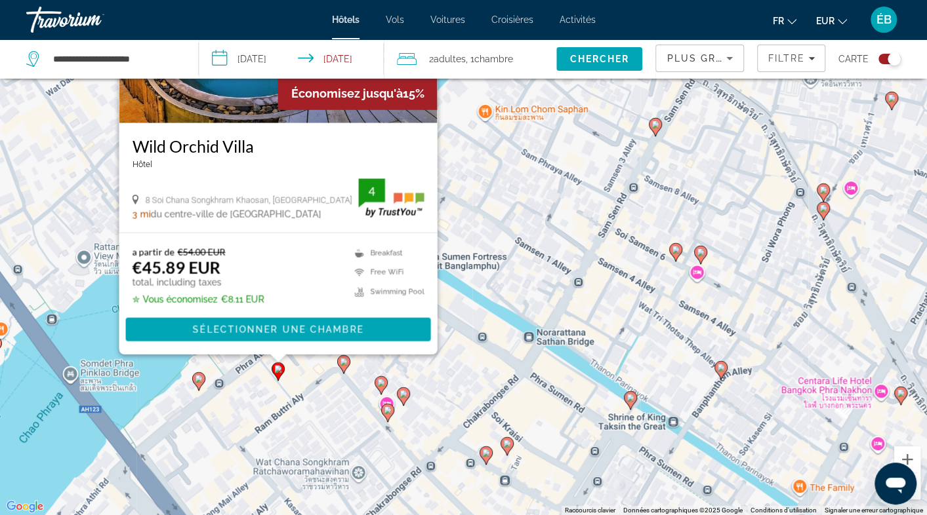
drag, startPoint x: 550, startPoint y: 464, endPoint x: 475, endPoint y: 351, distance: 135.9
click at [475, 351] on div "Pour activer le glissement avec le clavier, appuyez sur Alt+Entrée. Une fois ce…" at bounding box center [463, 257] width 927 height 515
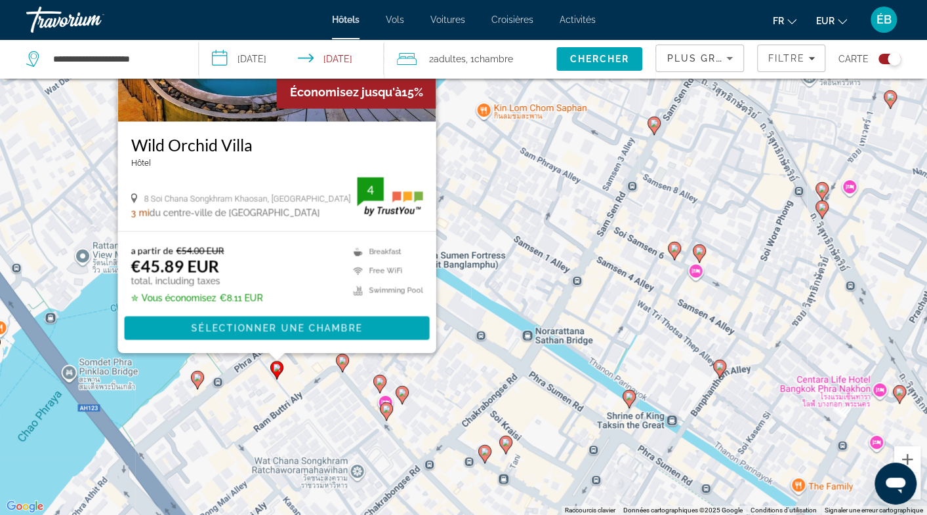
click at [482, 456] on icon "Main content" at bounding box center [484, 454] width 12 height 17
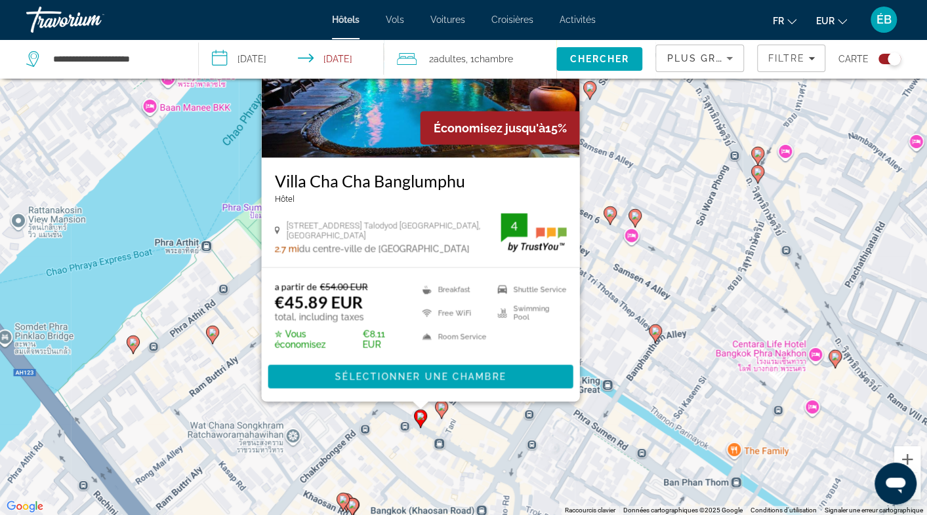
drag, startPoint x: 571, startPoint y: 483, endPoint x: 505, endPoint y: 418, distance: 92.8
click at [505, 418] on div "Pour activer le glissement avec le clavier, appuyez sur Alt+Entrée. Une fois ce…" at bounding box center [463, 257] width 927 height 515
click at [441, 407] on image "Main content" at bounding box center [441, 407] width 8 height 8
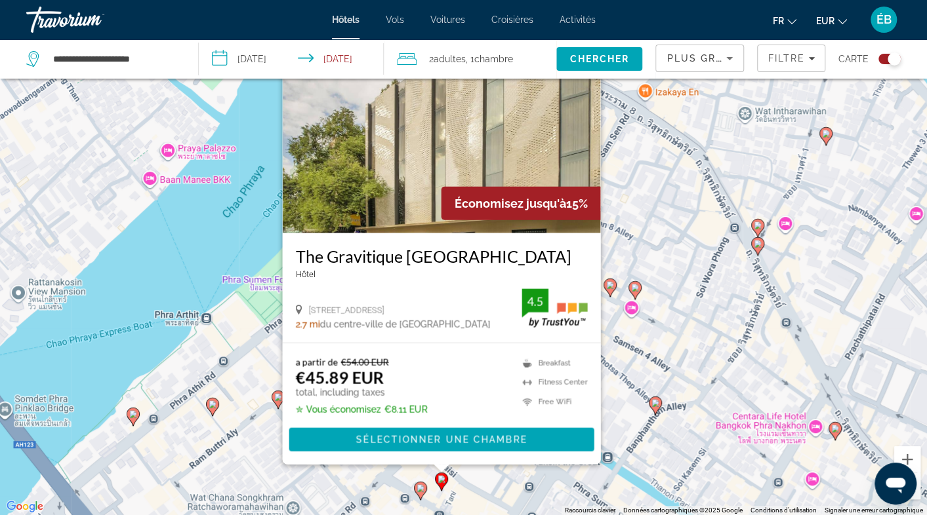
click at [652, 413] on gmp-advanced-marker "Main content" at bounding box center [655, 406] width 13 height 20
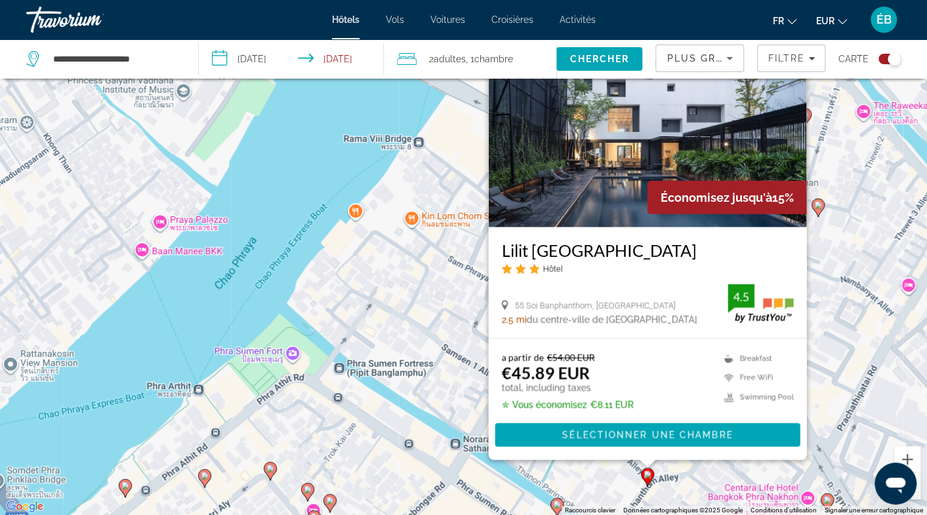
drag, startPoint x: 618, startPoint y: 472, endPoint x: 593, endPoint y: 452, distance: 31.8
click at [595, 454] on div "Pour activer le glissement avec le clavier, appuyez sur Alt+Entrée. Une fois ce…" at bounding box center [463, 257] width 927 height 515
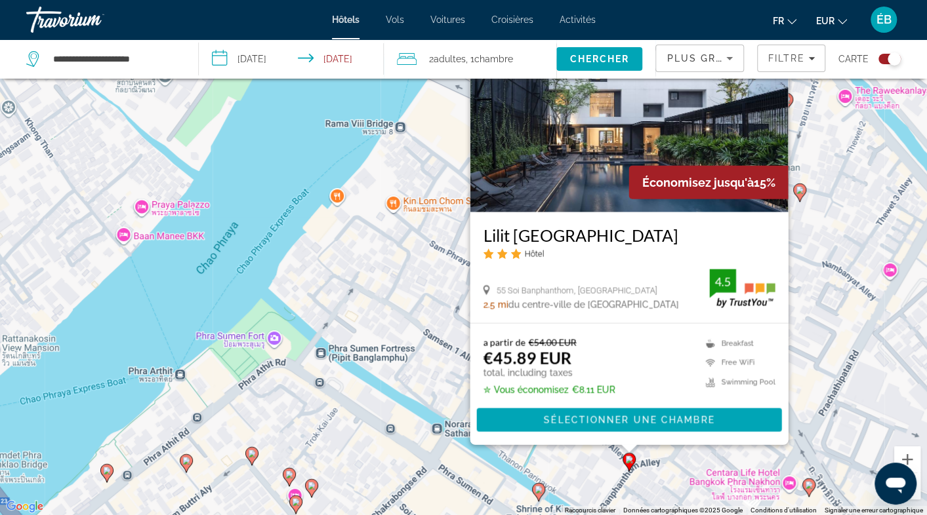
click at [576, 453] on div "Pour activer le glissement avec le clavier, appuyez sur Alt+Entrée. Une fois ce…" at bounding box center [463, 257] width 927 height 515
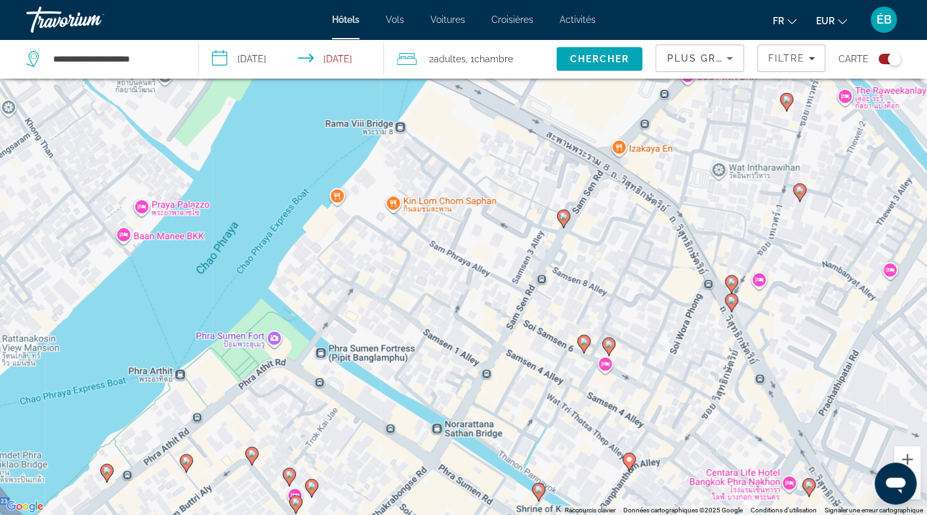
click at [582, 343] on image "Main content" at bounding box center [584, 342] width 8 height 8
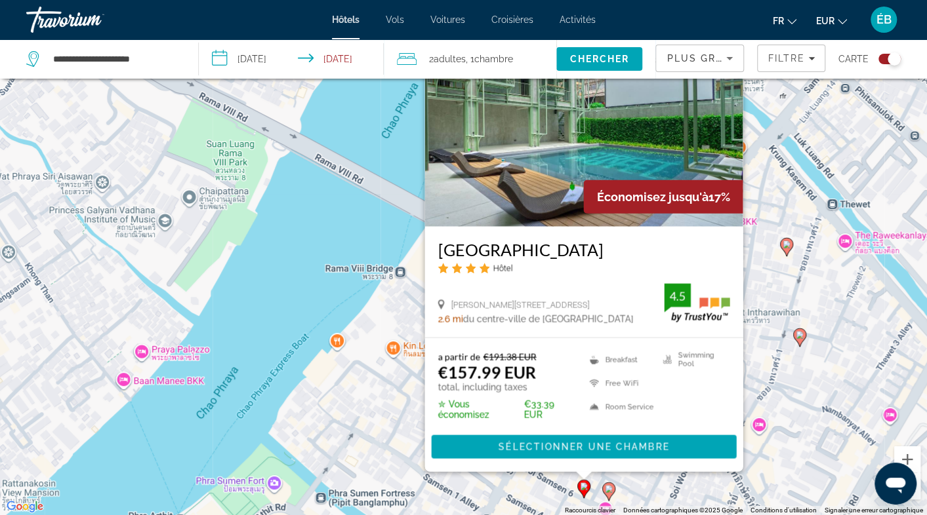
drag, startPoint x: 542, startPoint y: 469, endPoint x: 481, endPoint y: 412, distance: 83.0
click at [481, 412] on div "a partir de €191.38 EUR €157.99 EUR total, including taxes ✮ Vous économisez €3…" at bounding box center [583, 405] width 318 height 134
click at [612, 492] on g "Main content" at bounding box center [608, 492] width 13 height 18
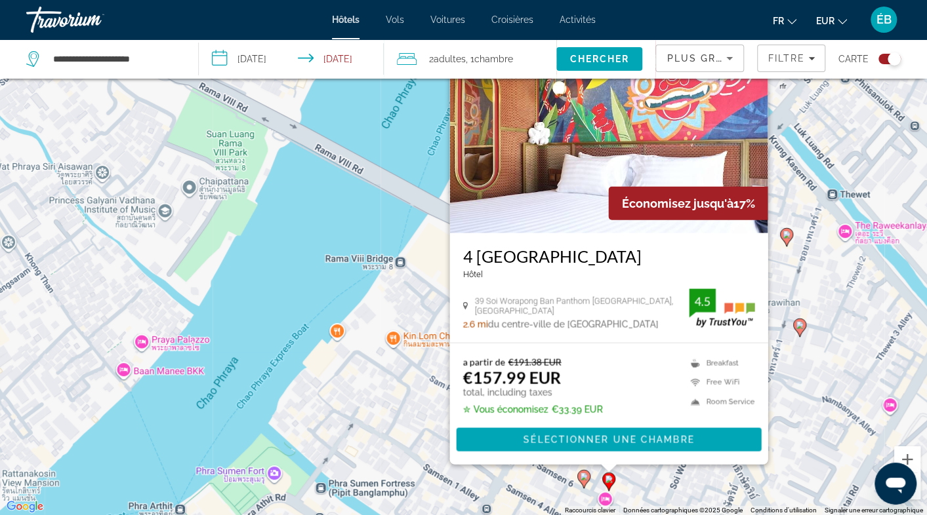
click at [413, 393] on div "Pour activer le glissement avec le clavier, appuyez sur Alt+Entrée. Une fois ce…" at bounding box center [463, 257] width 927 height 515
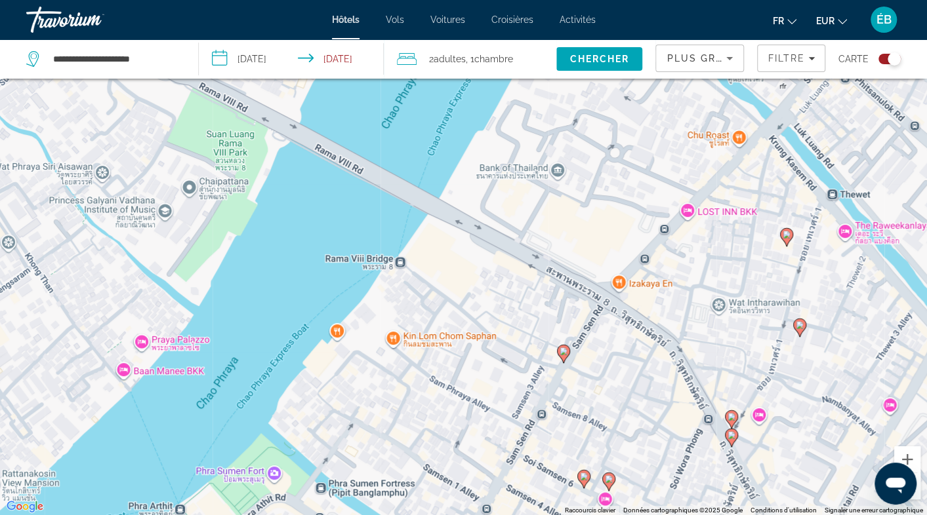
click at [567, 354] on icon "Main content" at bounding box center [563, 354] width 12 height 17
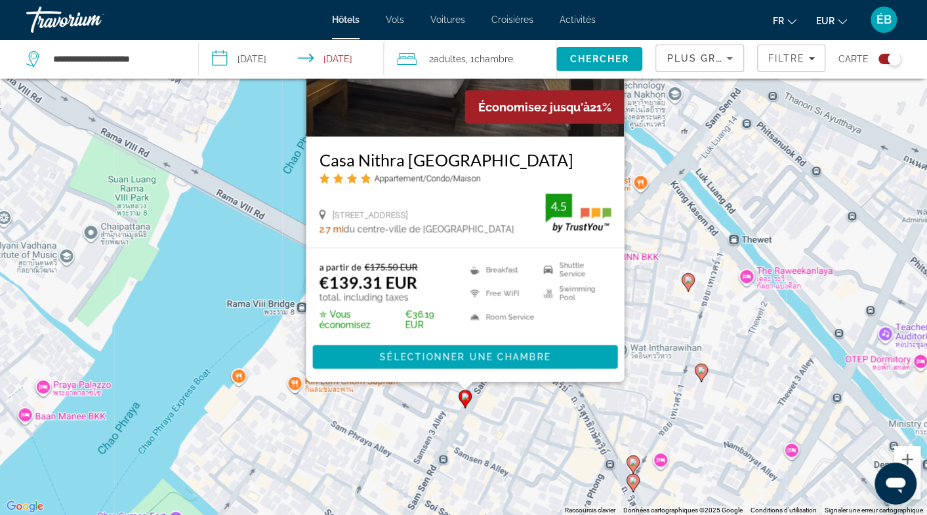
drag, startPoint x: 599, startPoint y: 488, endPoint x: 463, endPoint y: 369, distance: 180.8
click at [463, 369] on div "Pour activer le glissement avec le clavier, appuyez sur Alt+Entrée. Une fois ce…" at bounding box center [463, 257] width 927 height 515
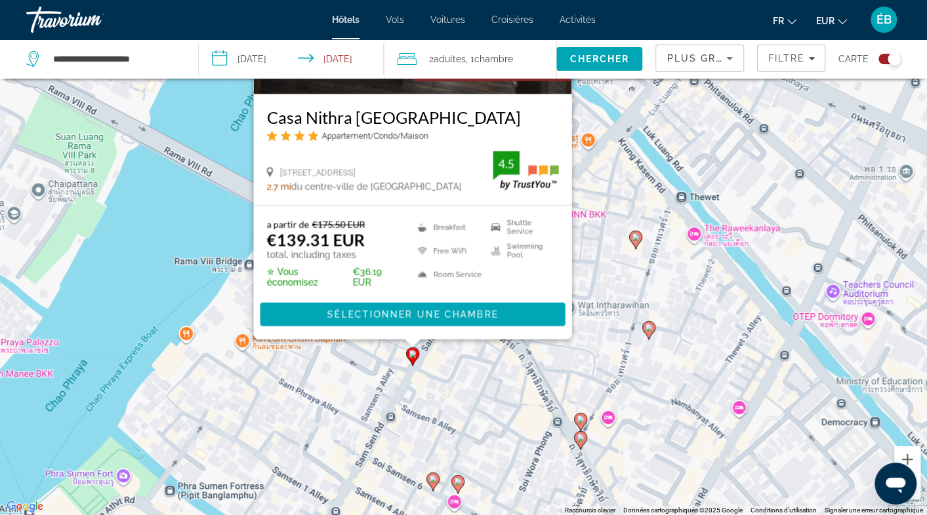
click at [580, 419] on image "Main content" at bounding box center [580, 420] width 8 height 8
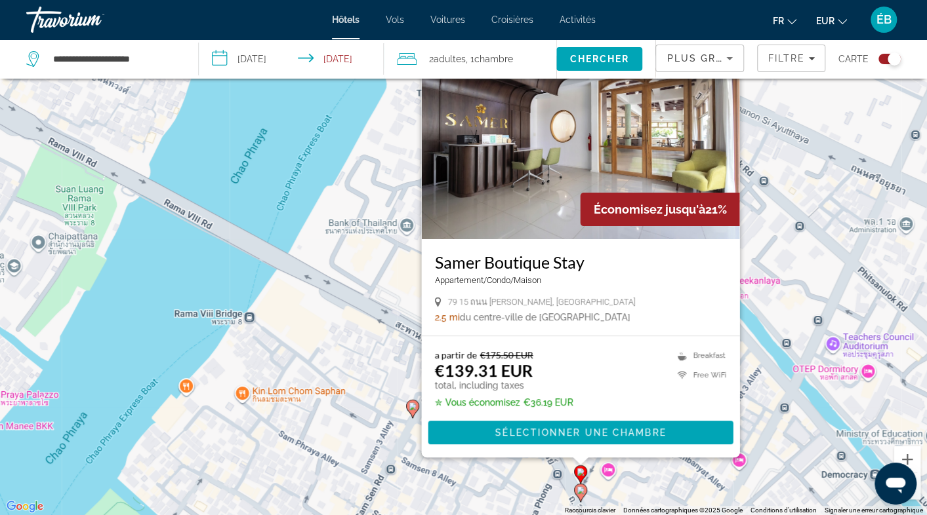
click at [580, 490] on image "Main content" at bounding box center [580, 491] width 8 height 8
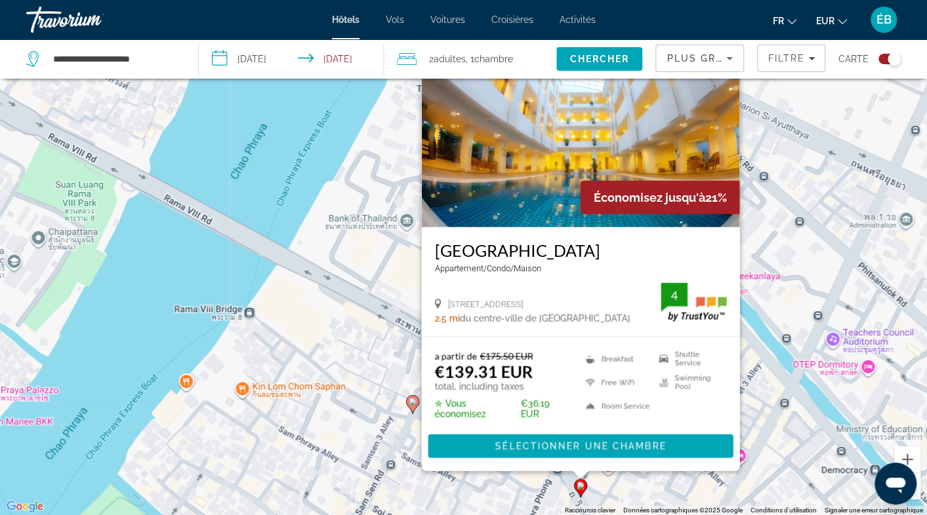
click at [672, 481] on div "Pour activer le glissement avec le clavier, appuyez sur Alt+Entrée. Une fois ce…" at bounding box center [463, 257] width 927 height 515
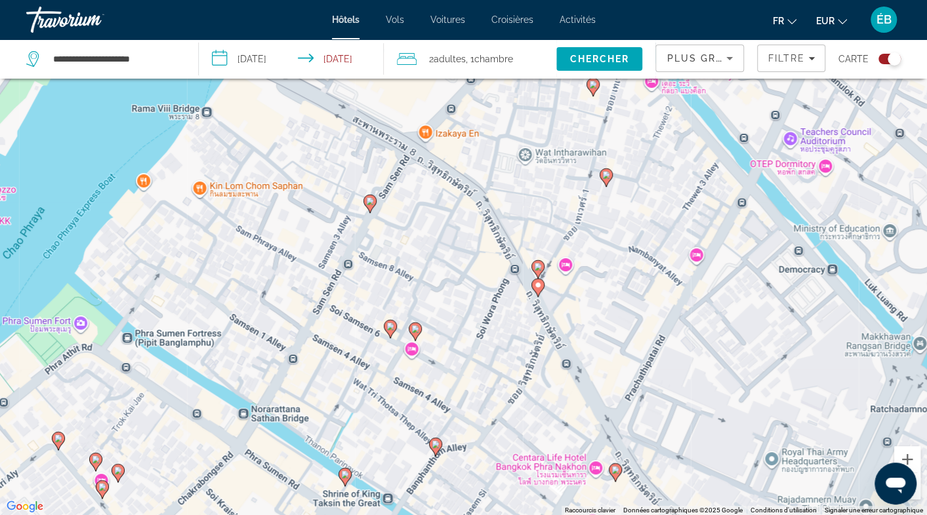
drag, startPoint x: 531, startPoint y: 445, endPoint x: 487, endPoint y: 238, distance: 211.9
click at [487, 238] on div "Pour activer le glissement avec le clavier, appuyez sur Alt+Entrée. Une fois ce…" at bounding box center [463, 257] width 927 height 515
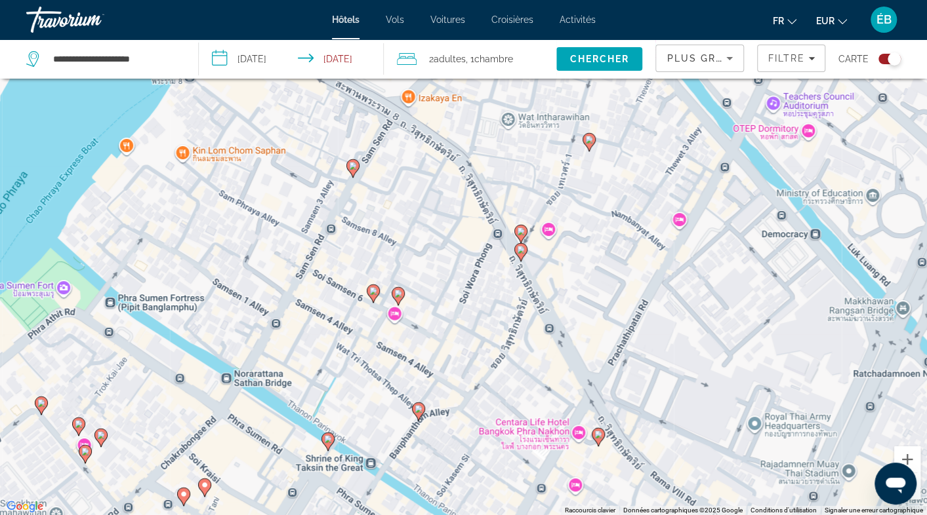
click at [397, 298] on icon "Main content" at bounding box center [398, 296] width 12 height 17
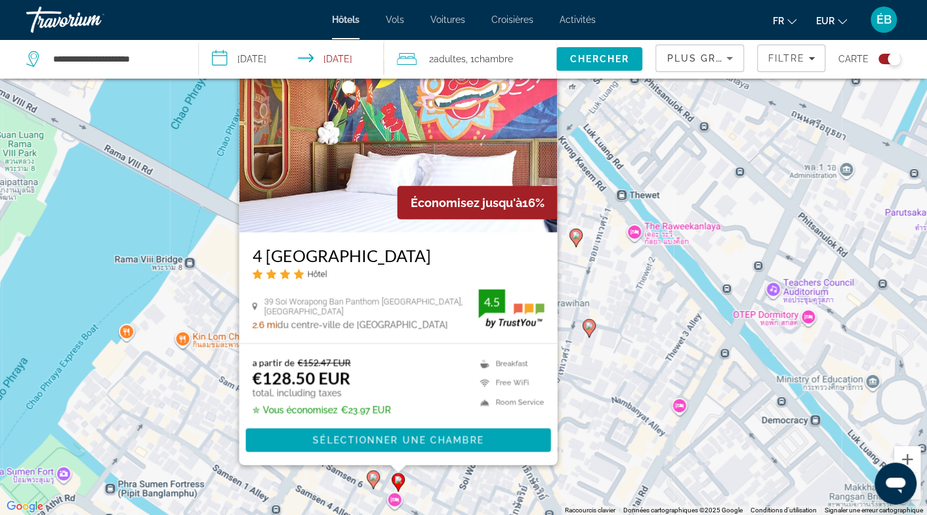
click at [369, 479] on g "Main content" at bounding box center [373, 480] width 13 height 18
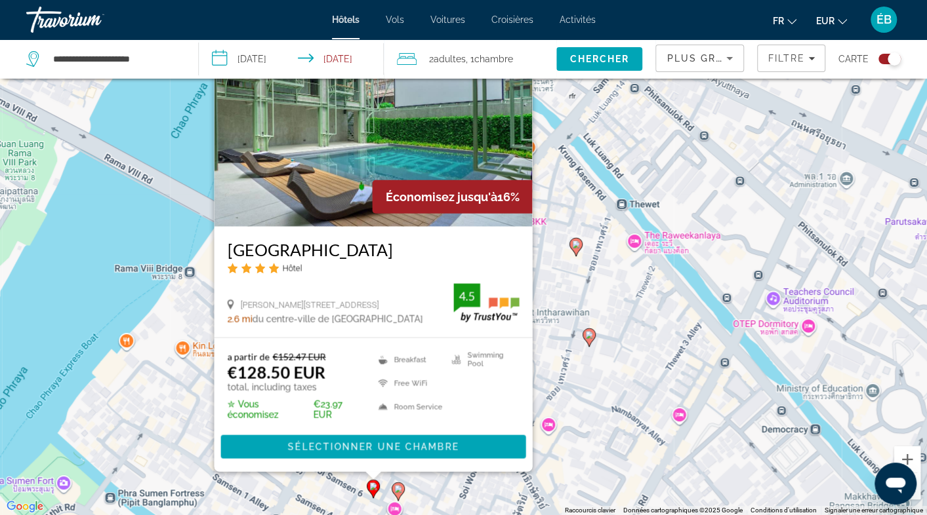
click at [586, 339] on icon "Main content" at bounding box center [588, 337] width 12 height 17
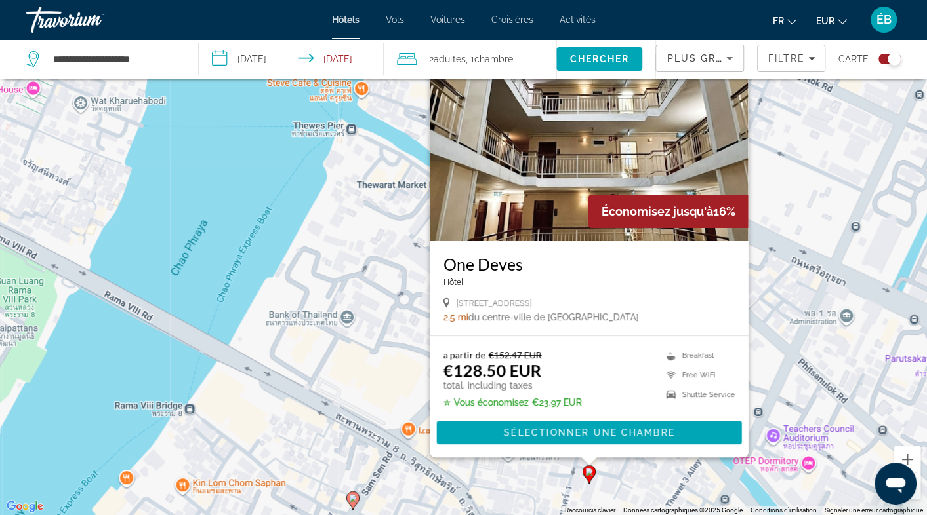
click at [648, 464] on div "Pour activer le glissement avec le clavier, appuyez sur Alt+Entrée. Une fois ce…" at bounding box center [463, 257] width 927 height 515
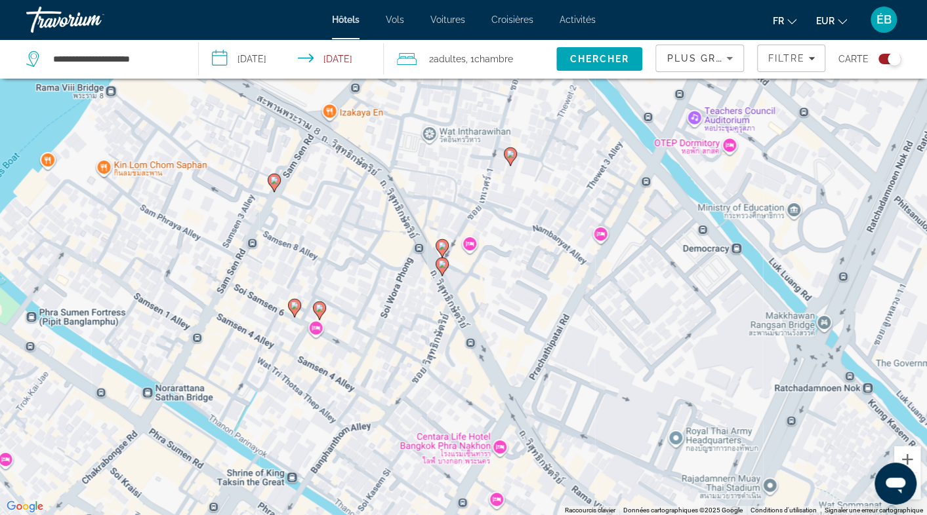
drag, startPoint x: 561, startPoint y: 312, endPoint x: 523, endPoint y: 53, distance: 261.7
click at [523, 53] on div "**********" at bounding box center [463, 297] width 927 height 594
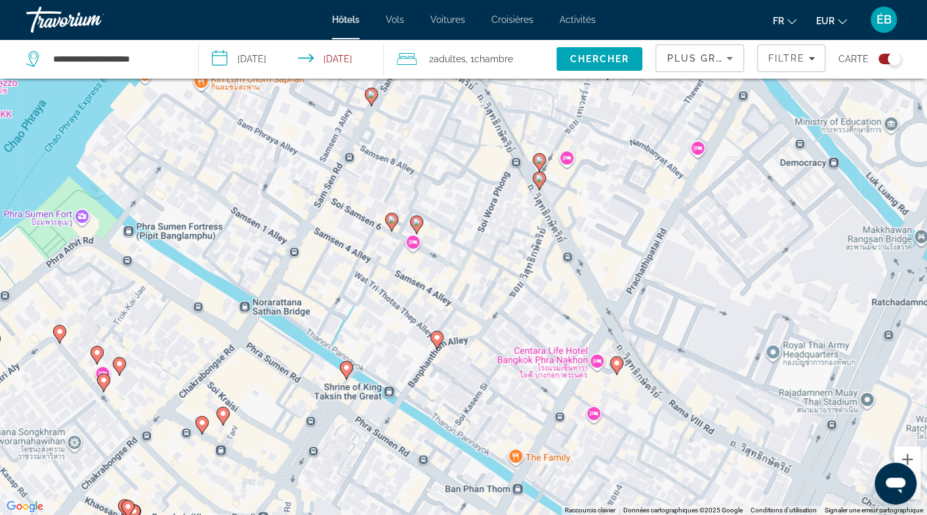
drag, startPoint x: 463, startPoint y: 302, endPoint x: 476, endPoint y: 276, distance: 28.7
click at [476, 276] on div "Pour activer le glissement avec le clavier, appuyez sur Alt+Entrée. Une fois ce…" at bounding box center [463, 257] width 927 height 515
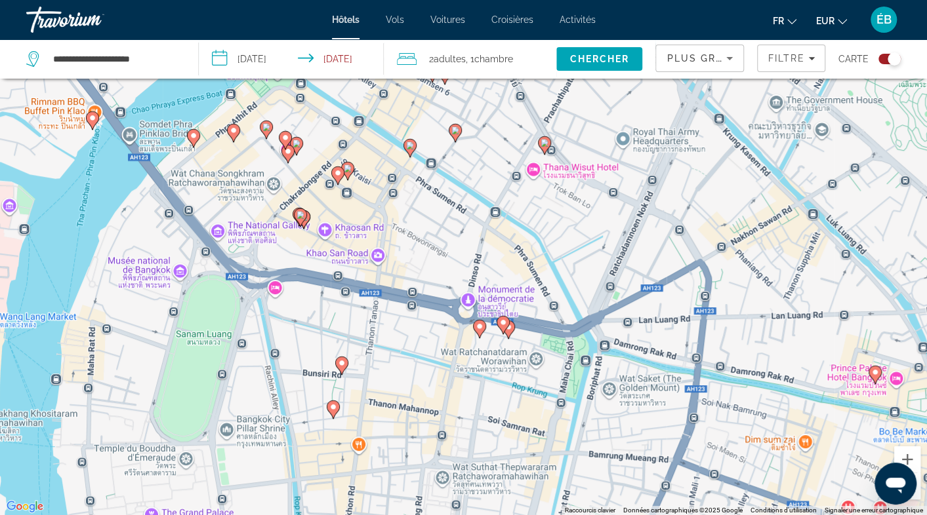
drag, startPoint x: 332, startPoint y: 372, endPoint x: 407, endPoint y: 190, distance: 197.1
click at [407, 190] on div "Pour activer le glissement avec le clavier, appuyez sur Alt+Entrée. Une fois ce…" at bounding box center [463, 257] width 927 height 515
click at [475, 330] on g "Main content" at bounding box center [479, 329] width 13 height 18
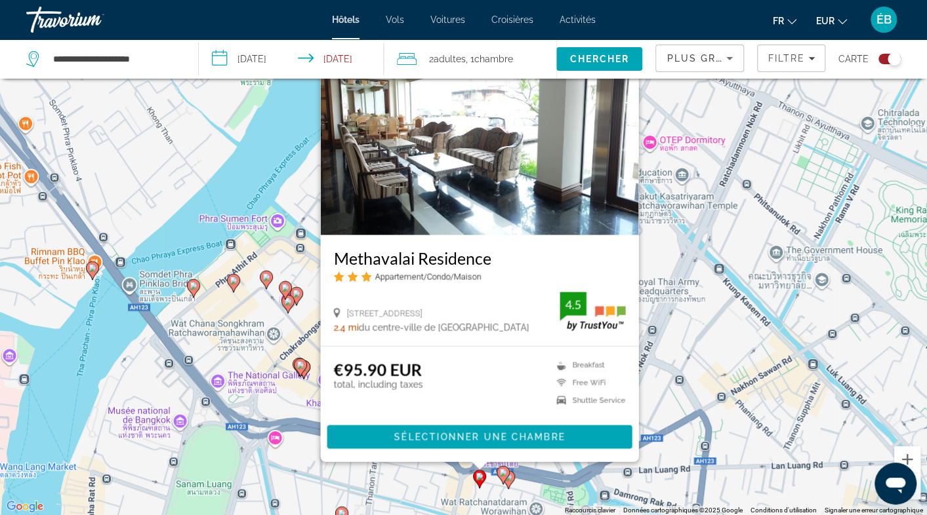
click at [502, 475] on image "Main content" at bounding box center [503, 473] width 8 height 8
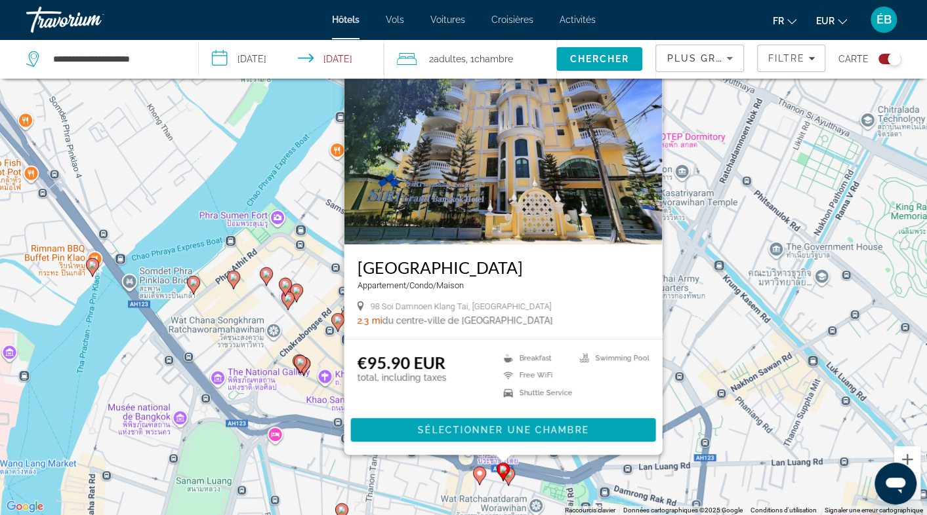
click at [510, 477] on image "Main content" at bounding box center [508, 474] width 8 height 8
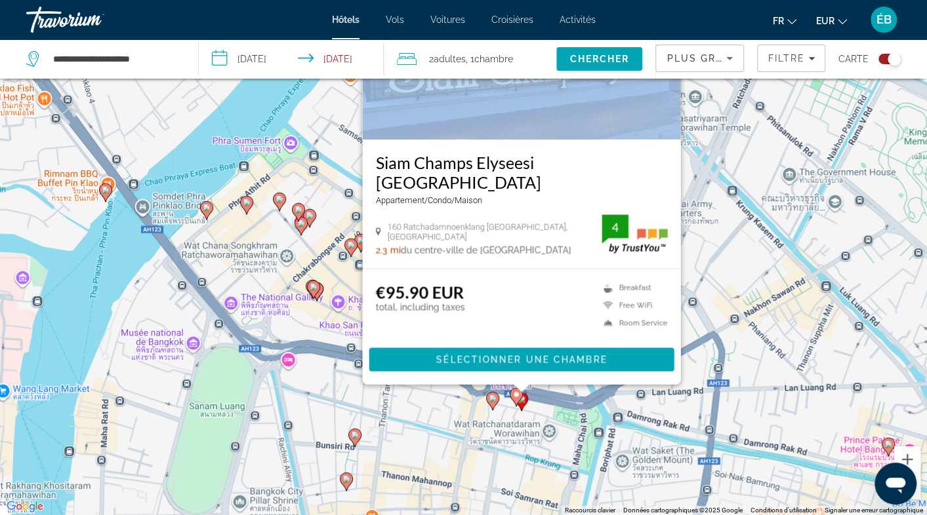
drag, startPoint x: 346, startPoint y: 486, endPoint x: 359, endPoint y: 401, distance: 85.6
click at [359, 401] on div "Pour activer le glissement avec le clavier, appuyez sur Alt+Entrée. Une fois ce…" at bounding box center [463, 257] width 927 height 515
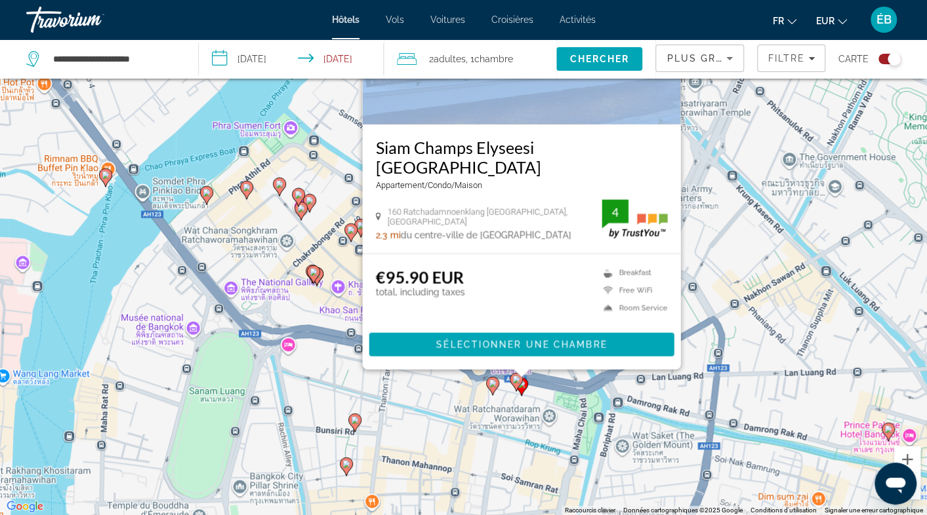
click at [357, 418] on image "Main content" at bounding box center [355, 420] width 8 height 8
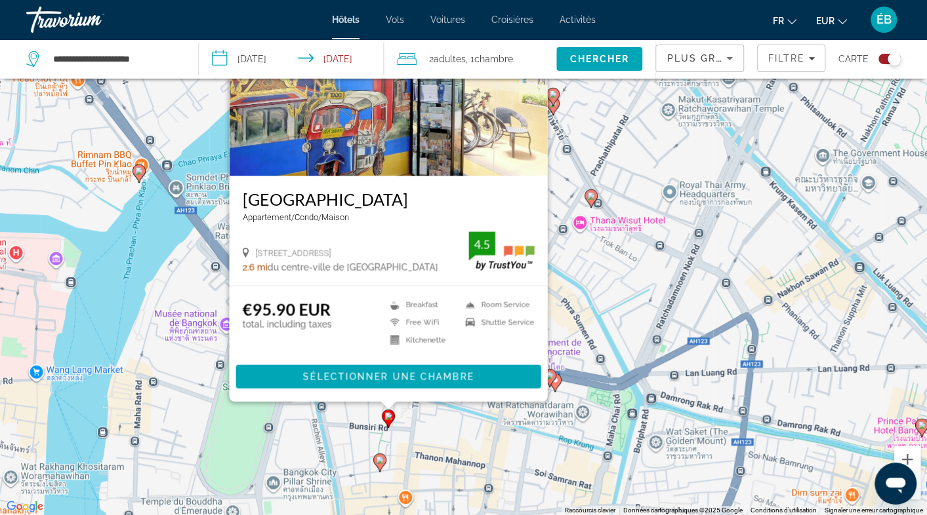
drag, startPoint x: 390, startPoint y: 482, endPoint x: 425, endPoint y: 420, distance: 70.8
click at [425, 420] on div "Pour activer le glissement avec le clavier, appuyez sur Alt+Entrée. Une fois ce…" at bounding box center [463, 257] width 927 height 515
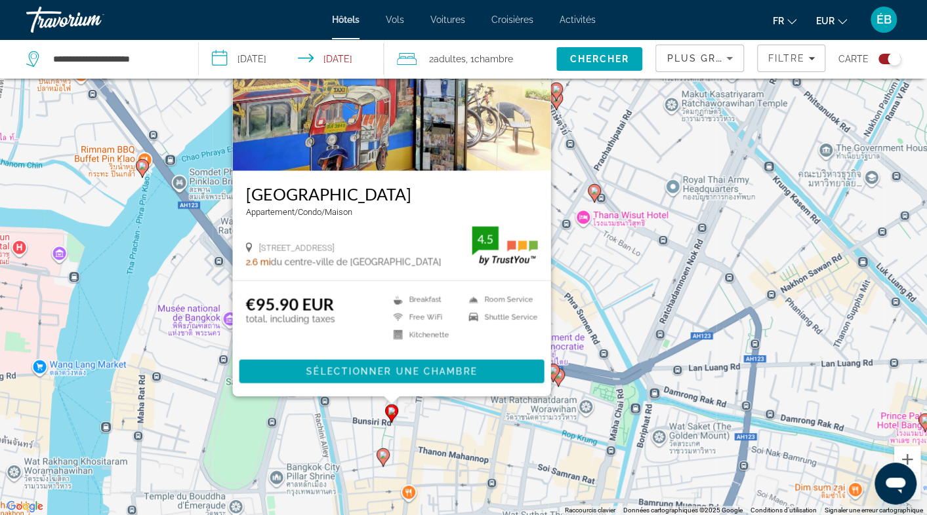
click at [383, 460] on icon "Main content" at bounding box center [382, 457] width 12 height 17
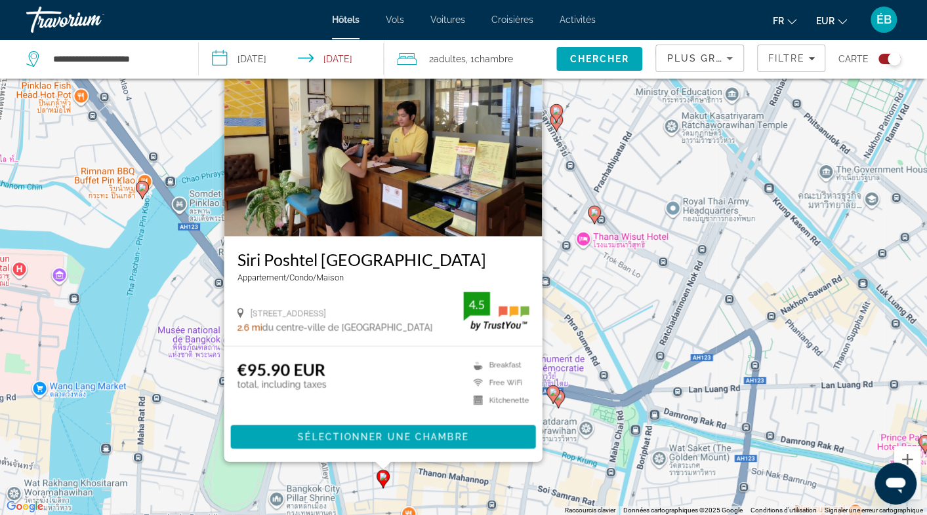
click at [593, 283] on div "Pour activer le glissement avec le clavier, appuyez sur Alt+Entrée. Une fois ce…" at bounding box center [463, 257] width 927 height 515
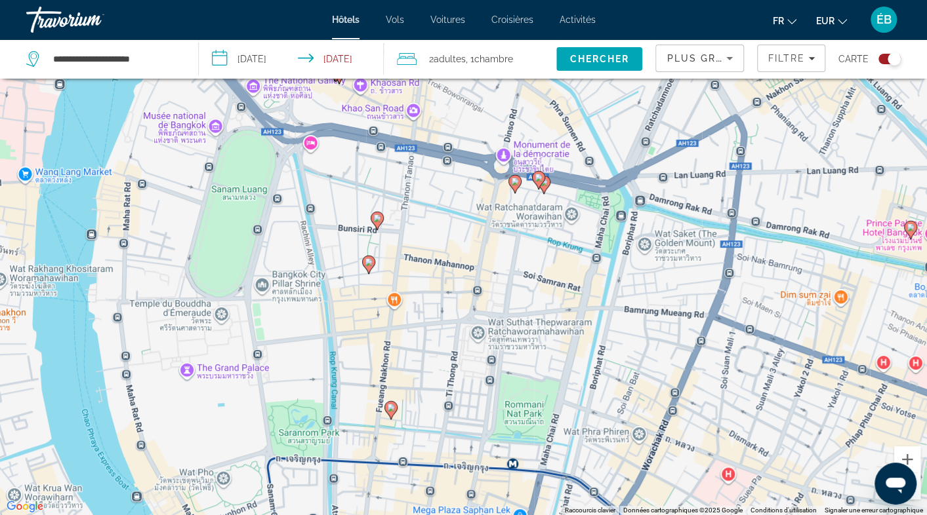
drag, startPoint x: 396, startPoint y: 414, endPoint x: 382, endPoint y: 199, distance: 214.9
click at [382, 199] on div "Pour activer le glissement avec le clavier, appuyez sur Alt+Entrée. Une fois ce…" at bounding box center [463, 257] width 927 height 515
click at [384, 414] on gmp-advanced-marker "Main content" at bounding box center [390, 411] width 13 height 20
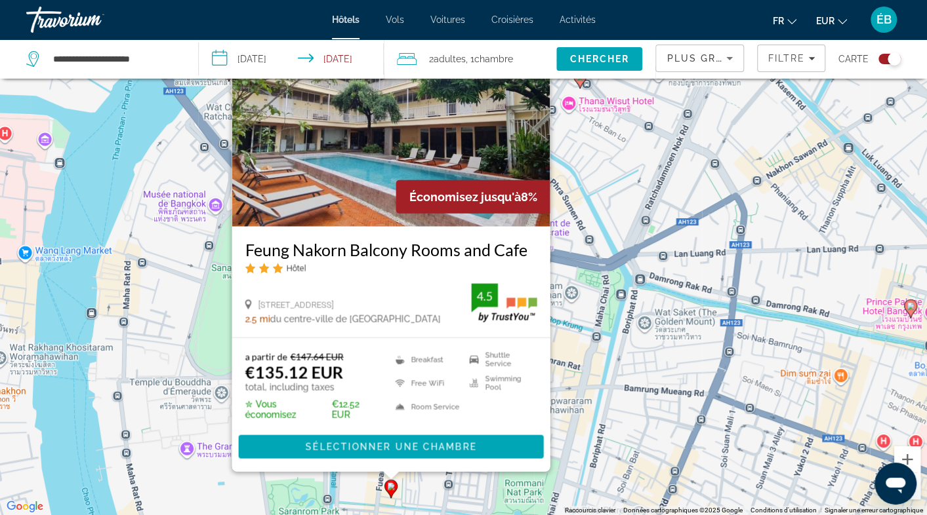
click at [613, 178] on div "Pour activer le glissement avec le clavier, appuyez sur Alt+Entrée. Une fois ce…" at bounding box center [463, 257] width 927 height 515
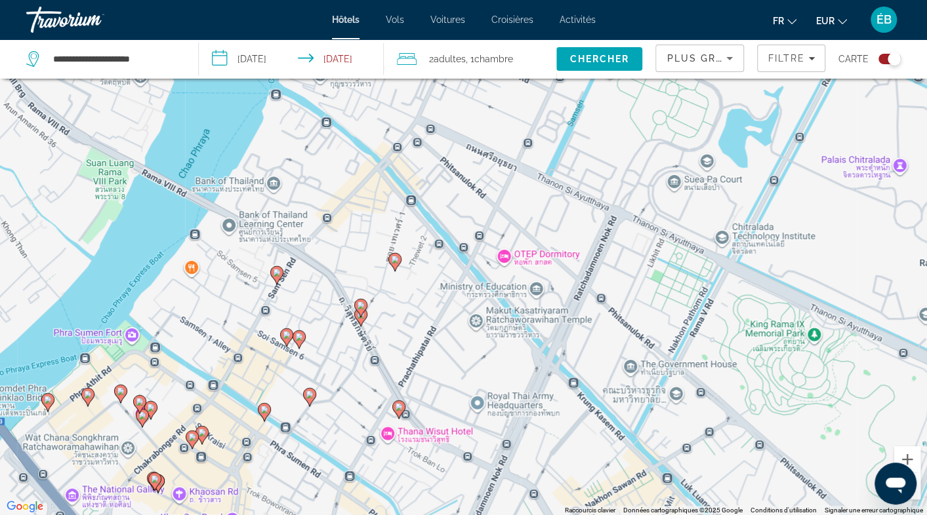
drag, startPoint x: 567, startPoint y: 236, endPoint x: 439, endPoint y: 538, distance: 327.7
click at [439, 437] on html "**********" at bounding box center [463, 178] width 927 height 515
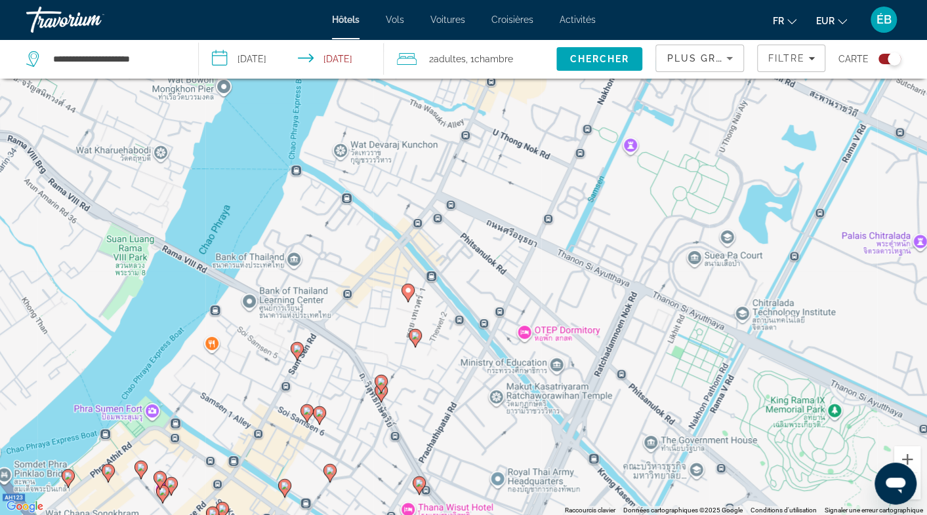
drag, startPoint x: 504, startPoint y: 221, endPoint x: 493, endPoint y: 233, distance: 16.2
click at [493, 233] on div "Pour activer le glissement avec le clavier, appuyez sur Alt+Entrée. Une fois ce…" at bounding box center [463, 257] width 927 height 515
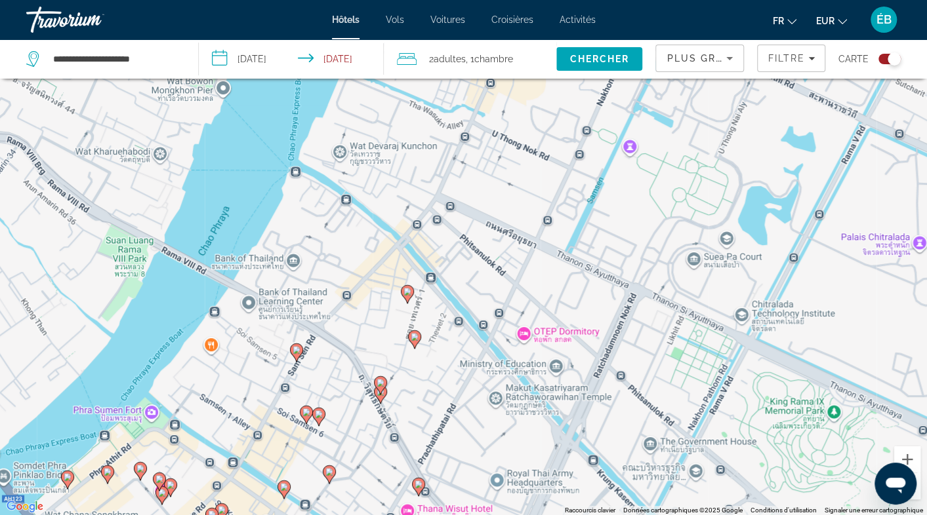
click at [411, 291] on g "Main content" at bounding box center [407, 294] width 13 height 18
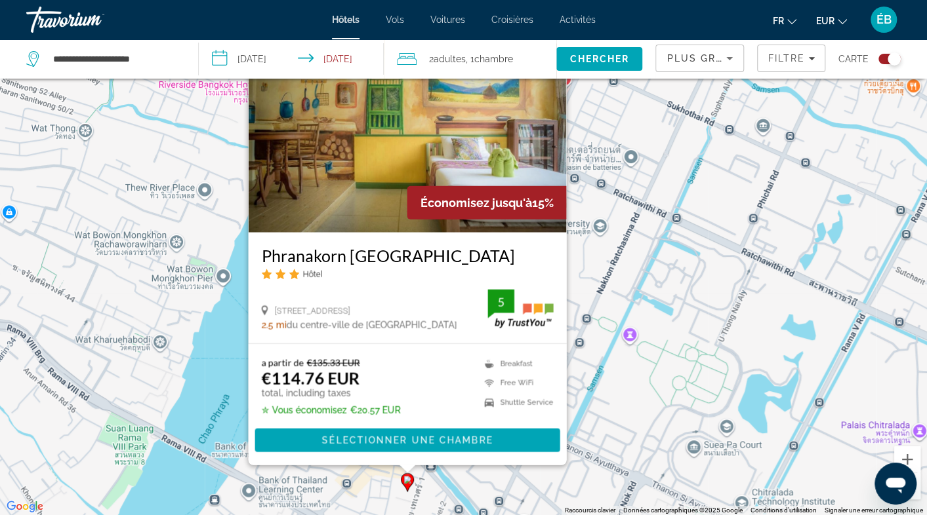
click at [575, 377] on div "Pour activer le glissement avec le clavier, appuyez sur Alt+Entrée. Une fois ce…" at bounding box center [463, 257] width 927 height 515
click at [602, 382] on div "Pour activer le glissement avec le clavier, appuyez sur Alt+Entrée. Une fois ce…" at bounding box center [463, 257] width 927 height 515
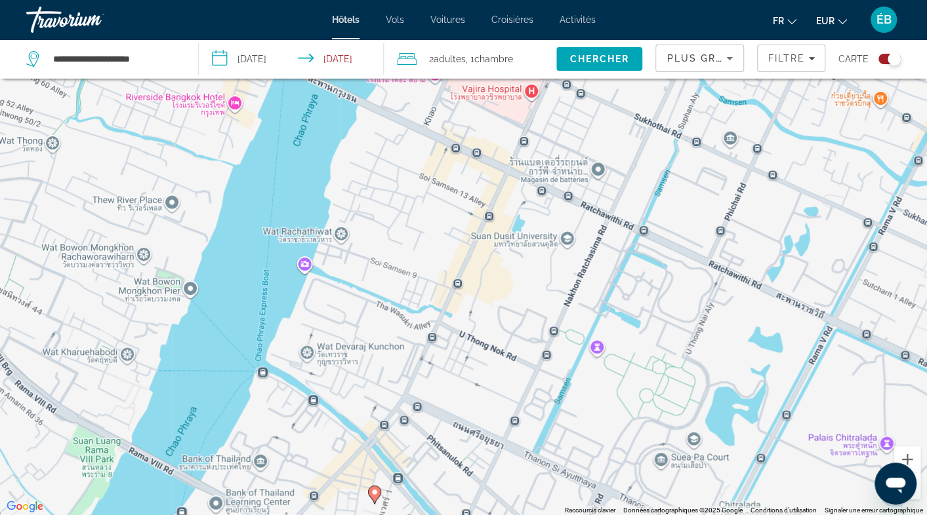
drag, startPoint x: 571, startPoint y: 390, endPoint x: 528, endPoint y: 421, distance: 53.1
click at [528, 421] on div "Pour activer le glissement avec le clavier, appuyez sur Alt+Entrée. Une fois ce…" at bounding box center [463, 257] width 927 height 515
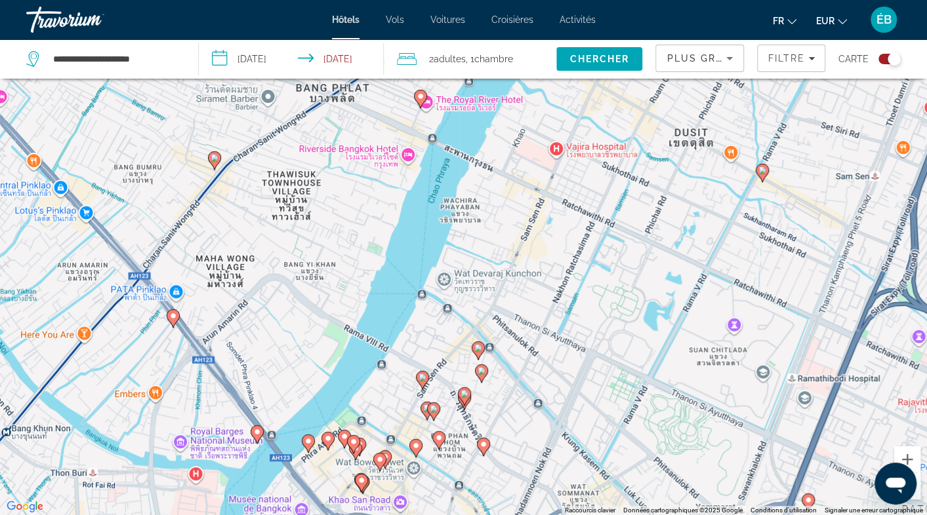
drag, startPoint x: 554, startPoint y: 399, endPoint x: 666, endPoint y: 247, distance: 189.6
click at [666, 247] on div "Pour activer le glissement avec le clavier, appuyez sur Alt+Entrée. Une fois ce…" at bounding box center [463, 257] width 927 height 515
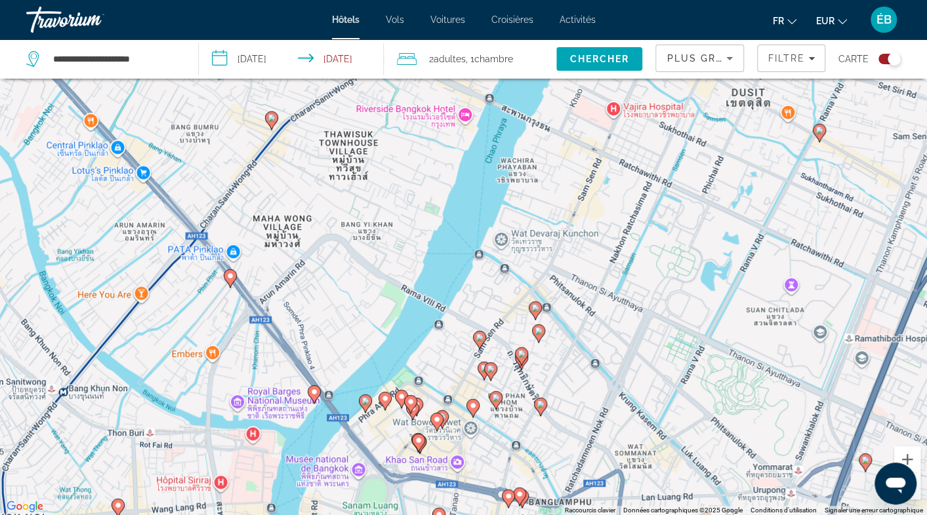
click at [656, 469] on div "Pour activer le glissement avec le clavier, appuyez sur Alt+Entrée. Une fois ce…" at bounding box center [463, 257] width 927 height 515
click at [317, 387] on icon "Main content" at bounding box center [314, 395] width 13 height 18
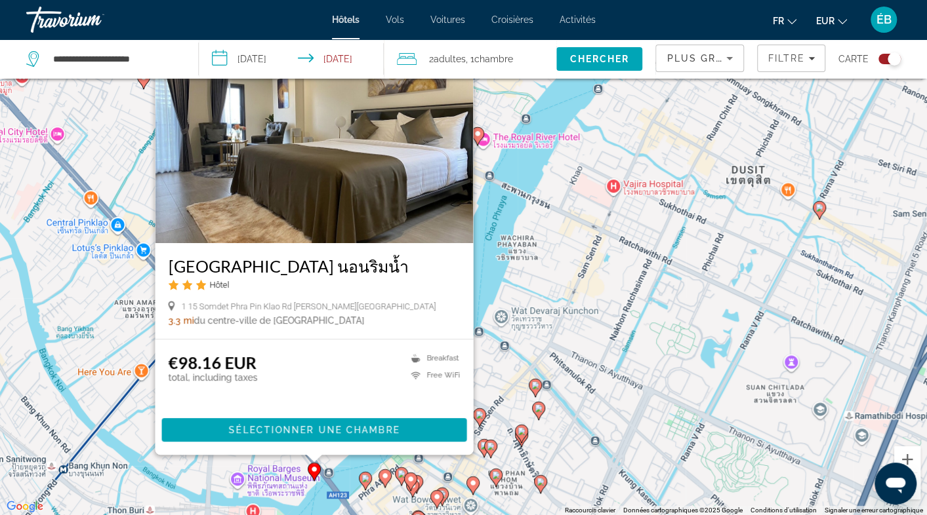
drag, startPoint x: 607, startPoint y: 402, endPoint x: 632, endPoint y: 359, distance: 49.9
click at [632, 359] on div "Pour activer le glissement avec le clavier, appuyez sur Alt+Entrée. Une fois ce…" at bounding box center [463, 257] width 927 height 515
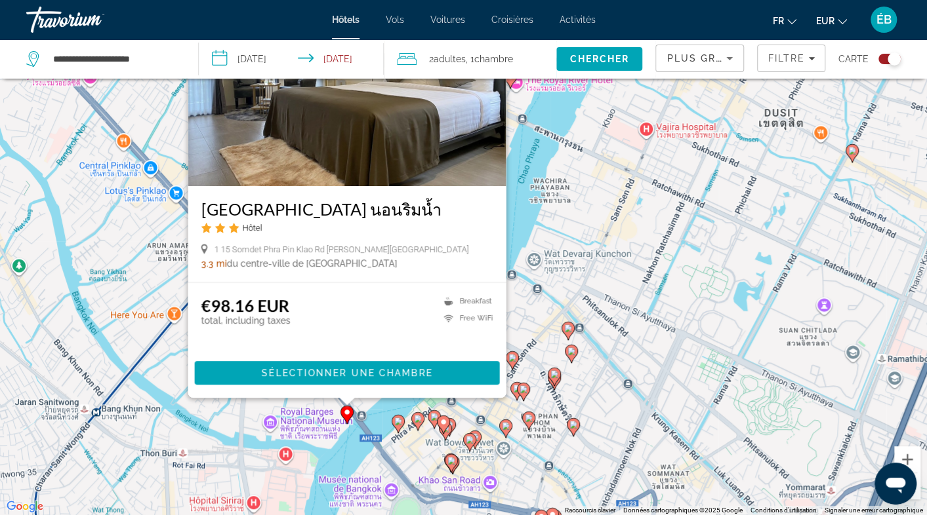
click at [607, 382] on div "Pour activer le glissement avec le clavier, appuyez sur Alt+Entrée. Une fois ce…" at bounding box center [463, 257] width 927 height 515
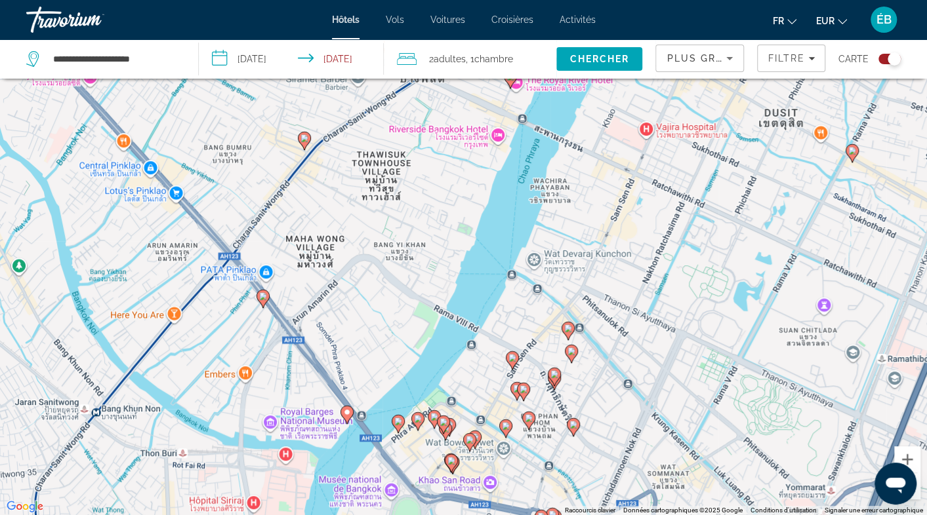
click at [256, 307] on gmp-advanced-marker "Main content" at bounding box center [262, 299] width 13 height 20
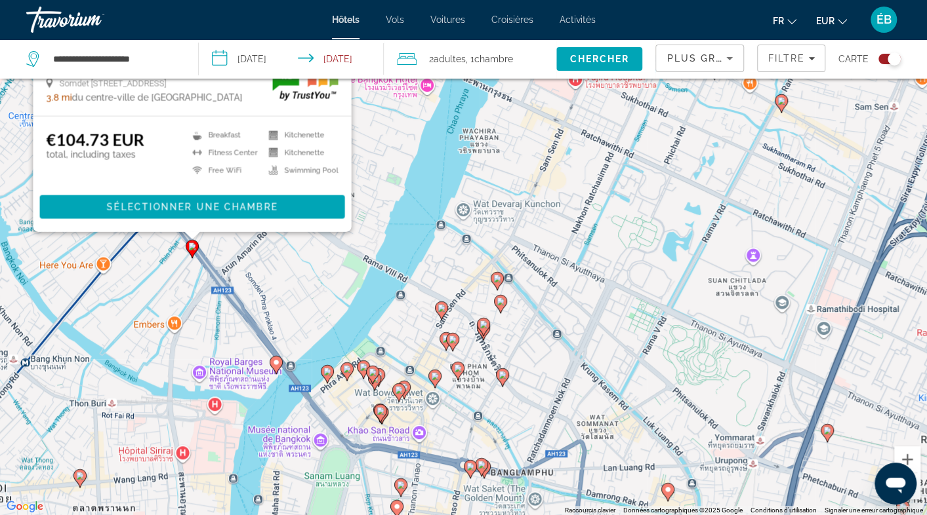
drag, startPoint x: 510, startPoint y: 453, endPoint x: 438, endPoint y: 218, distance: 244.8
click at [438, 218] on div "Pour activer le glissement avec le clavier, appuyez sur Alt+Entrée. Une fois ce…" at bounding box center [463, 257] width 927 height 515
click at [788, 57] on span "Filtre" at bounding box center [785, 58] width 37 height 10
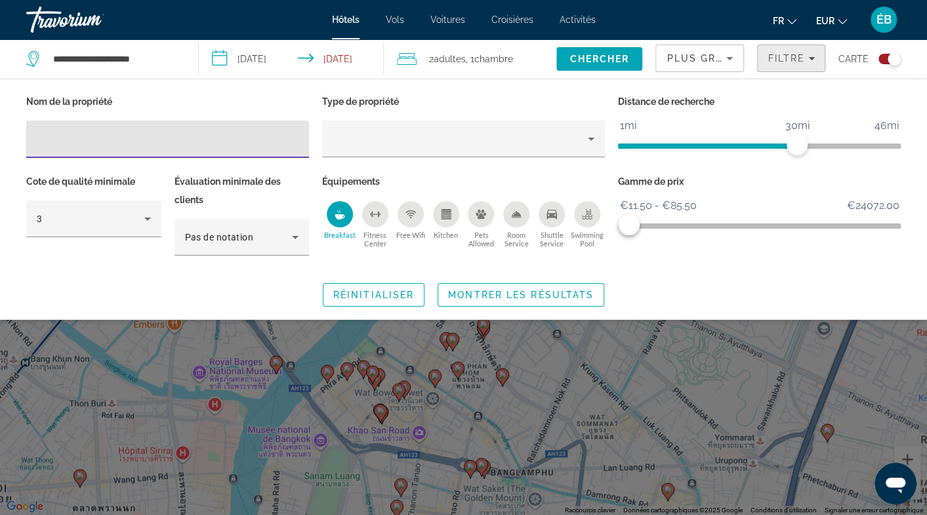
click at [790, 57] on span "Filtre" at bounding box center [785, 58] width 37 height 10
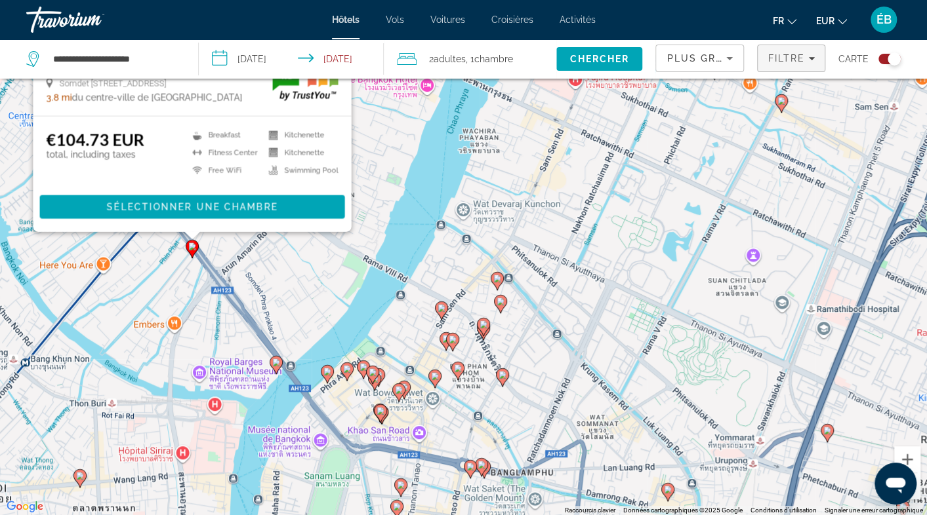
click at [773, 57] on span "Filtre" at bounding box center [785, 58] width 37 height 10
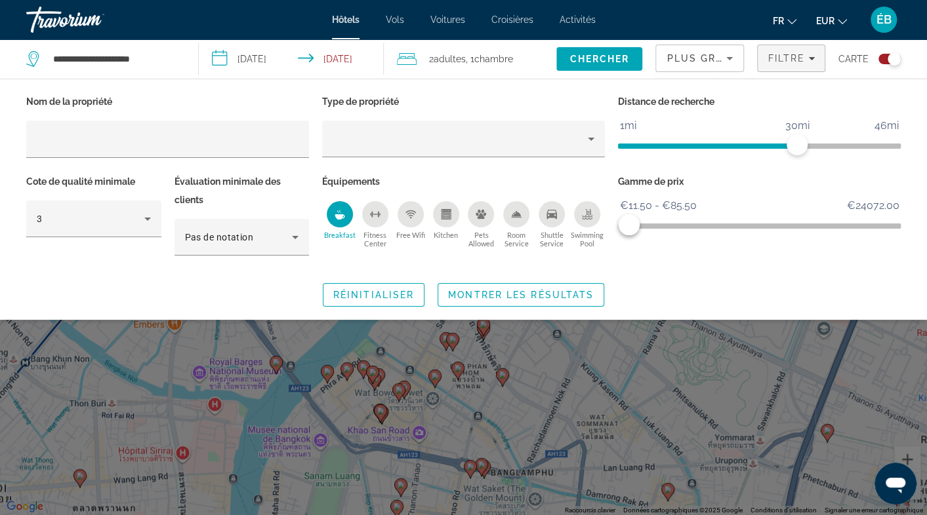
click at [338, 207] on div "Breakfast" at bounding box center [340, 214] width 26 height 26
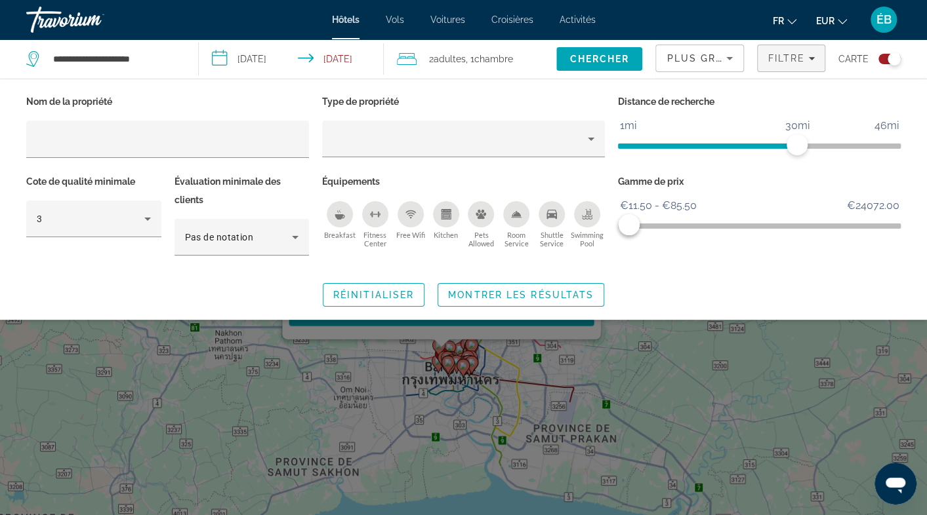
click at [508, 399] on div "Search widget" at bounding box center [463, 356] width 927 height 319
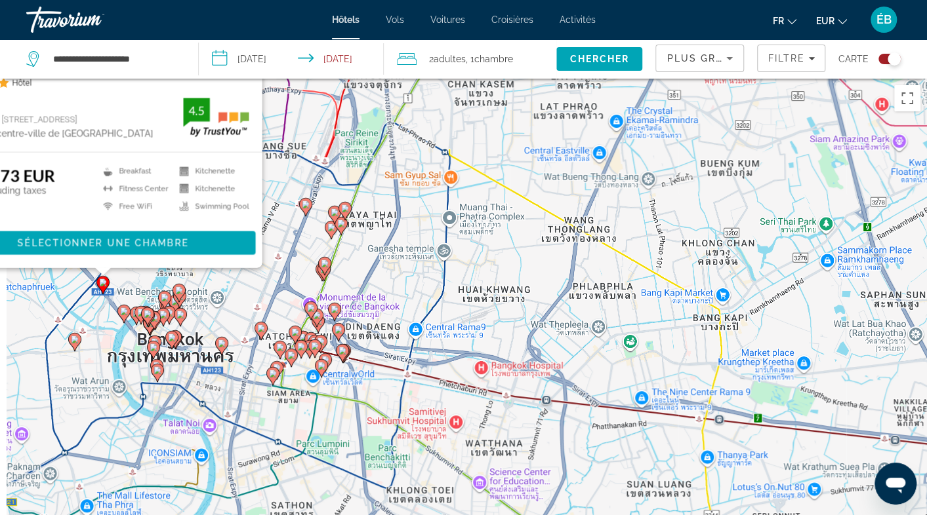
drag, startPoint x: 264, startPoint y: 277, endPoint x: 463, endPoint y: 288, distance: 199.7
click at [463, 288] on div "Pour activer le glissement avec le clavier, appuyez sur Alt+Entrée. Une fois ce…" at bounding box center [463, 336] width 927 height 515
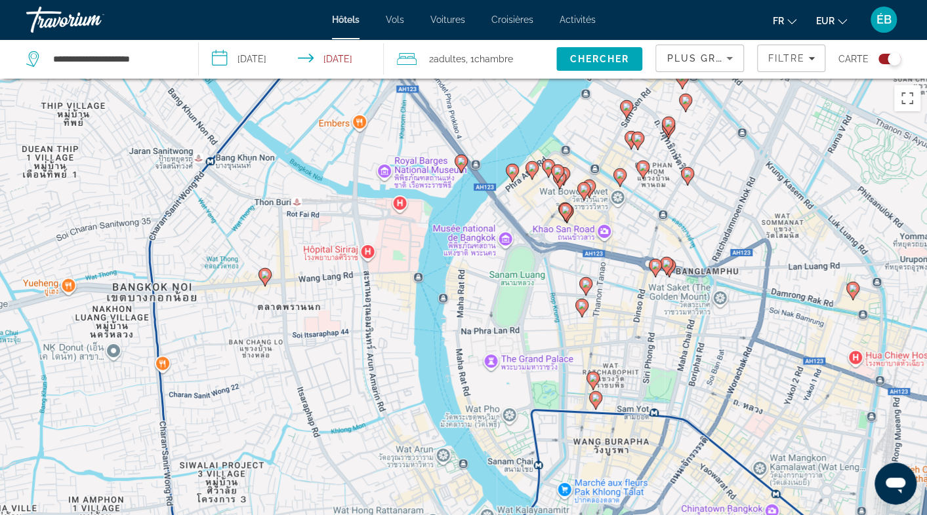
drag, startPoint x: 716, startPoint y: 396, endPoint x: 413, endPoint y: 368, distance: 303.7
click at [413, 368] on div "Pour activer le glissement avec le clavier, appuyez sur Alt+Entrée. Une fois ce…" at bounding box center [463, 336] width 927 height 515
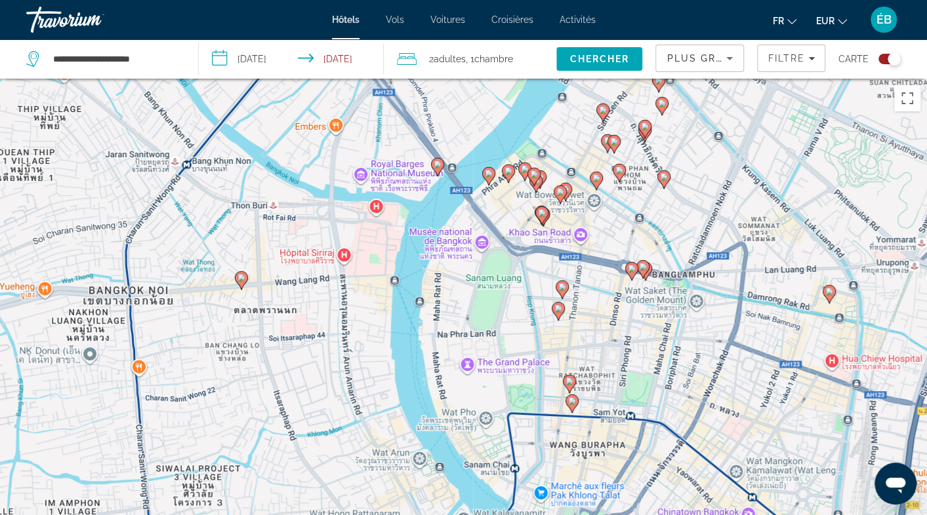
drag, startPoint x: 599, startPoint y: 264, endPoint x: 487, endPoint y: 335, distance: 132.4
click at [487, 335] on div "Pour activer le glissement avec le clavier, appuyez sur Alt+Entrée. Une fois ce…" at bounding box center [463, 336] width 927 height 515
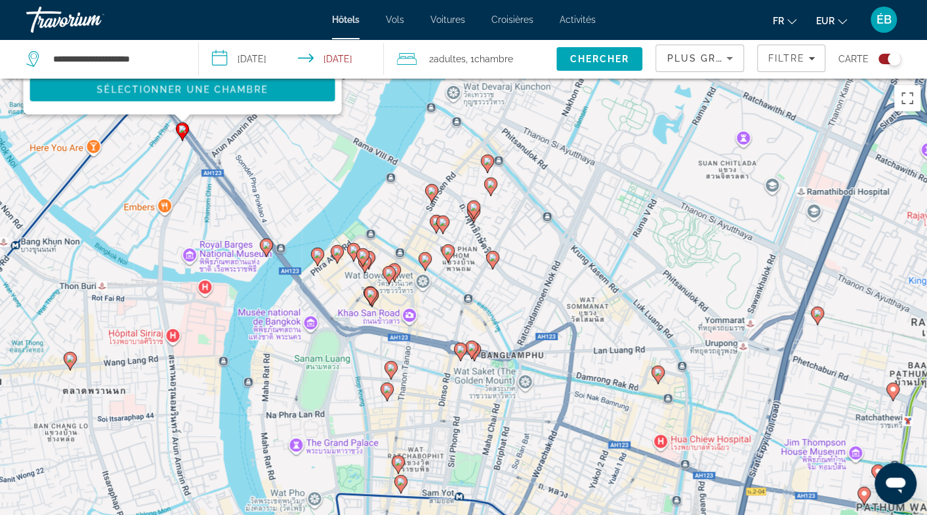
click at [442, 248] on icon "Main content" at bounding box center [447, 254] width 13 height 18
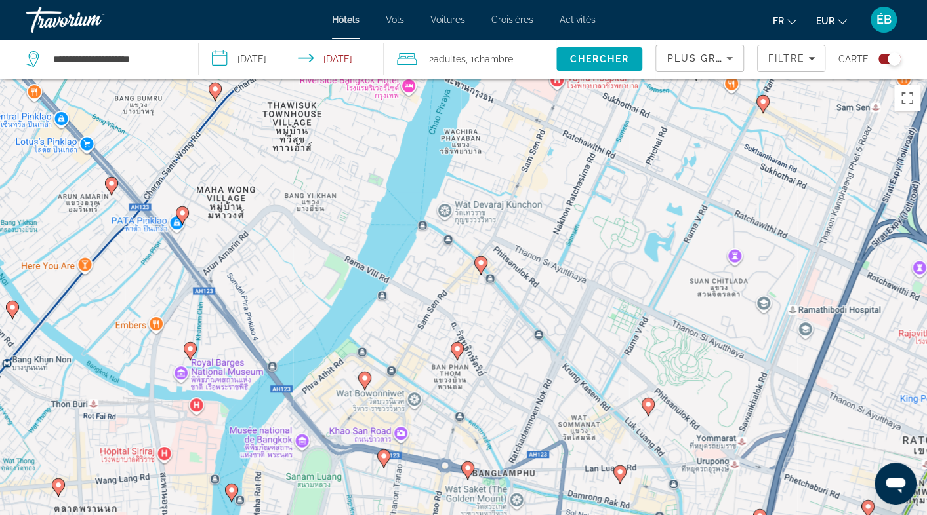
drag, startPoint x: 551, startPoint y: 447, endPoint x: 554, endPoint y: 226, distance: 221.0
click at [554, 226] on div "Pour activer le glissement avec le clavier, appuyez sur Alt+Entrée. Une fois ce…" at bounding box center [463, 336] width 927 height 515
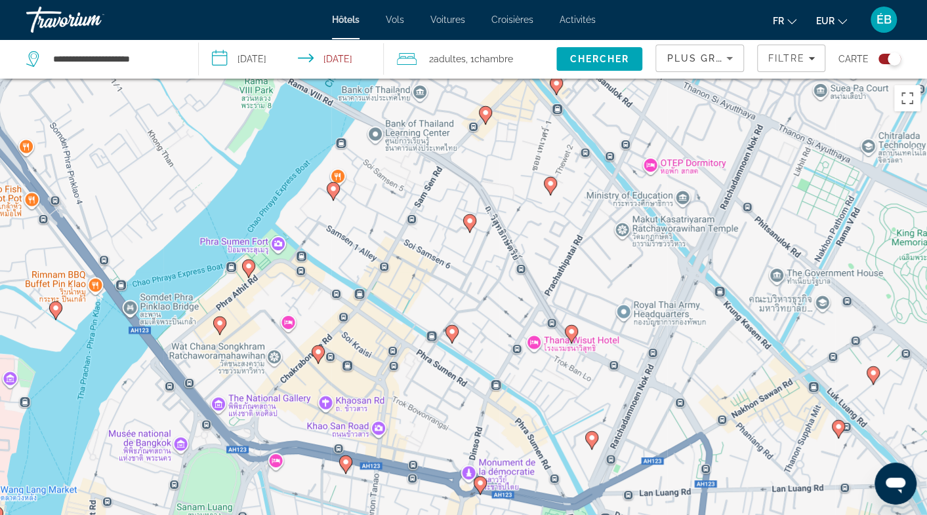
click at [453, 334] on image "Main content" at bounding box center [452, 332] width 8 height 8
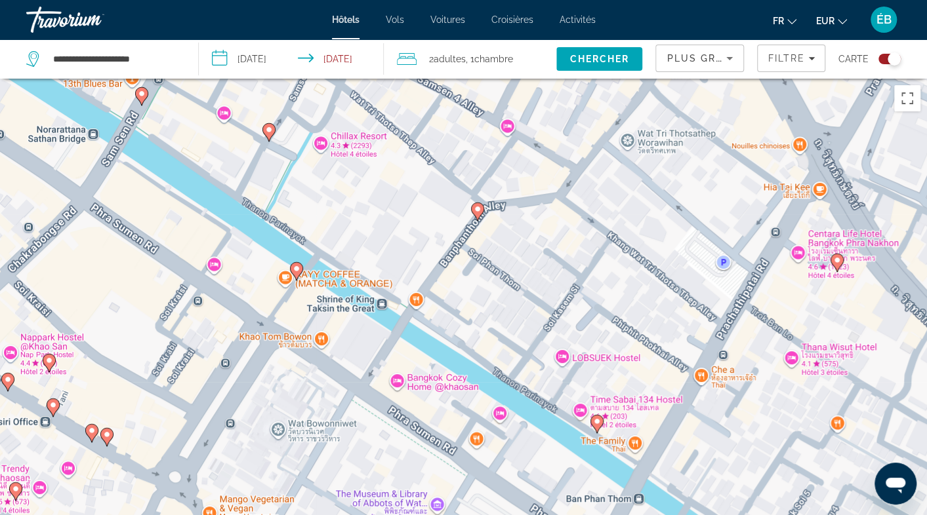
click at [298, 268] on image "Main content" at bounding box center [297, 269] width 8 height 8
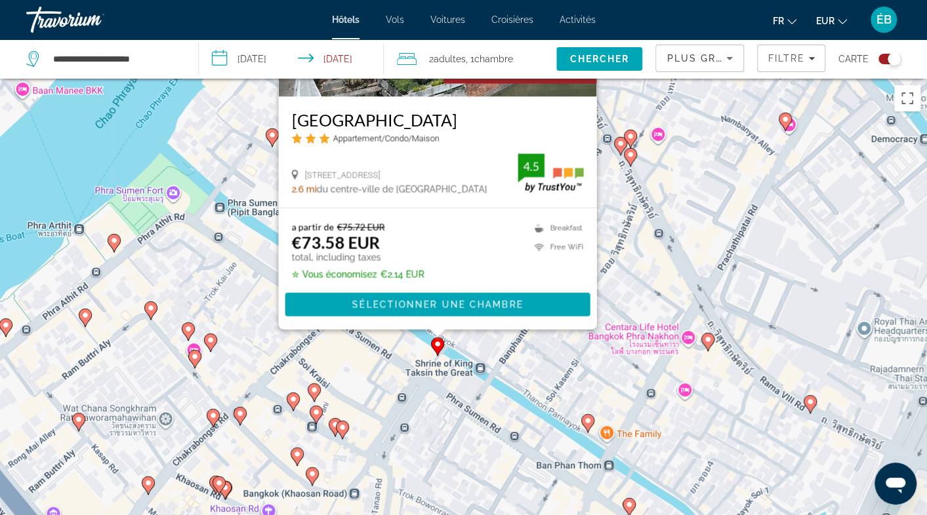
drag, startPoint x: 422, startPoint y: 472, endPoint x: 484, endPoint y: 340, distance: 144.9
click at [484, 340] on div "Pour naviguer, appuyez sur les touches fléchées. Pour activer le glissement ave…" at bounding box center [463, 336] width 927 height 515
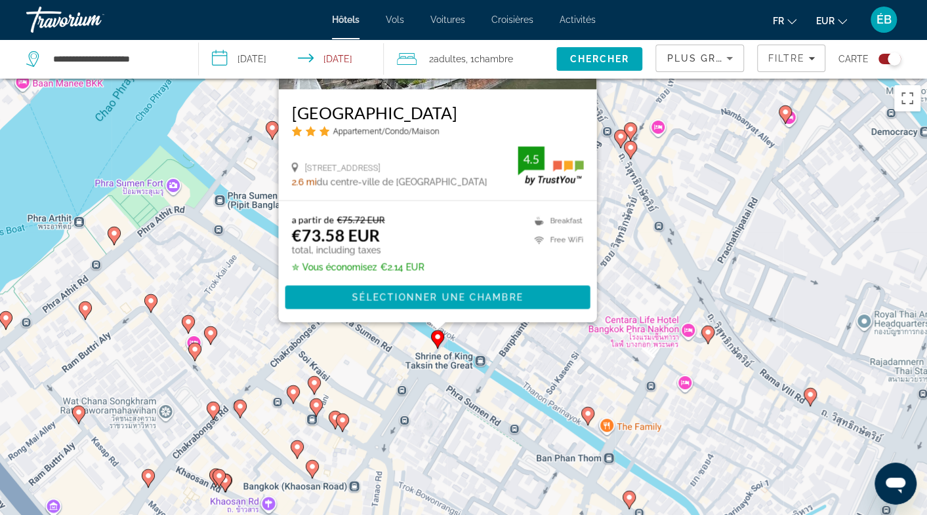
click at [320, 386] on gmp-advanced-marker "Main content" at bounding box center [314, 386] width 13 height 20
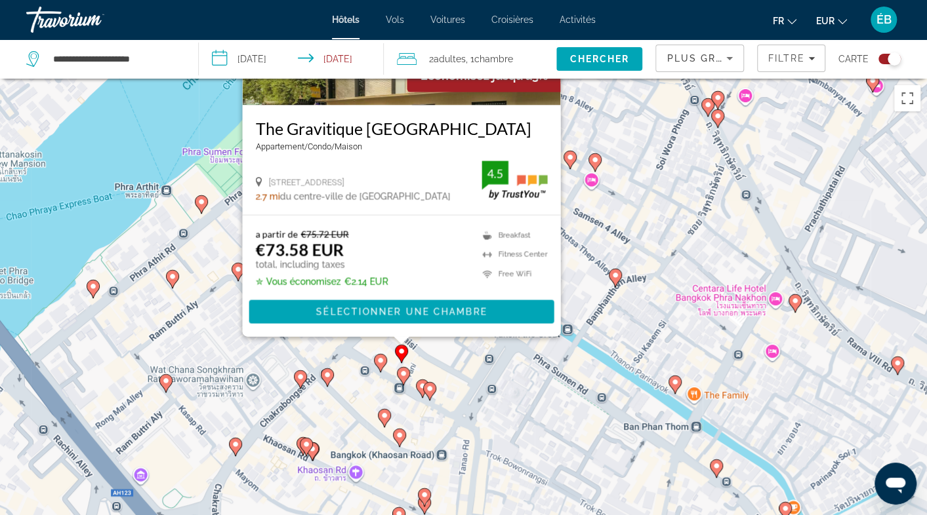
drag, startPoint x: 493, startPoint y: 477, endPoint x: 581, endPoint y: 258, distance: 235.4
click at [584, 258] on div "Pour activer le glissement avec le clavier, appuyez sur Alt+Entrée. Une fois ce…" at bounding box center [463, 336] width 927 height 515
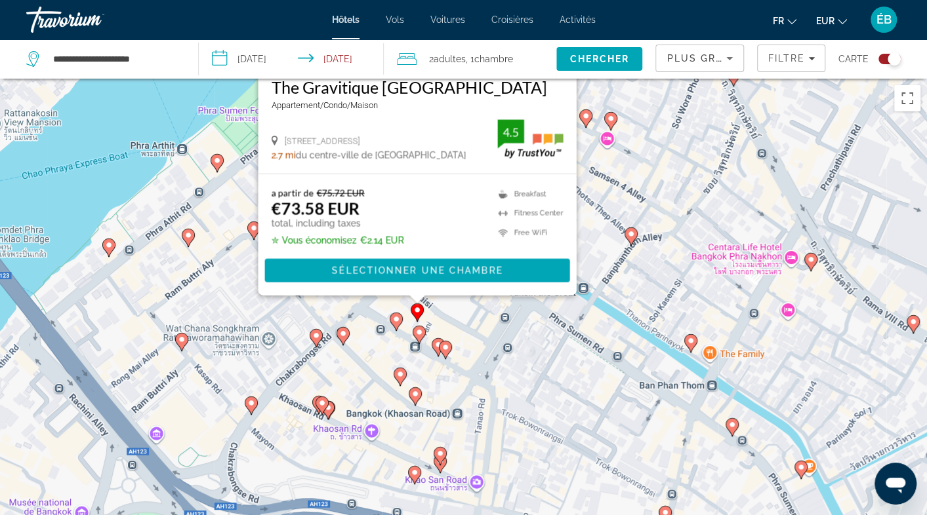
click at [467, 336] on div "Pour activer le glissement avec le clavier, appuyez sur Alt+Entrée. Une fois ce…" at bounding box center [927, 336] width 927 height 0
click at [421, 336] on image "Main content" at bounding box center [419, 333] width 8 height 8
